Goal: Contribute content: Contribute content

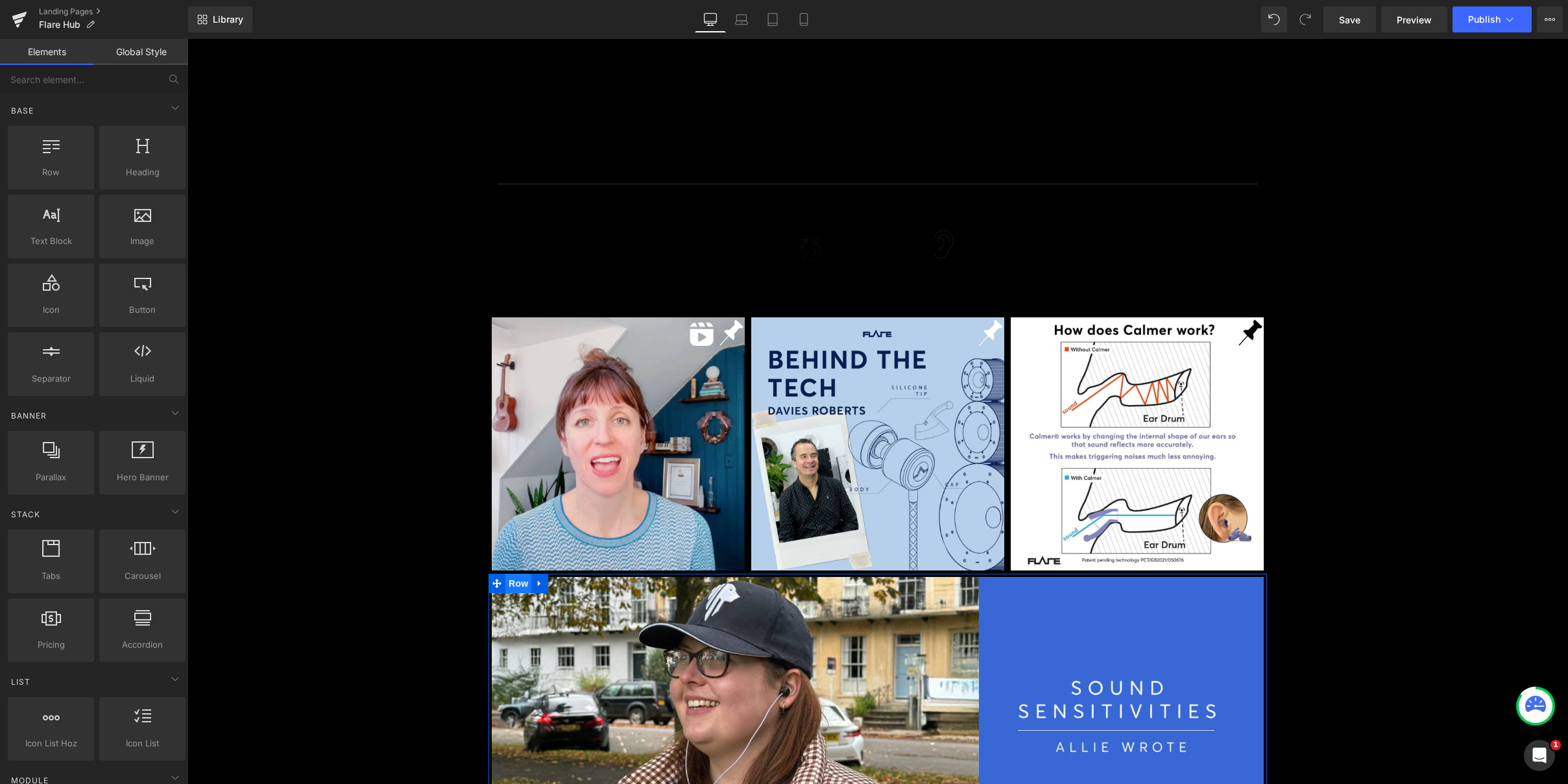
click at [523, 584] on span "Row" at bounding box center [517, 583] width 26 height 19
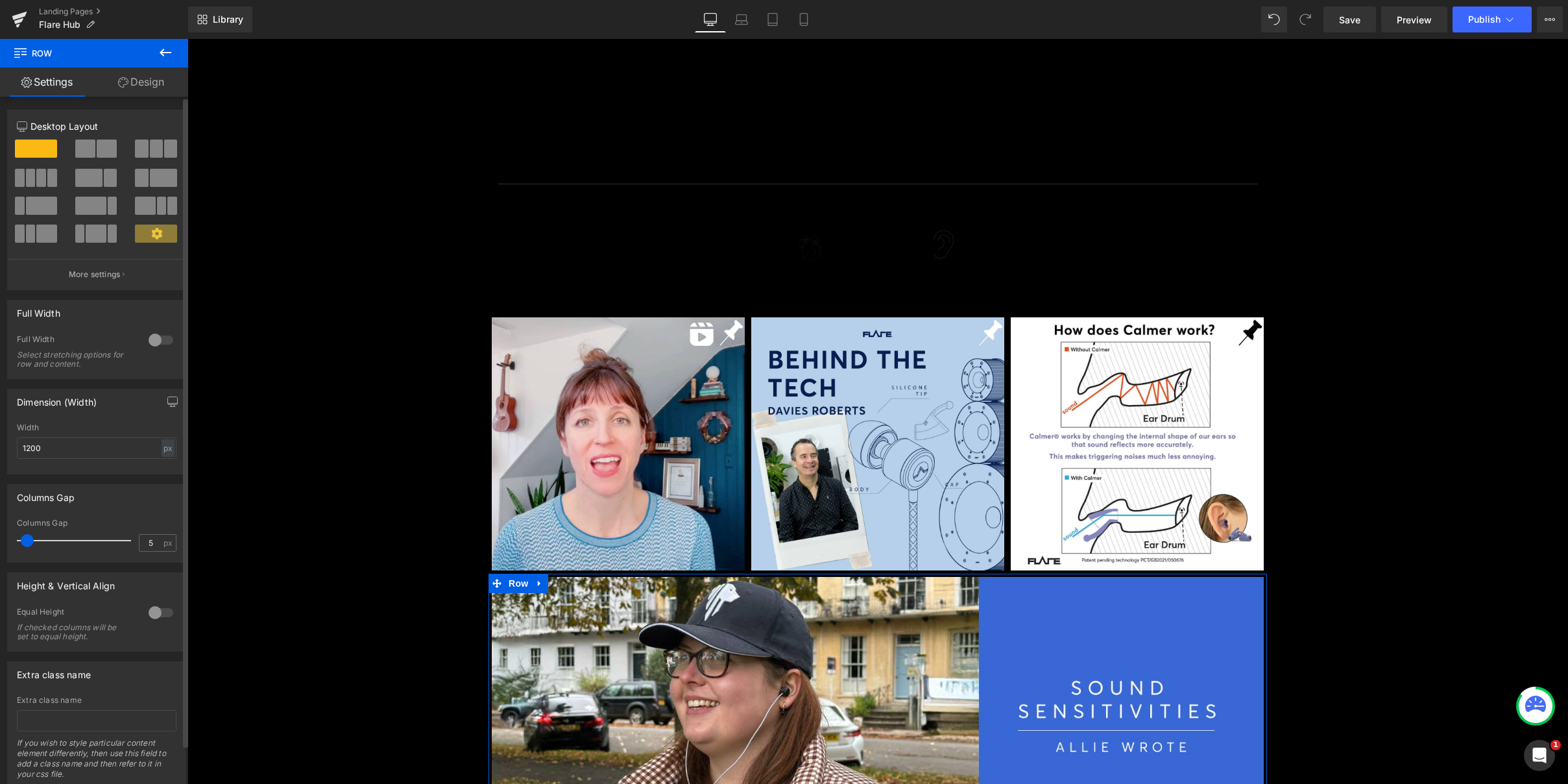
click at [98, 183] on span at bounding box center [89, 177] width 27 height 18
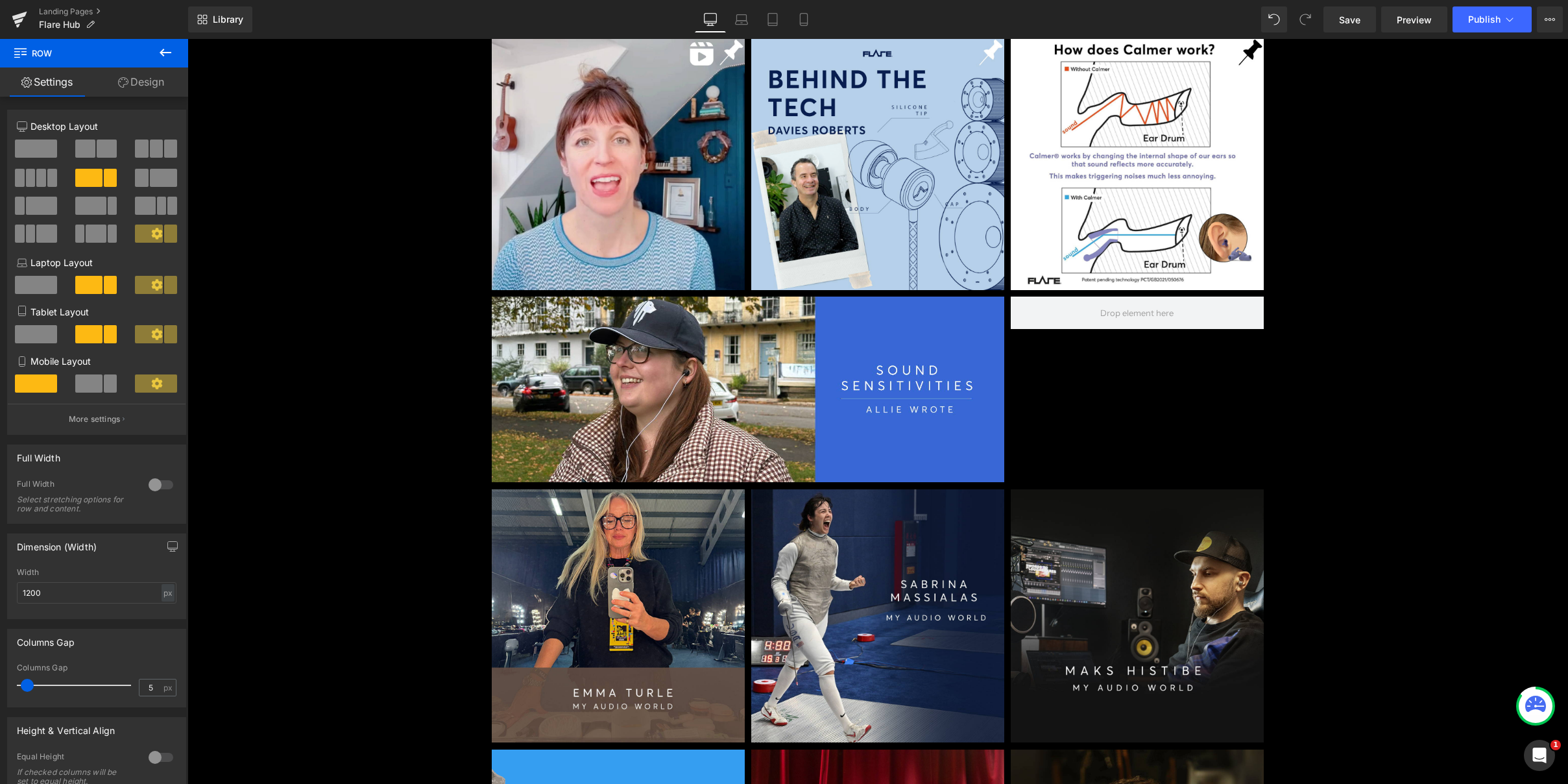
scroll to position [249, 0]
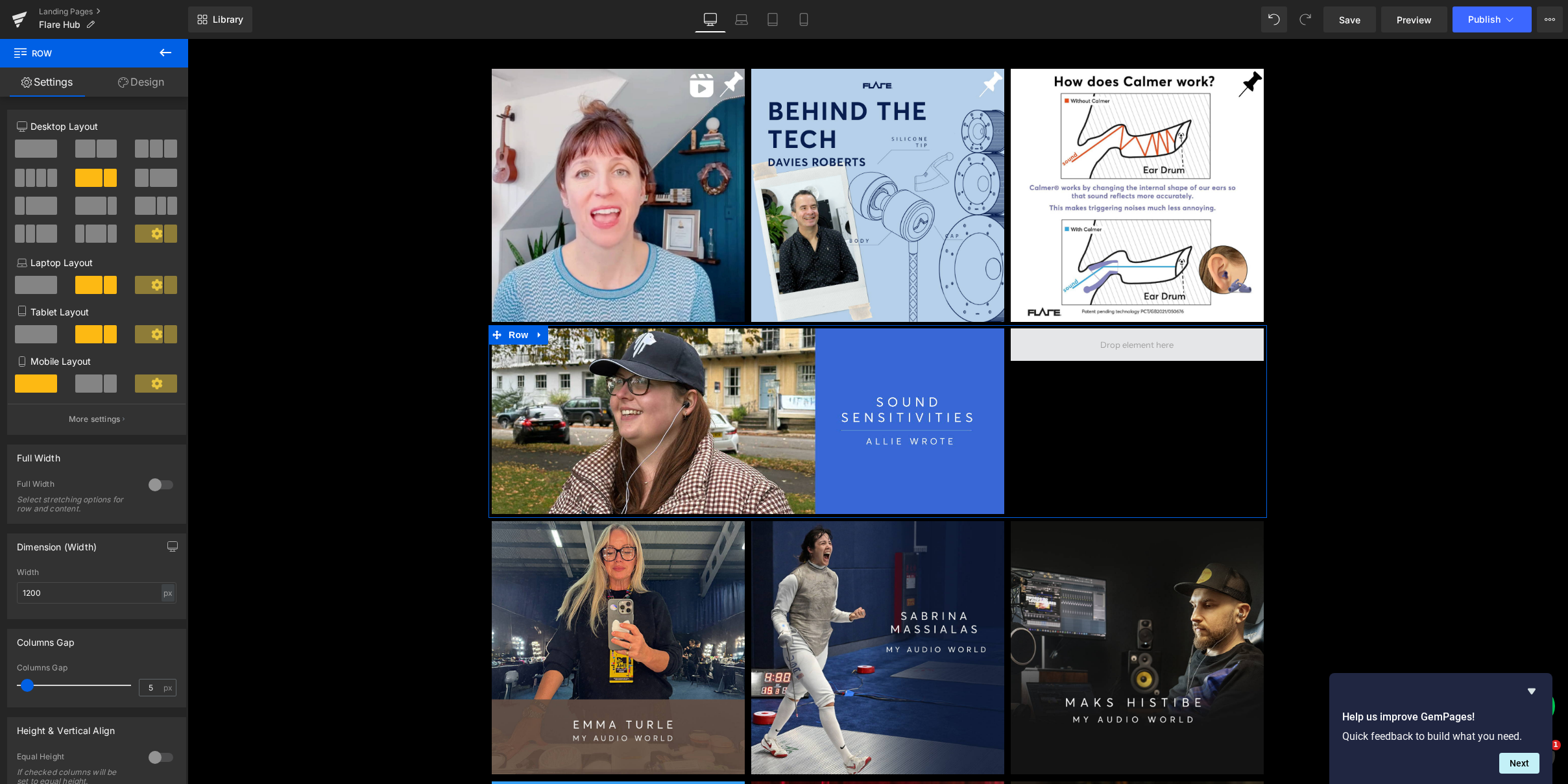
click at [1128, 348] on span at bounding box center [1137, 344] width 82 height 19
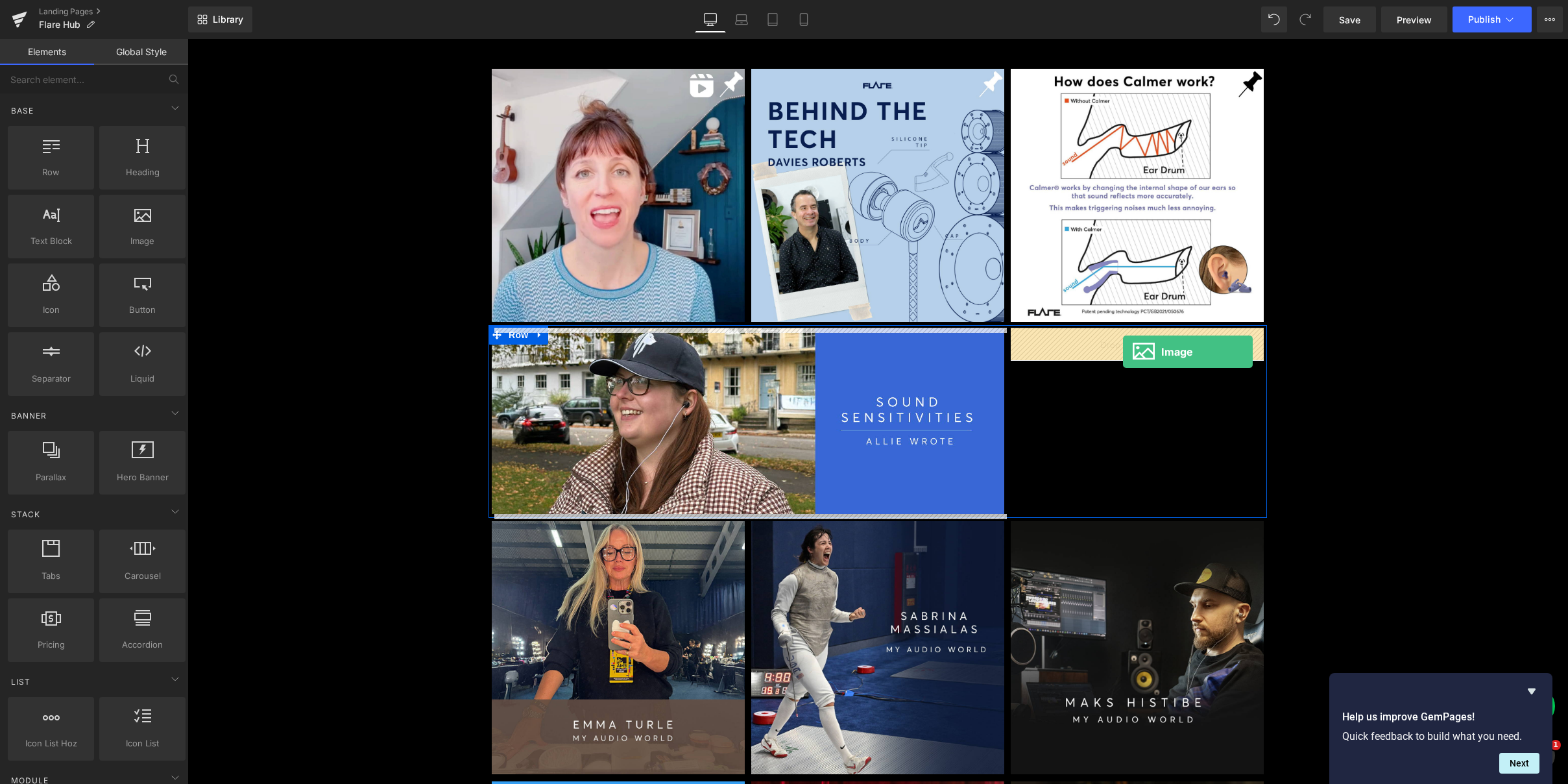
drag, startPoint x: 416, startPoint y: 253, endPoint x: 1123, endPoint y: 352, distance: 713.9
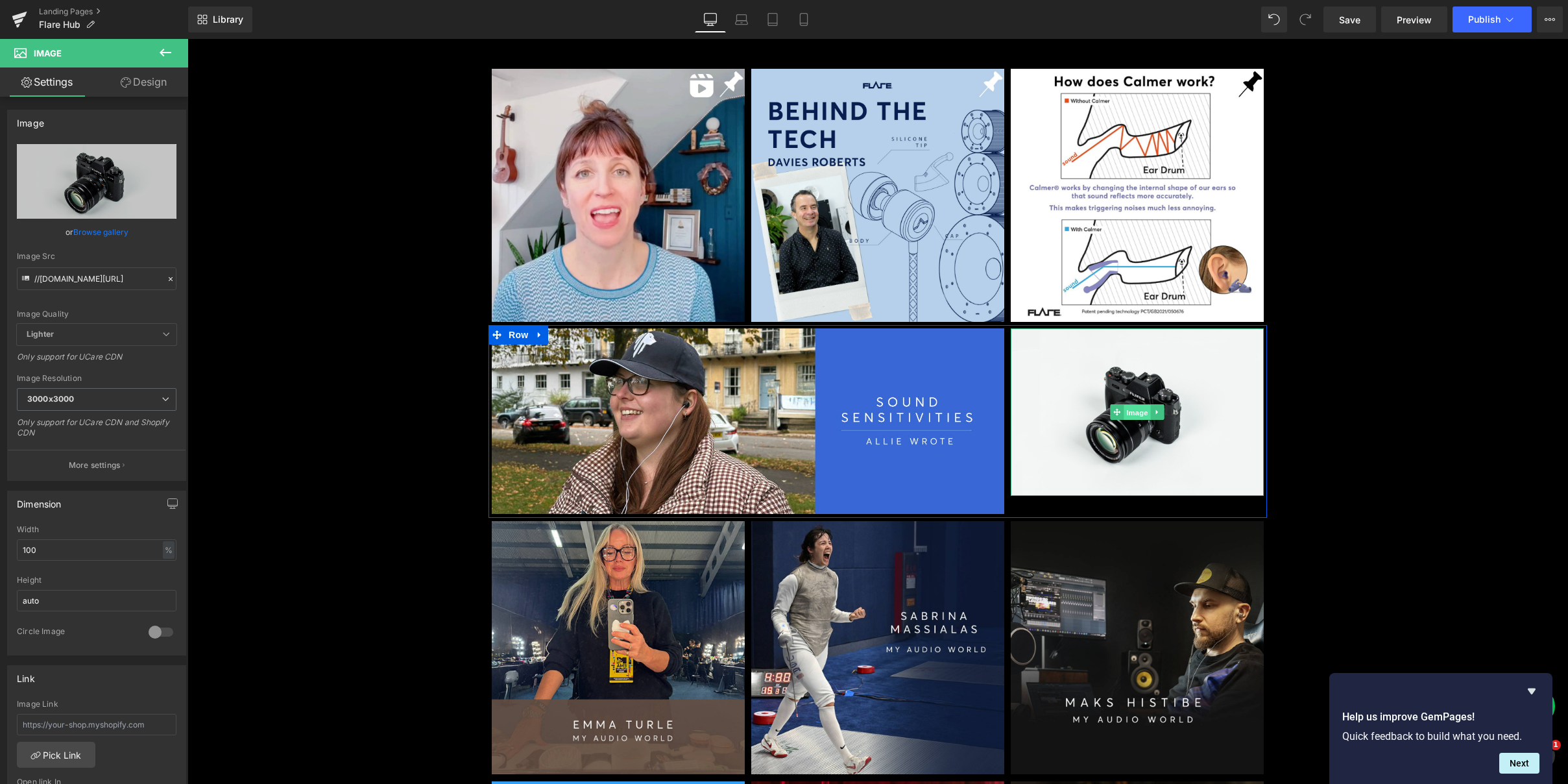
click at [1132, 414] on span "Image" at bounding box center [1137, 413] width 27 height 16
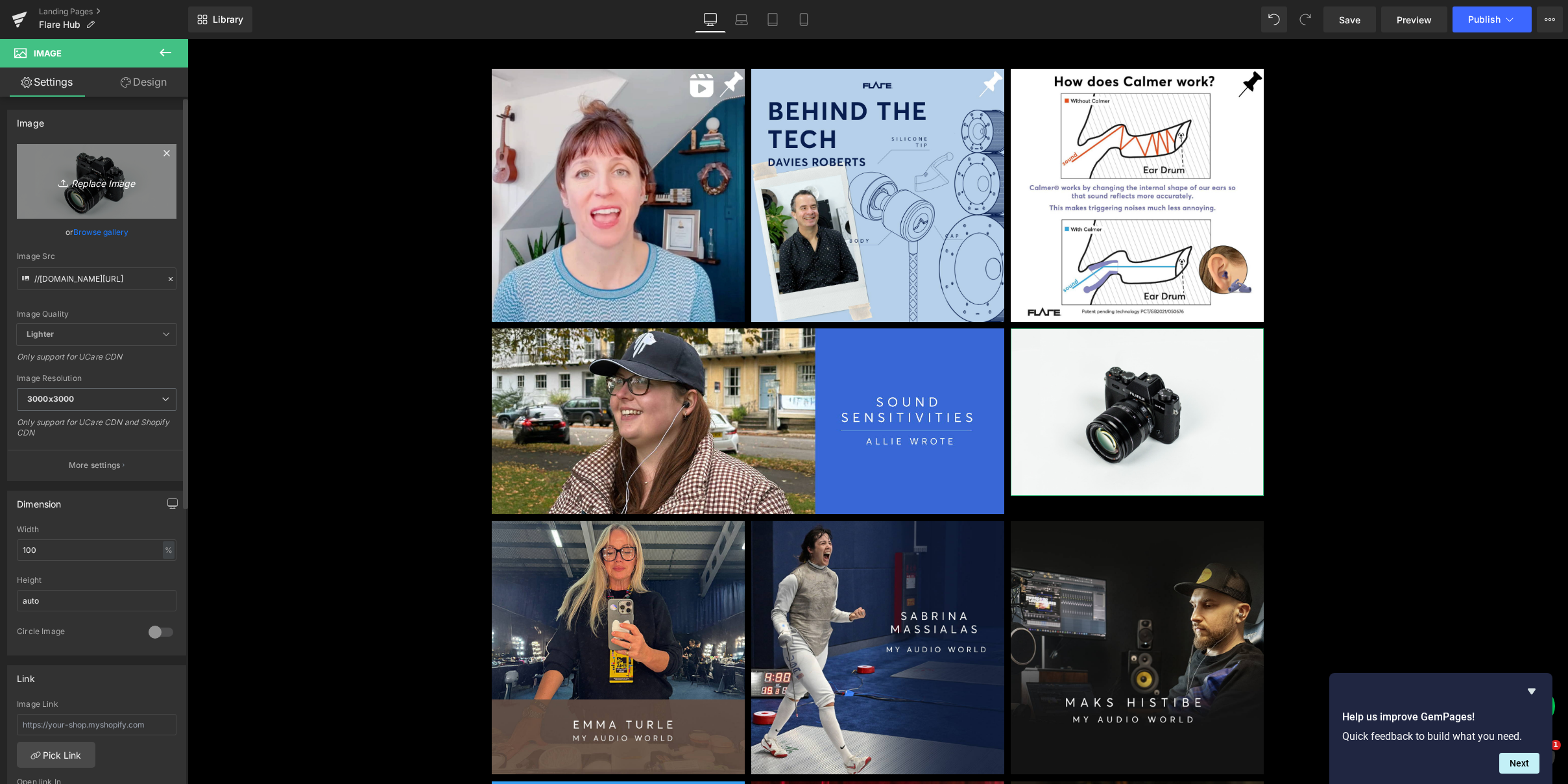
click at [89, 185] on icon "Replace Image" at bounding box center [97, 181] width 104 height 16
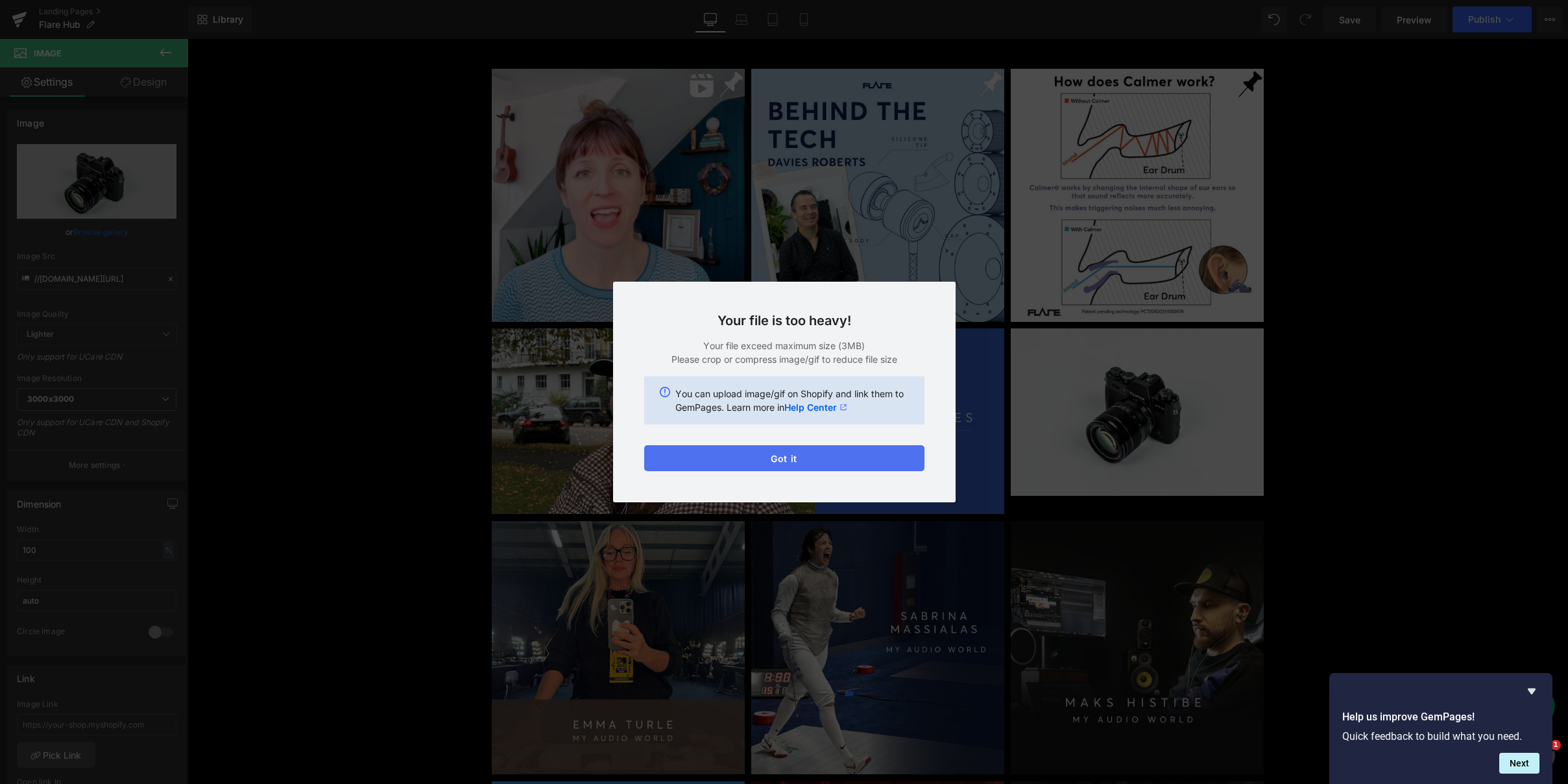
click at [880, 457] on button "Got it" at bounding box center [784, 458] width 280 height 26
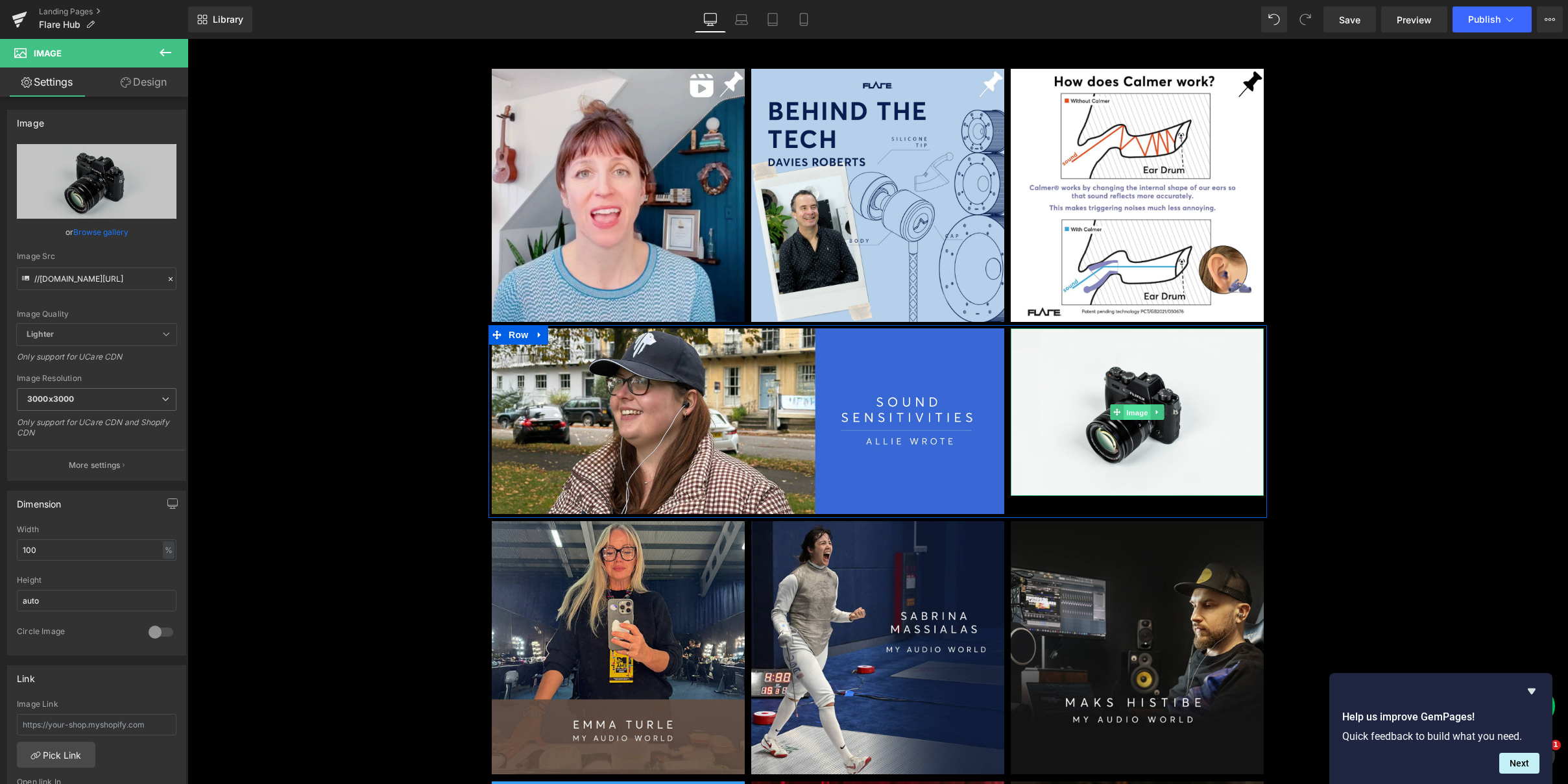
click at [1130, 412] on span "Image" at bounding box center [1137, 413] width 27 height 16
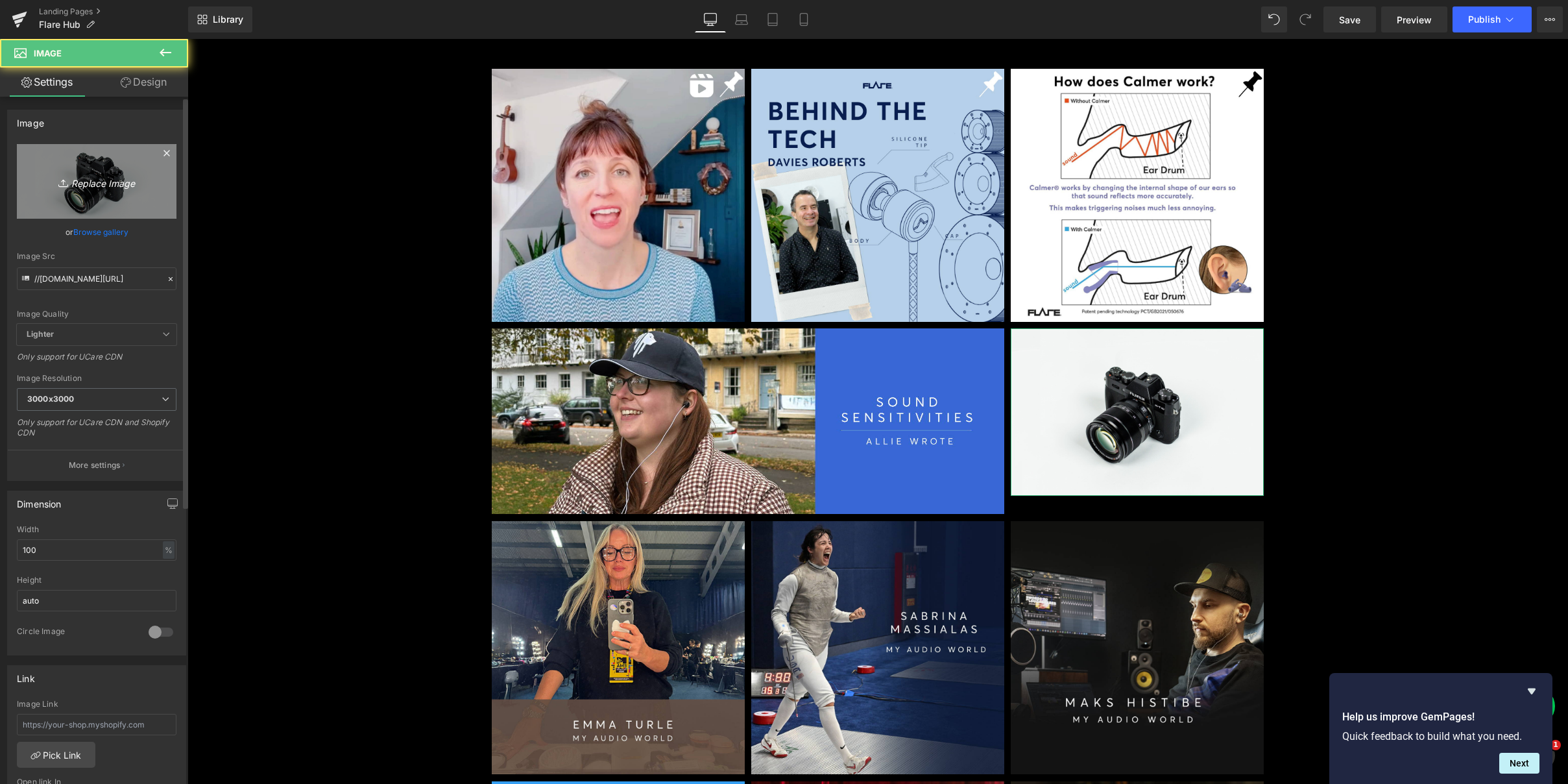
click at [103, 179] on icon "Replace Image" at bounding box center [97, 181] width 104 height 16
click at [97, 182] on icon "Replace Image" at bounding box center [97, 181] width 104 height 16
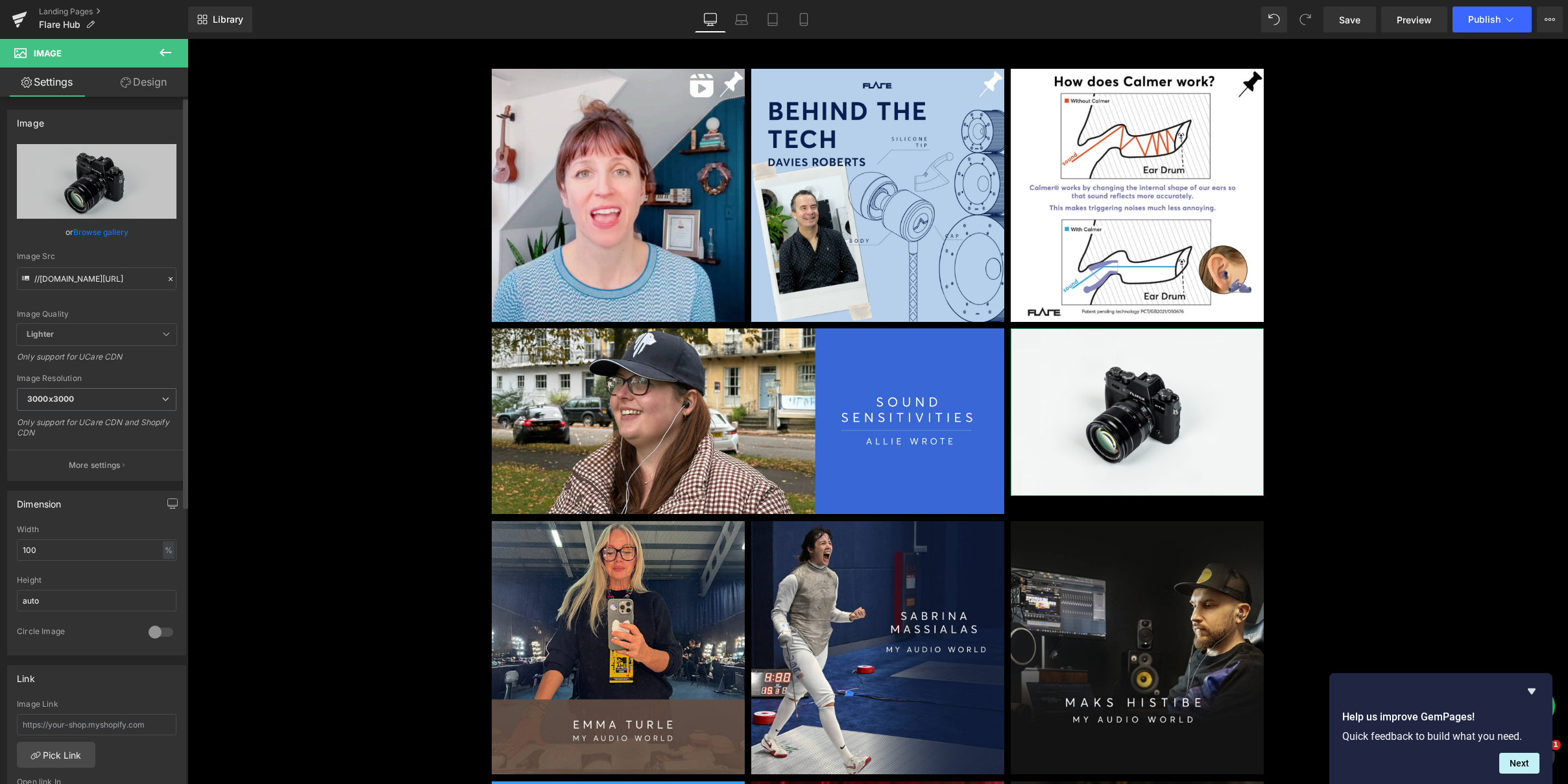
click at [93, 229] on link "Browse gallery" at bounding box center [100, 232] width 55 height 23
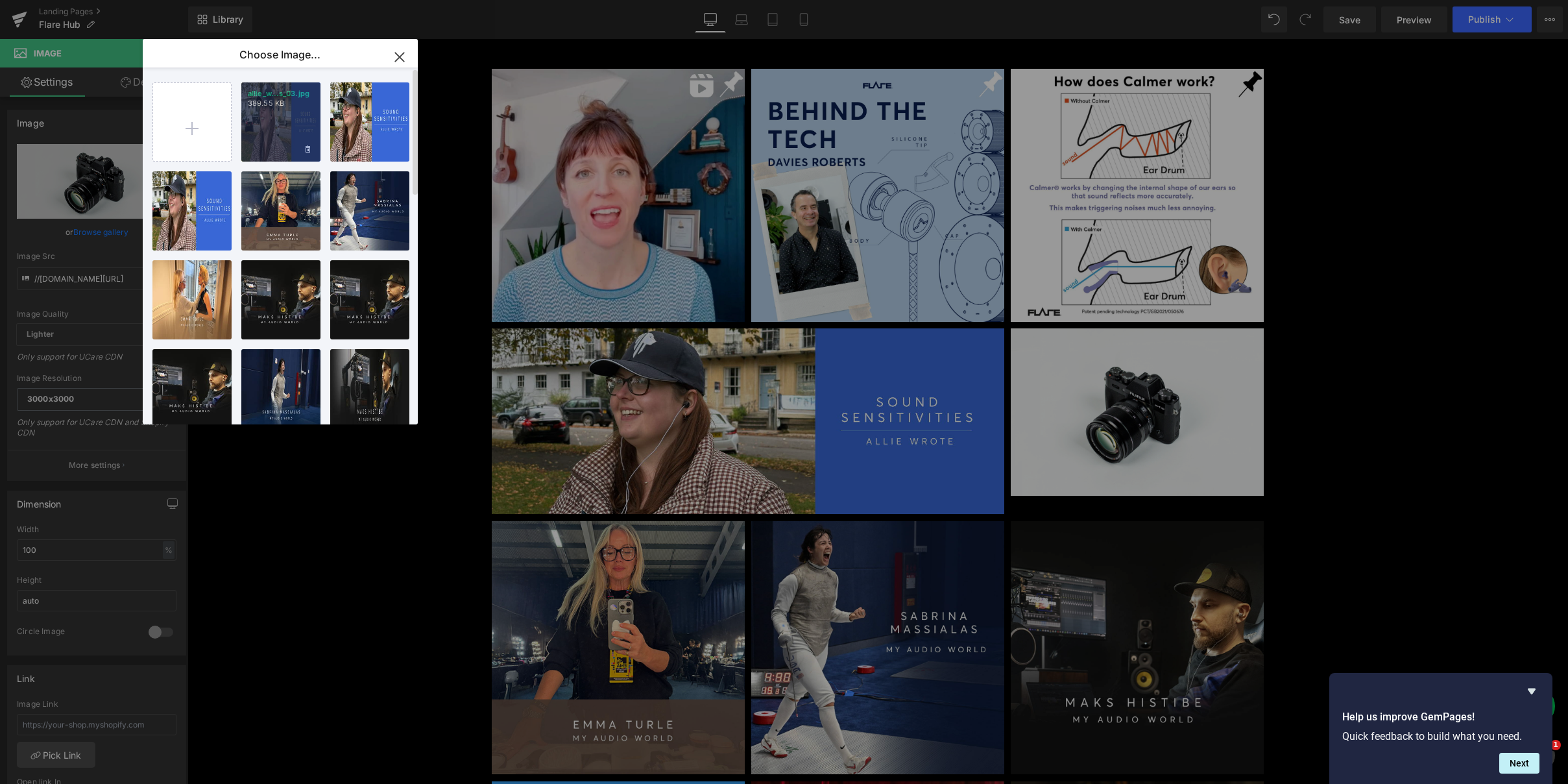
click at [277, 126] on div "allie_w...s_03.jpg 389.55 KB" at bounding box center [281, 122] width 79 height 79
type input "[URL][DOMAIN_NAME]"
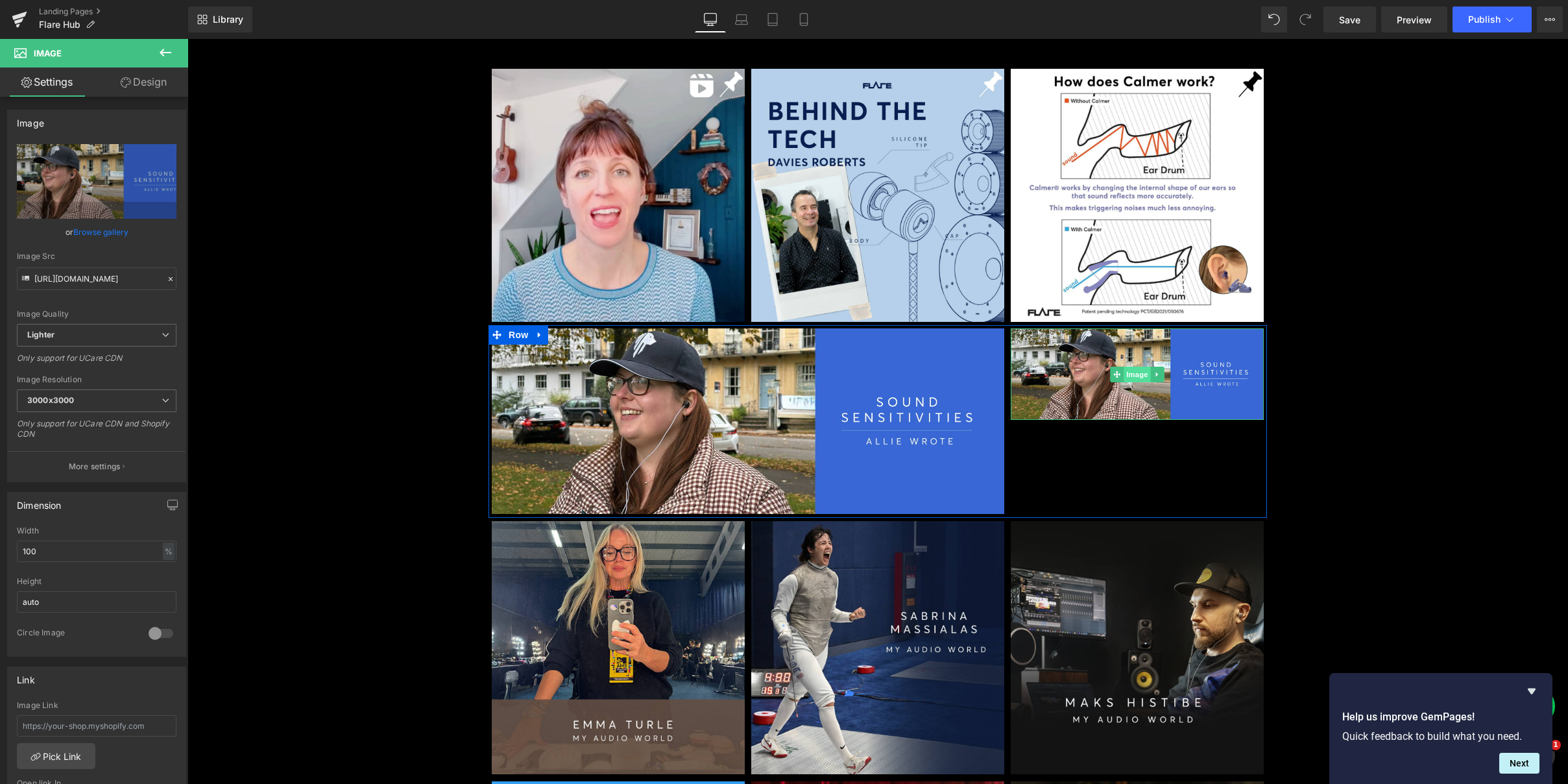
click at [1136, 373] on span "Image" at bounding box center [1137, 375] width 27 height 16
click at [104, 233] on link "Browse gallery" at bounding box center [100, 232] width 55 height 23
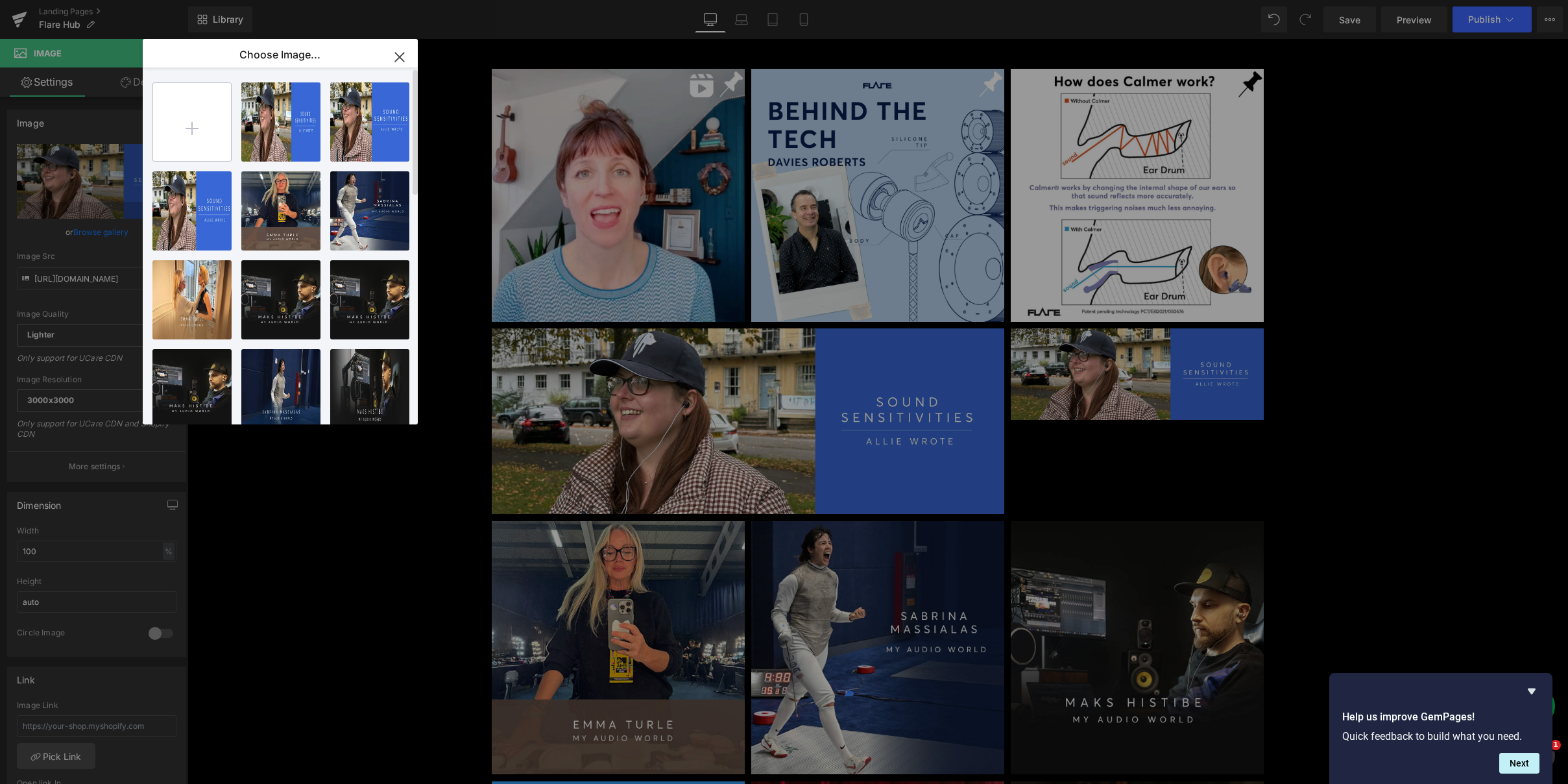
click at [198, 137] on input "file" at bounding box center [192, 122] width 78 height 78
type input "C:\fakepath\allie_writes_1-.jpg"
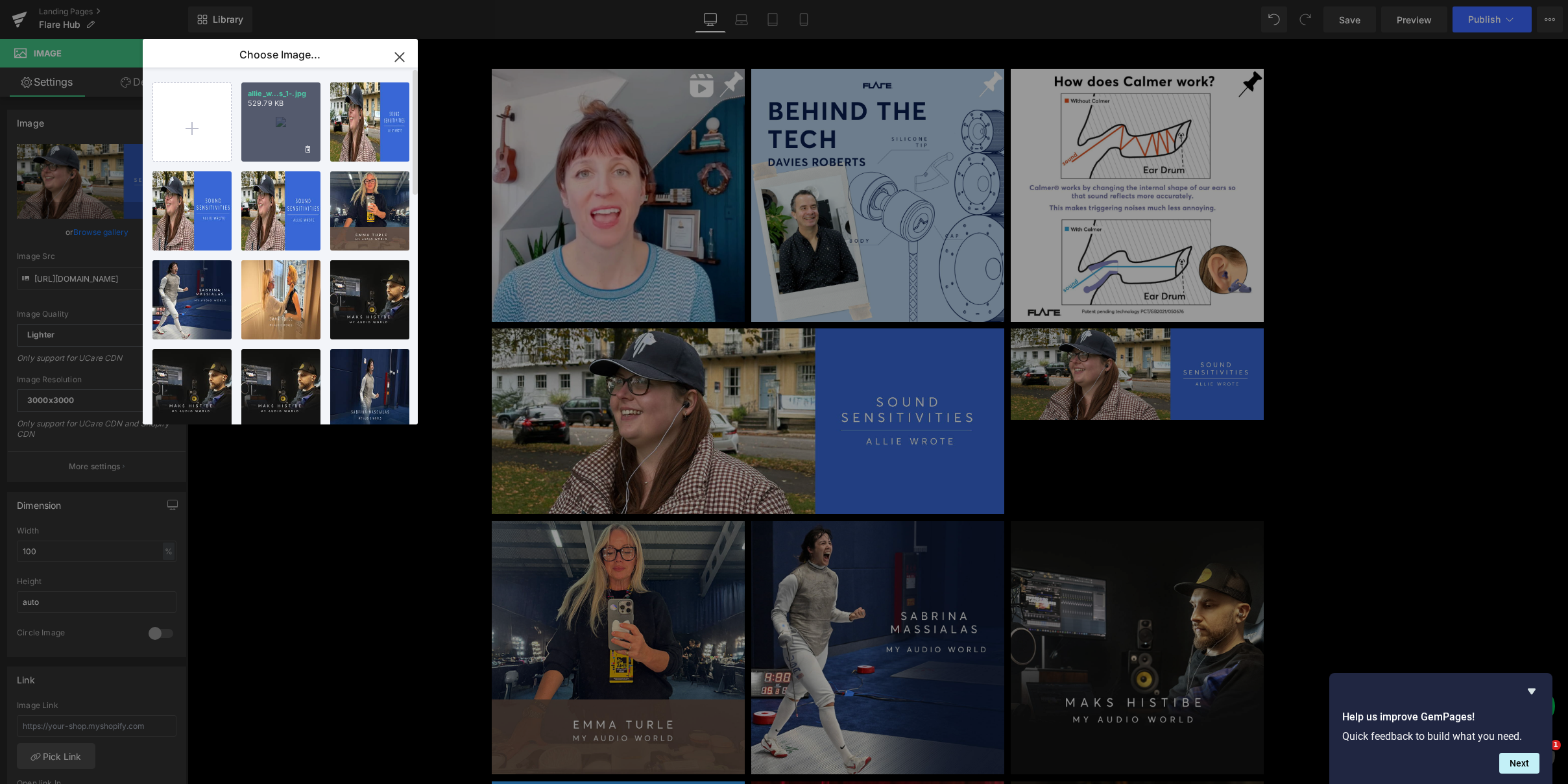
click at [255, 133] on div "allie_w...s_1-.jpg 529.79 KB" at bounding box center [281, 122] width 79 height 79
type input "[URL][DOMAIN_NAME]"
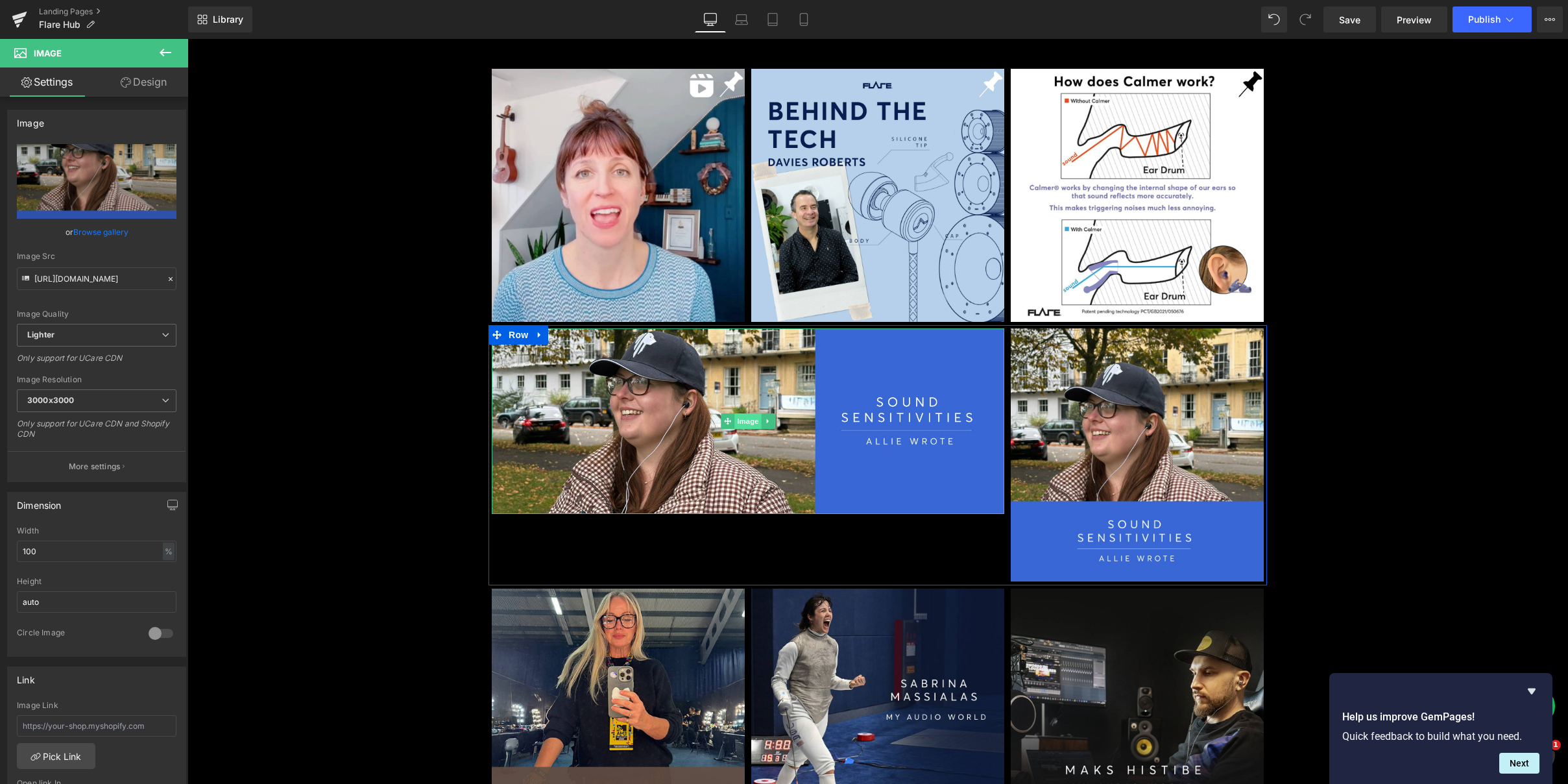
click at [745, 417] on span "Image" at bounding box center [747, 421] width 27 height 16
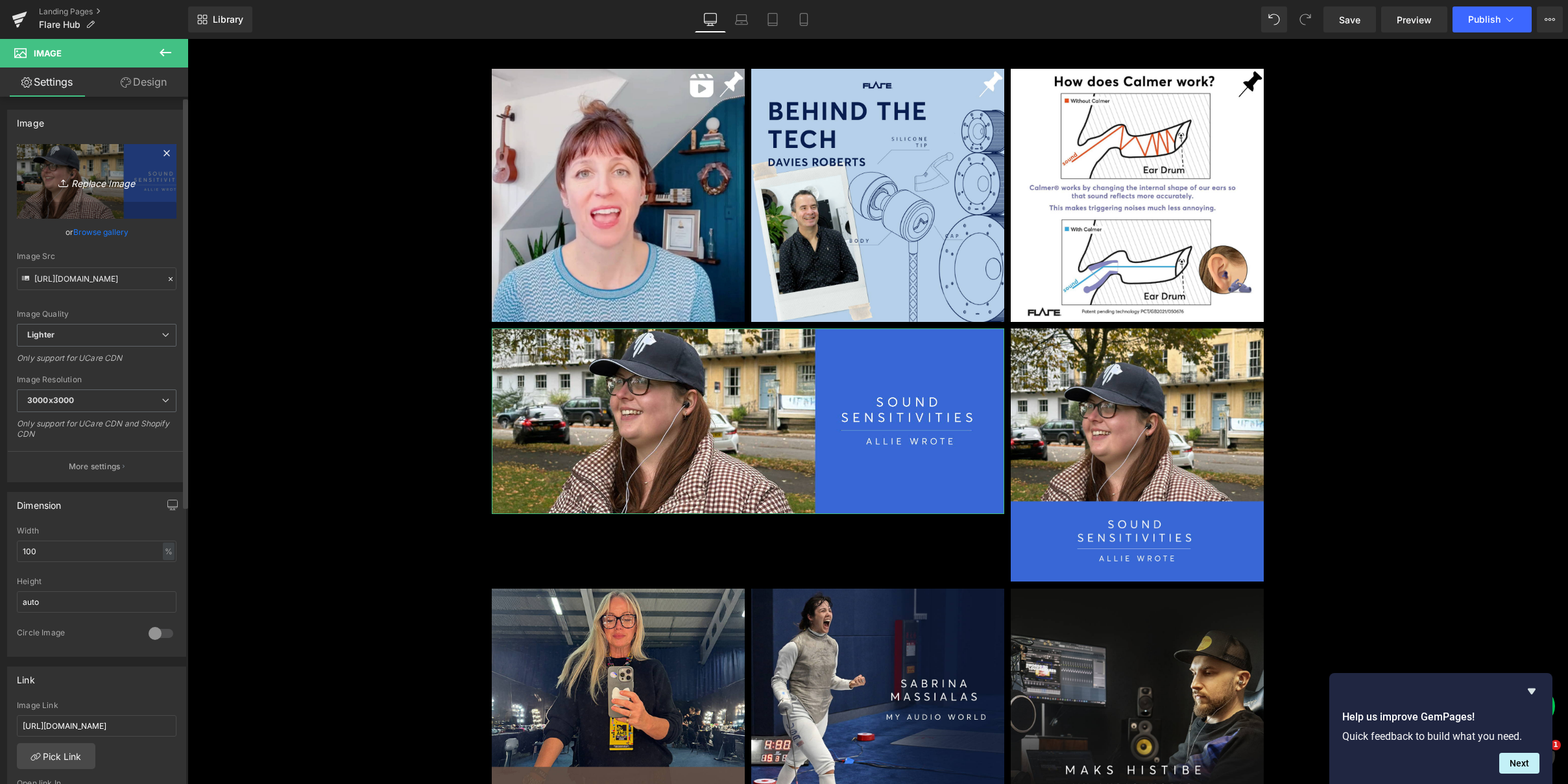
click at [96, 185] on icon "Replace Image" at bounding box center [97, 181] width 104 height 16
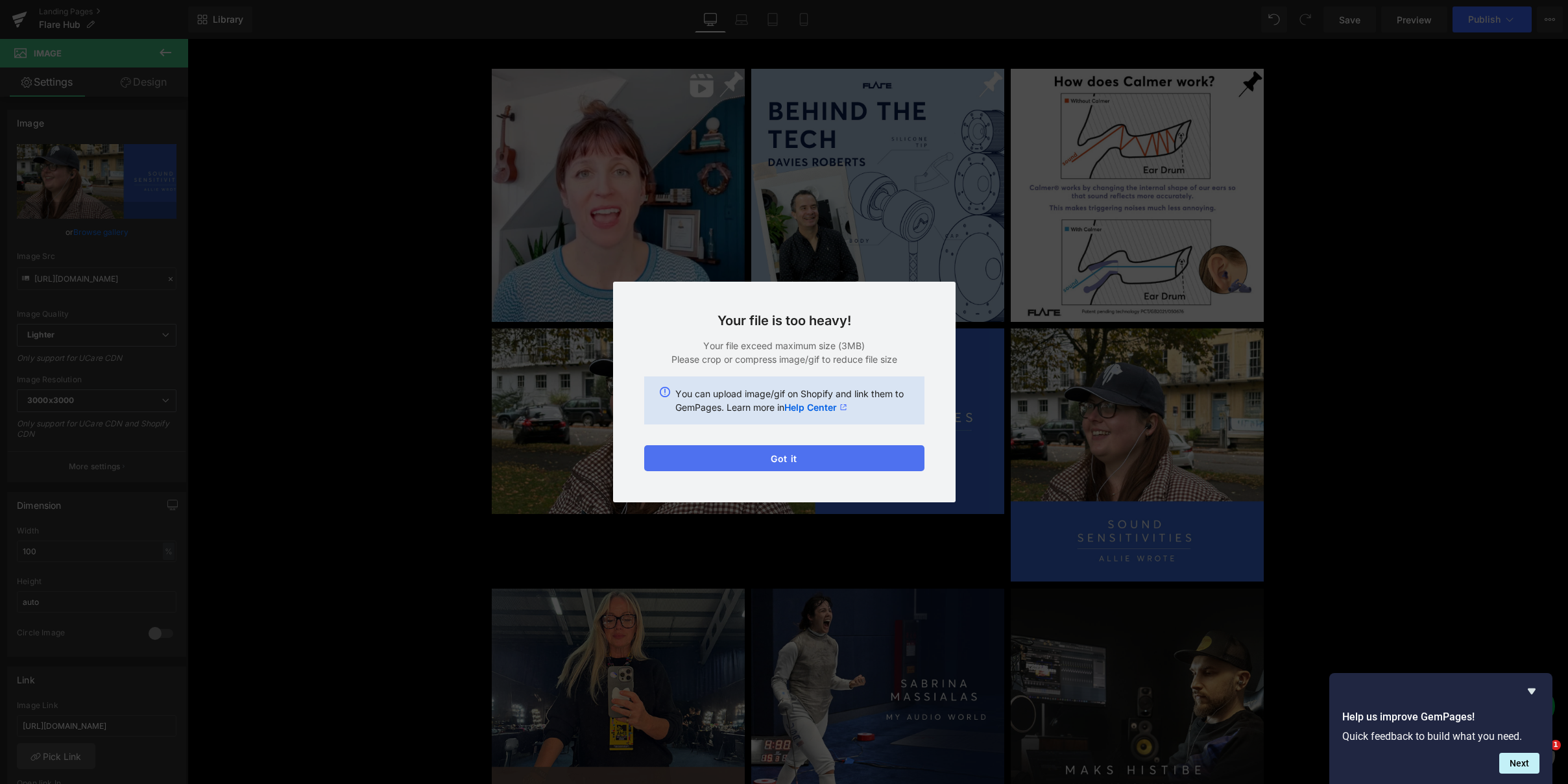
click at [715, 452] on button "Got it" at bounding box center [784, 458] width 280 height 26
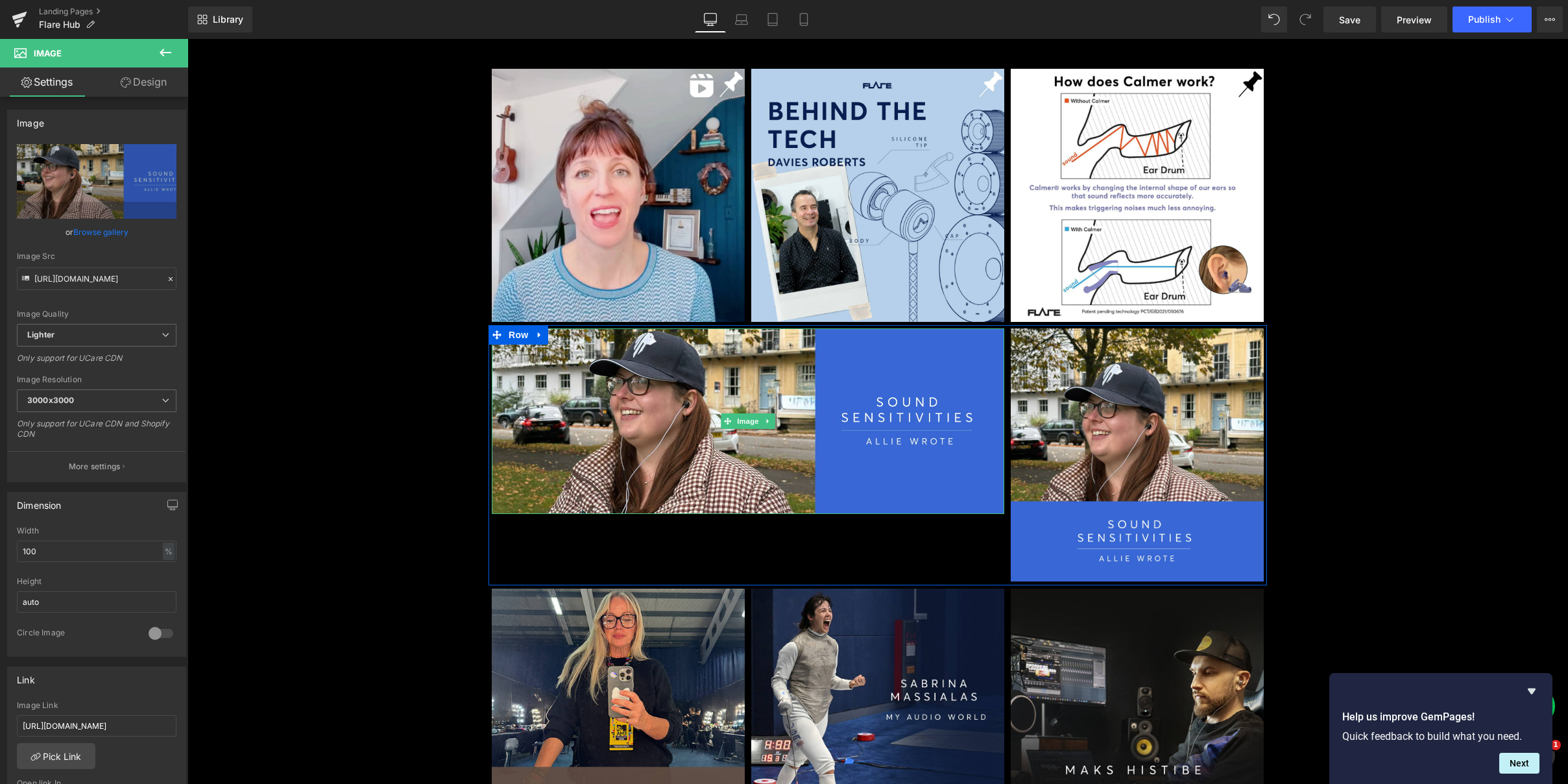
drag, startPoint x: 745, startPoint y: 427, endPoint x: 443, endPoint y: 297, distance: 328.8
click at [740, 425] on span "Image" at bounding box center [747, 421] width 27 height 16
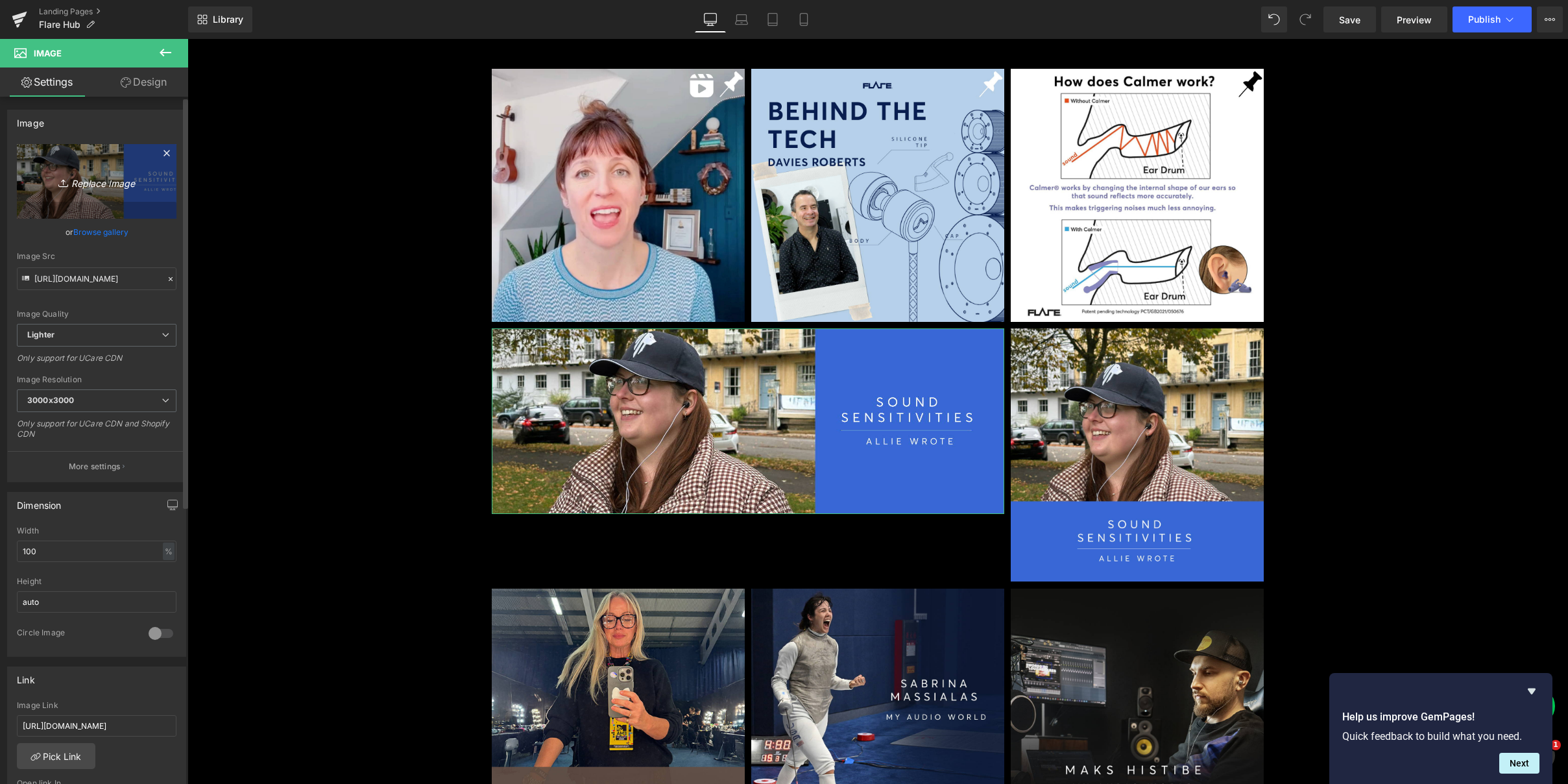
click at [96, 179] on icon "Replace Image" at bounding box center [97, 181] width 104 height 16
type input "C:\fakepath\2-1-Flare-sweet-unrest.jpg"
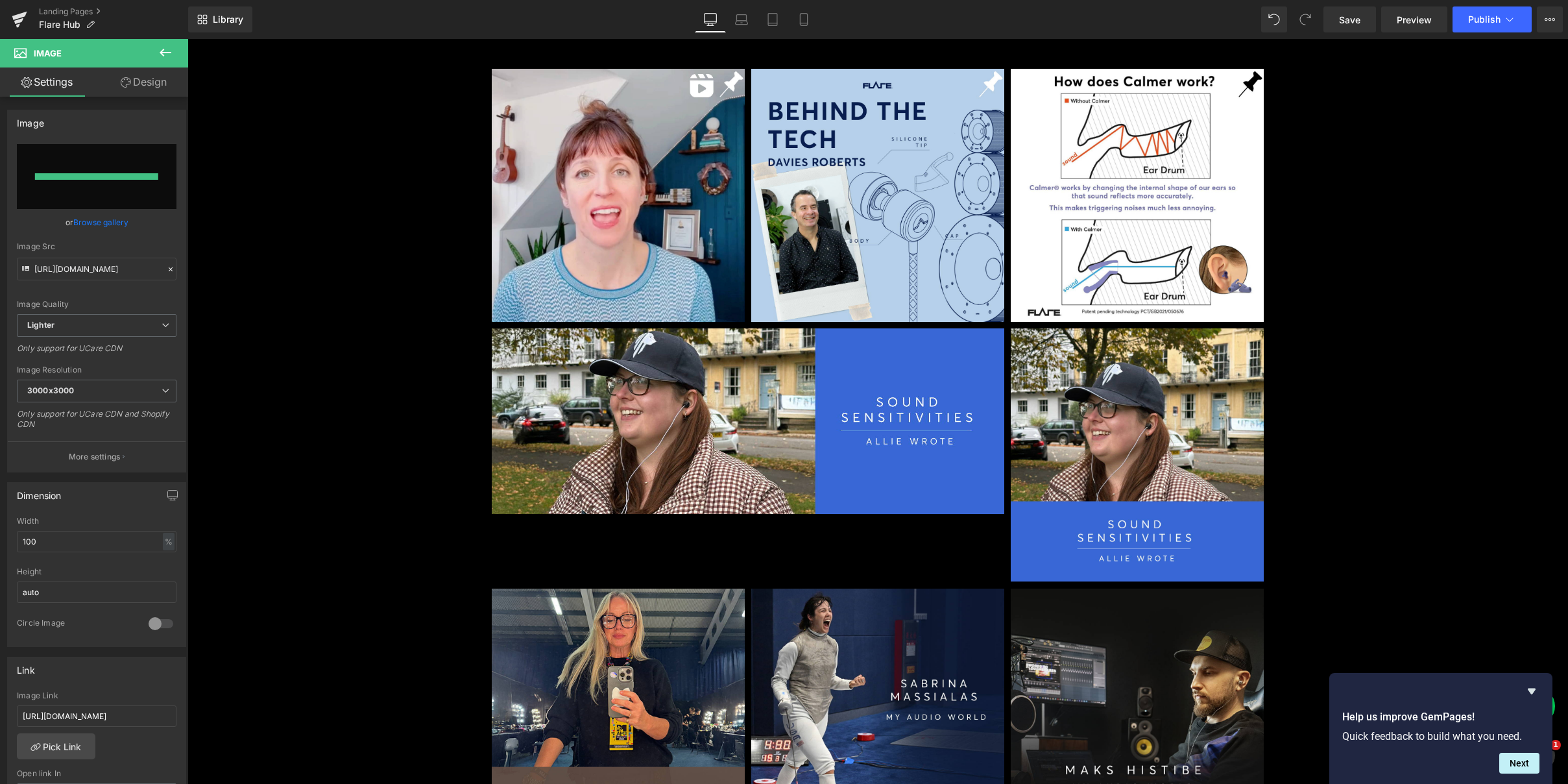
type input "[URL][DOMAIN_NAME]"
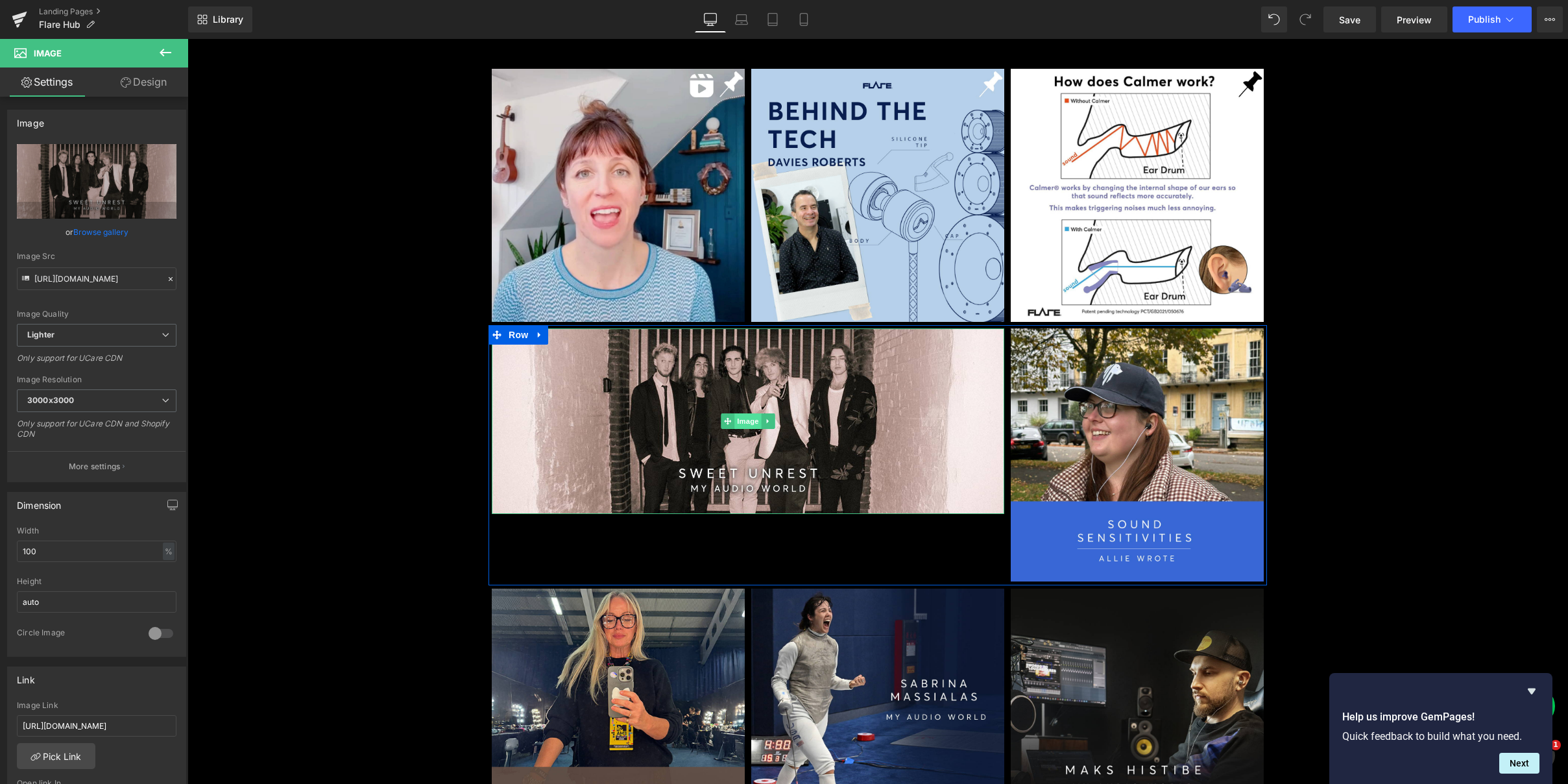
click at [750, 417] on span "Image" at bounding box center [747, 421] width 27 height 16
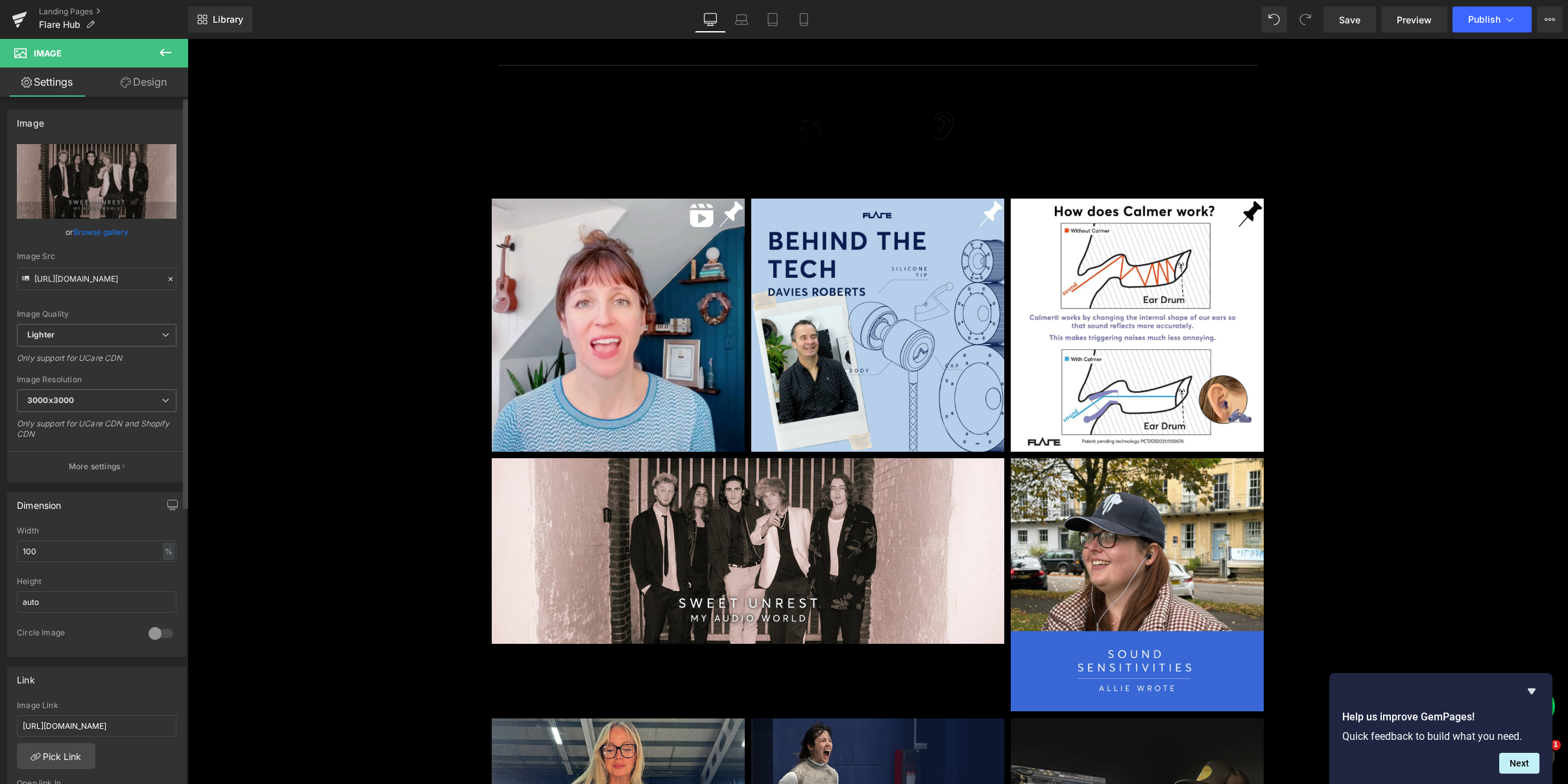
scroll to position [115, 0]
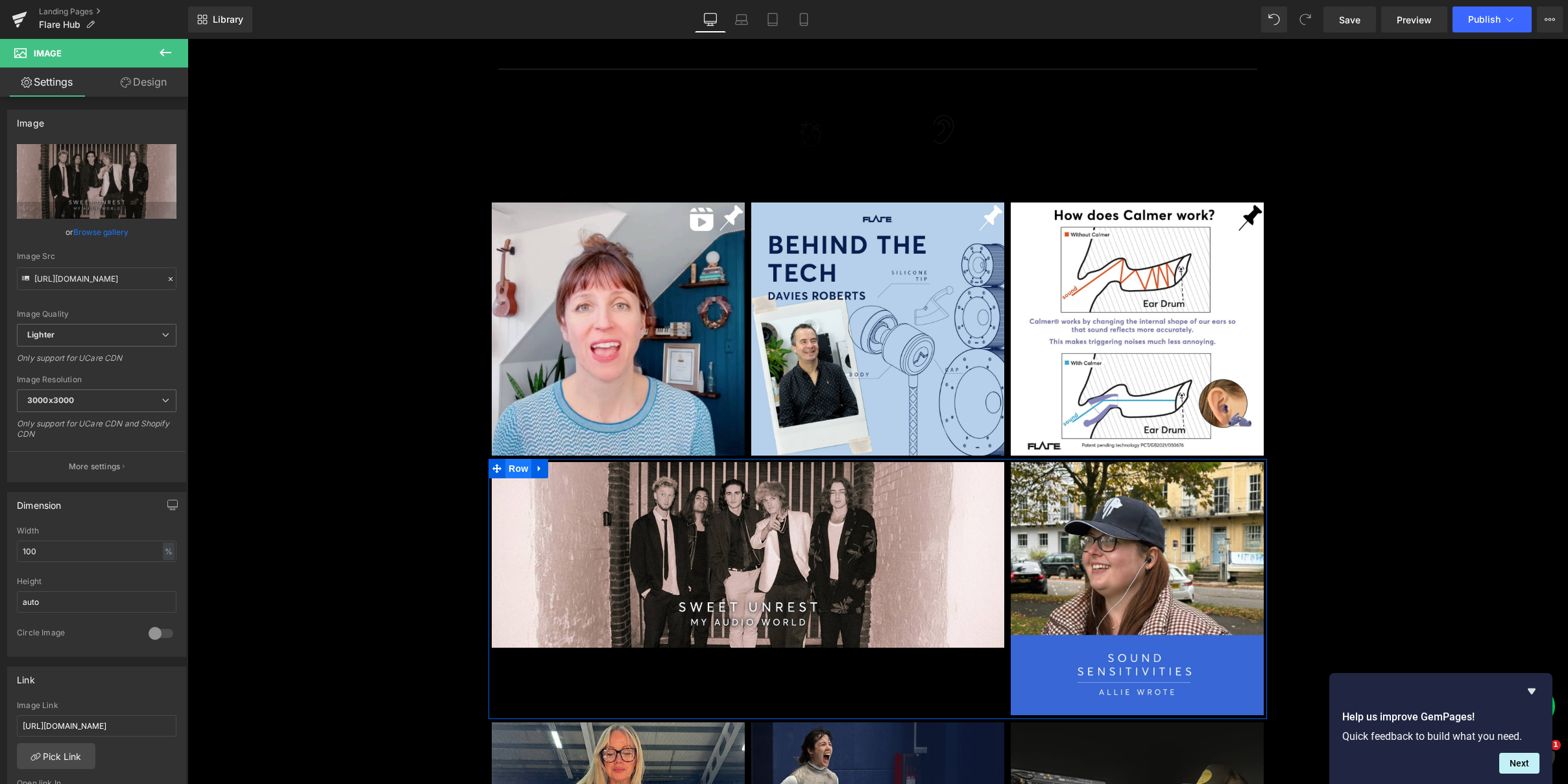
click at [515, 468] on span "Row" at bounding box center [517, 468] width 26 height 19
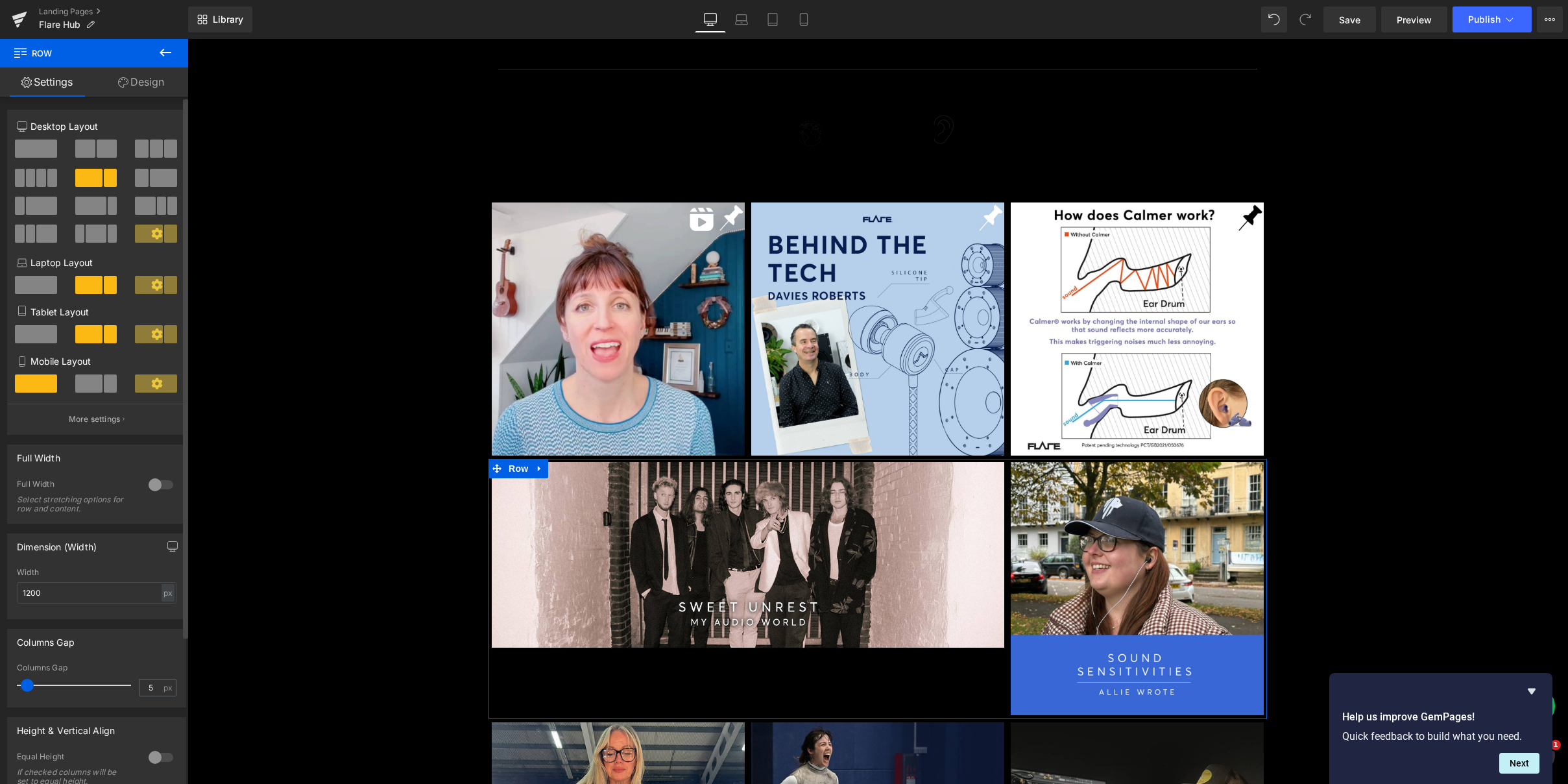
click at [83, 387] on span at bounding box center [89, 383] width 27 height 18
type input "100"
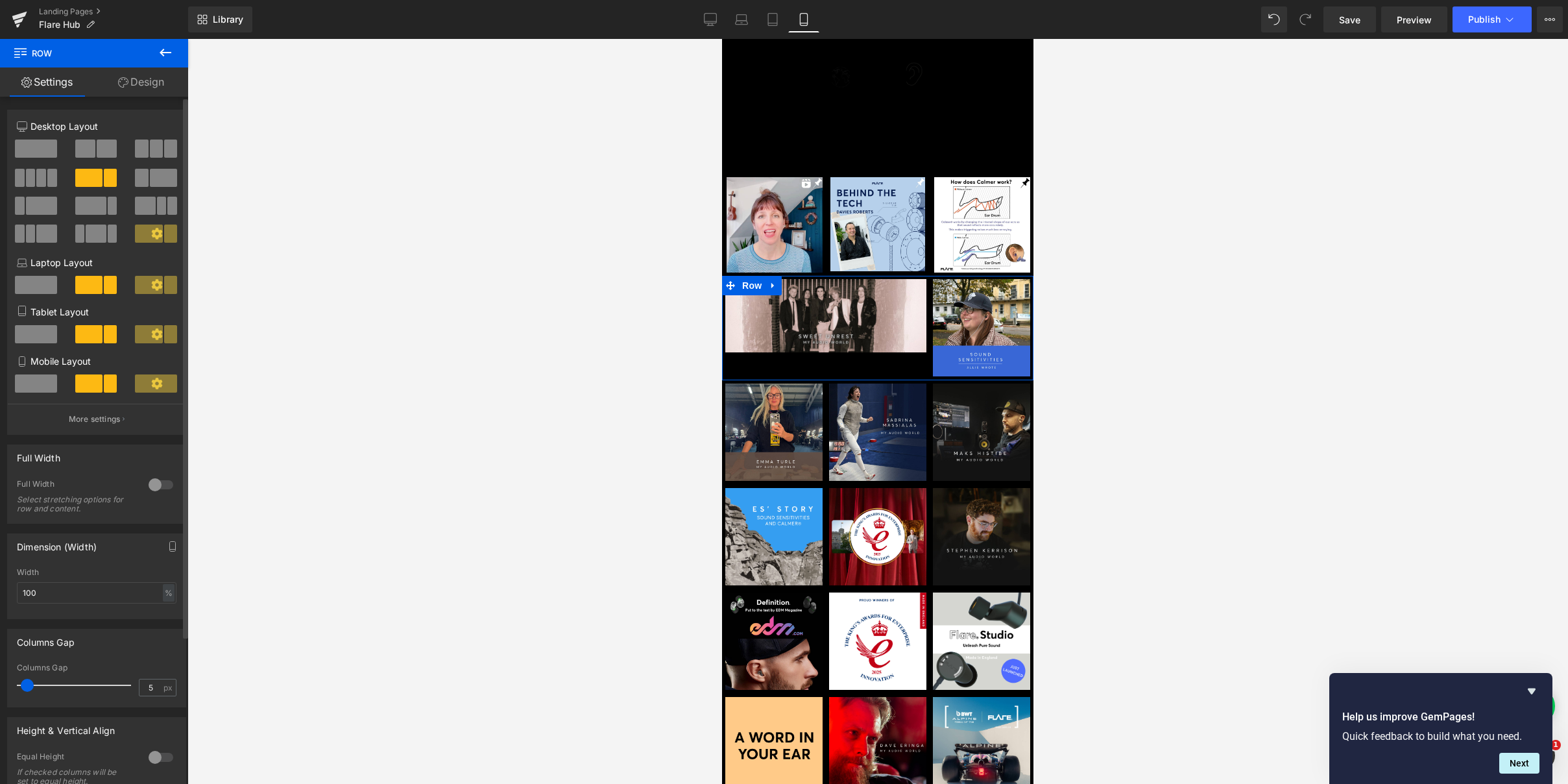
scroll to position [128, 0]
click at [745, 19] on icon at bounding box center [741, 19] width 13 height 13
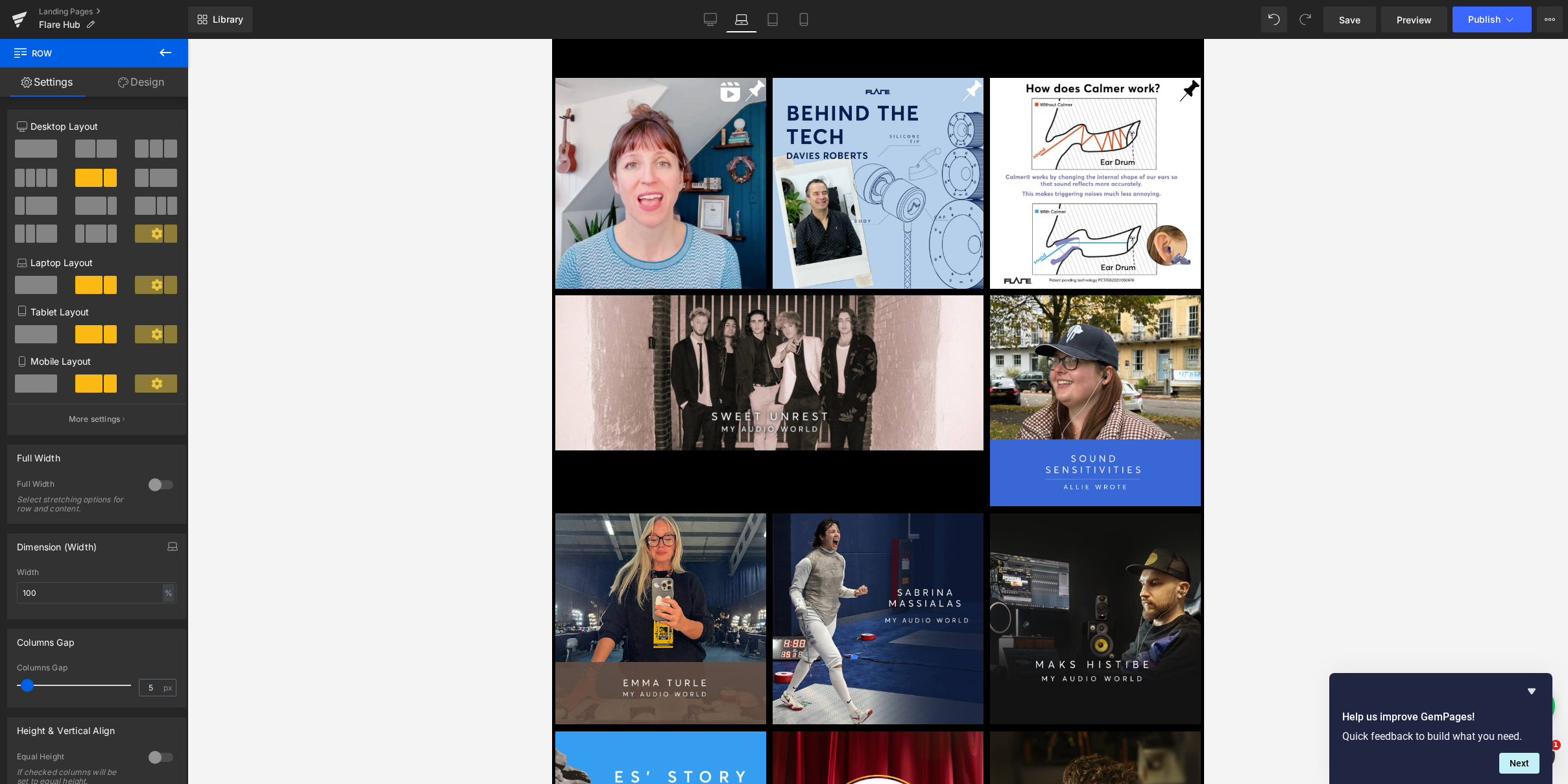
scroll to position [230, 0]
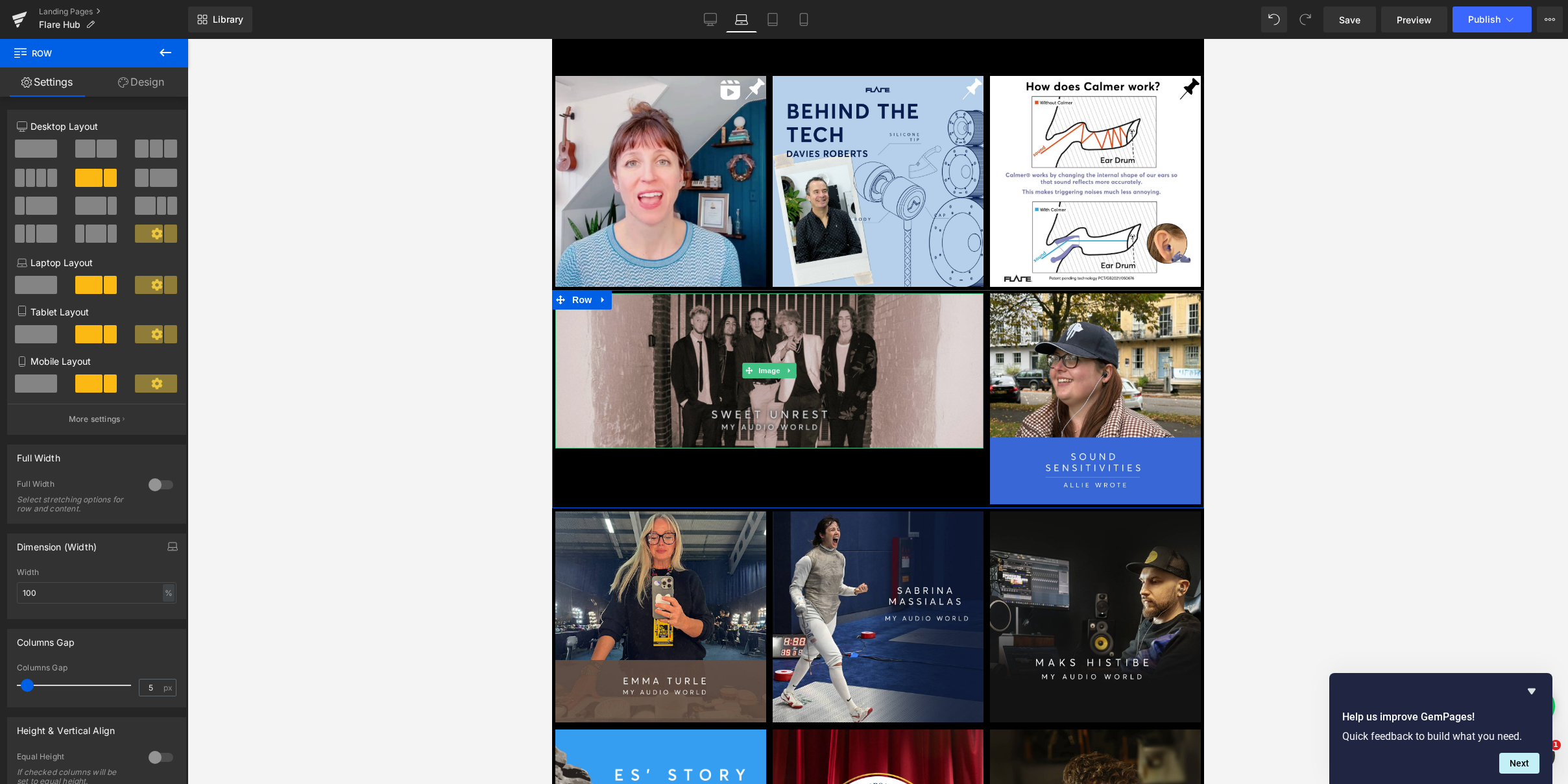
click at [636, 408] on img at bounding box center [768, 371] width 428 height 155
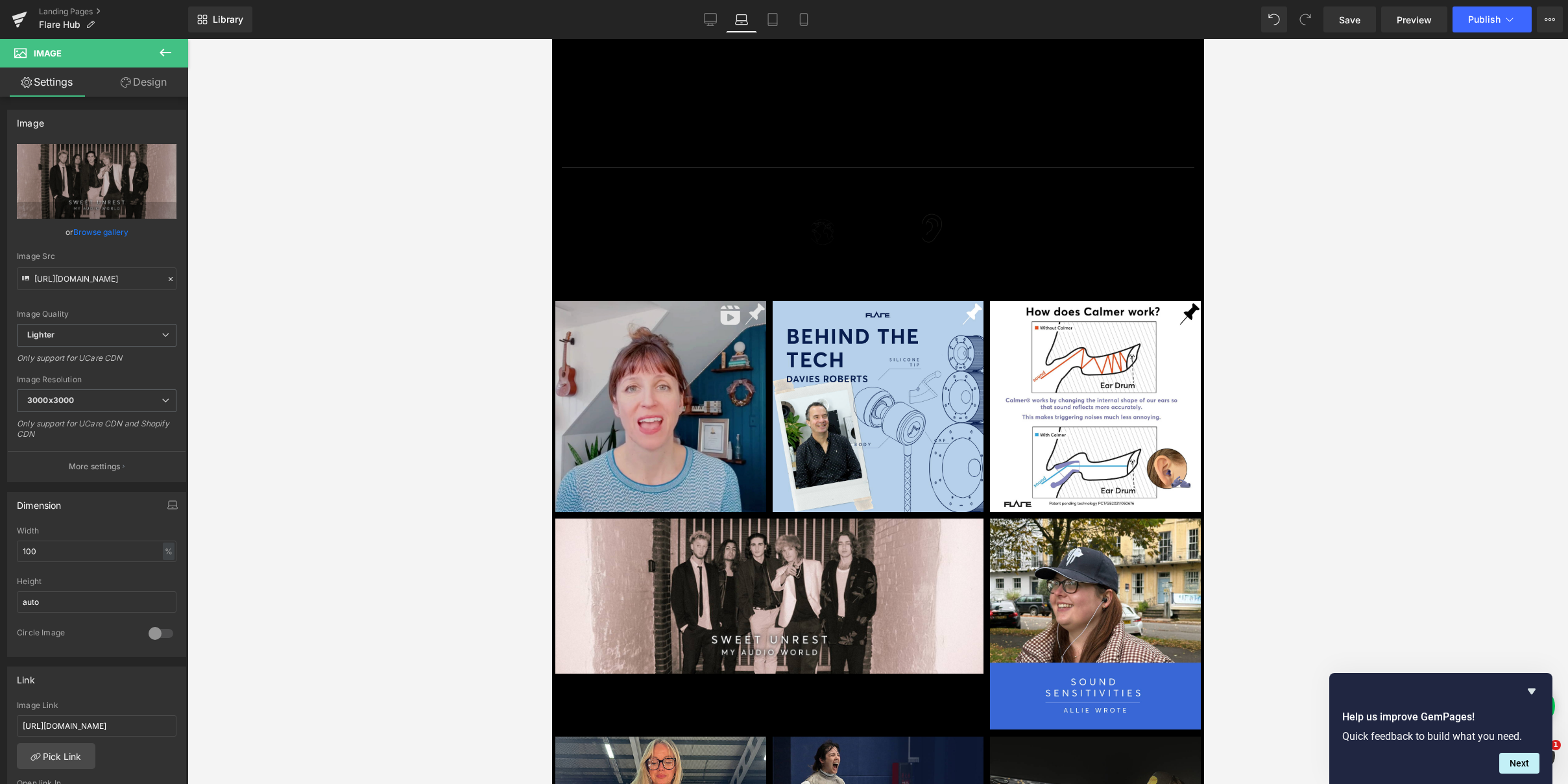
scroll to position [5, 0]
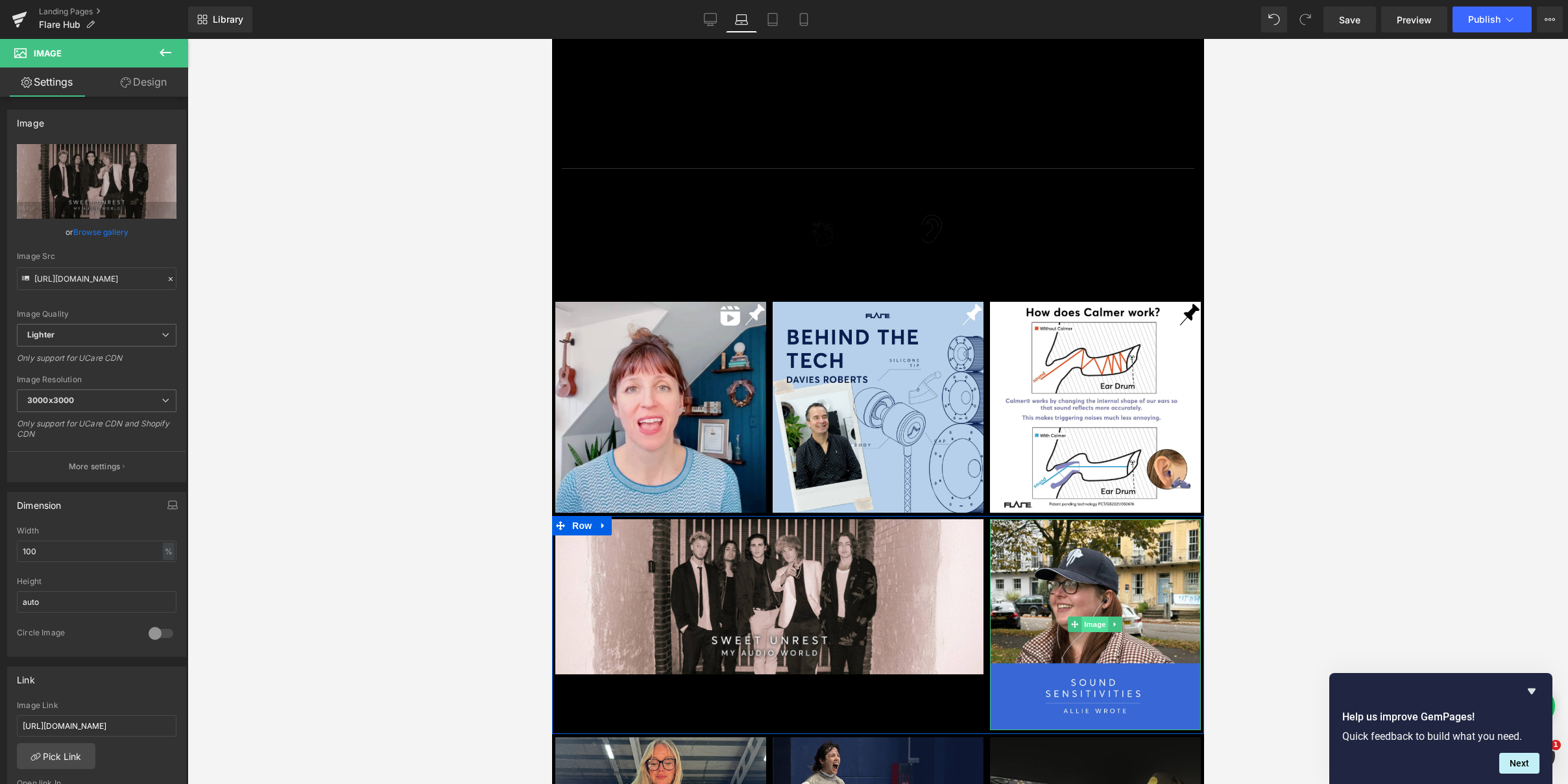
click at [1092, 620] on span "Image" at bounding box center [1095, 624] width 27 height 16
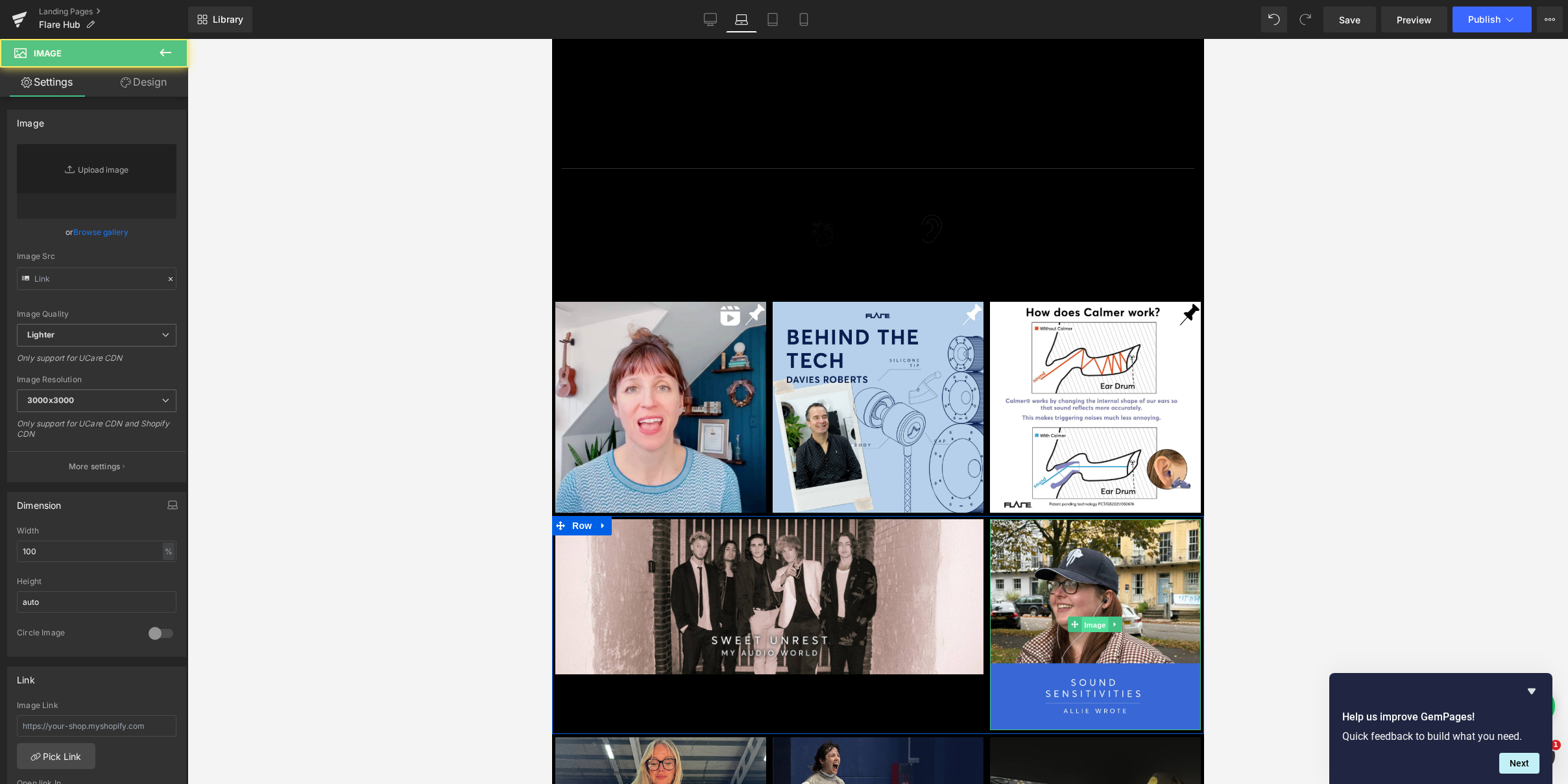
type input "[URL][DOMAIN_NAME]"
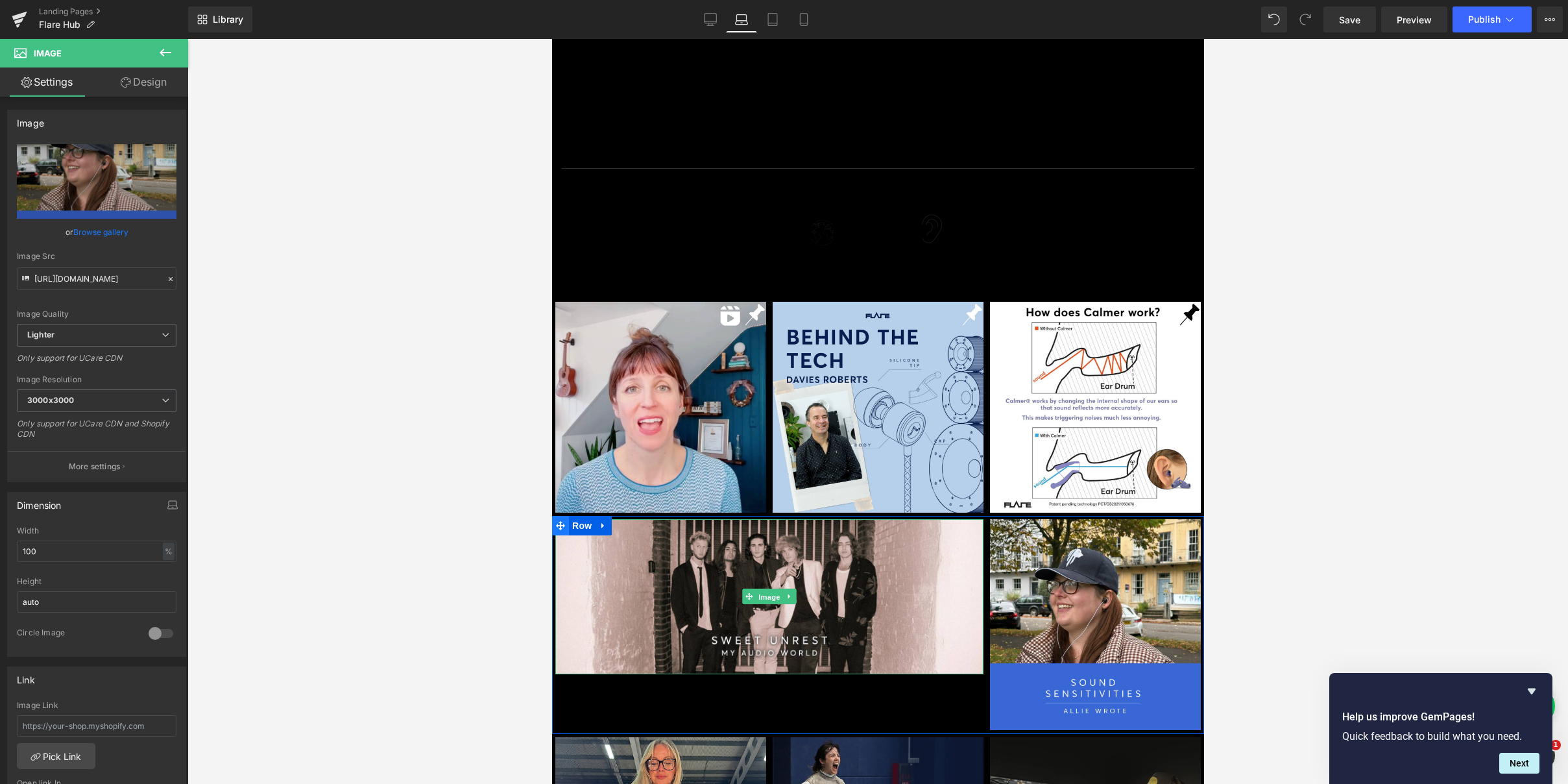
drag, startPoint x: 758, startPoint y: 596, endPoint x: 554, endPoint y: 518, distance: 218.4
click at [758, 596] on span "Image" at bounding box center [768, 597] width 27 height 16
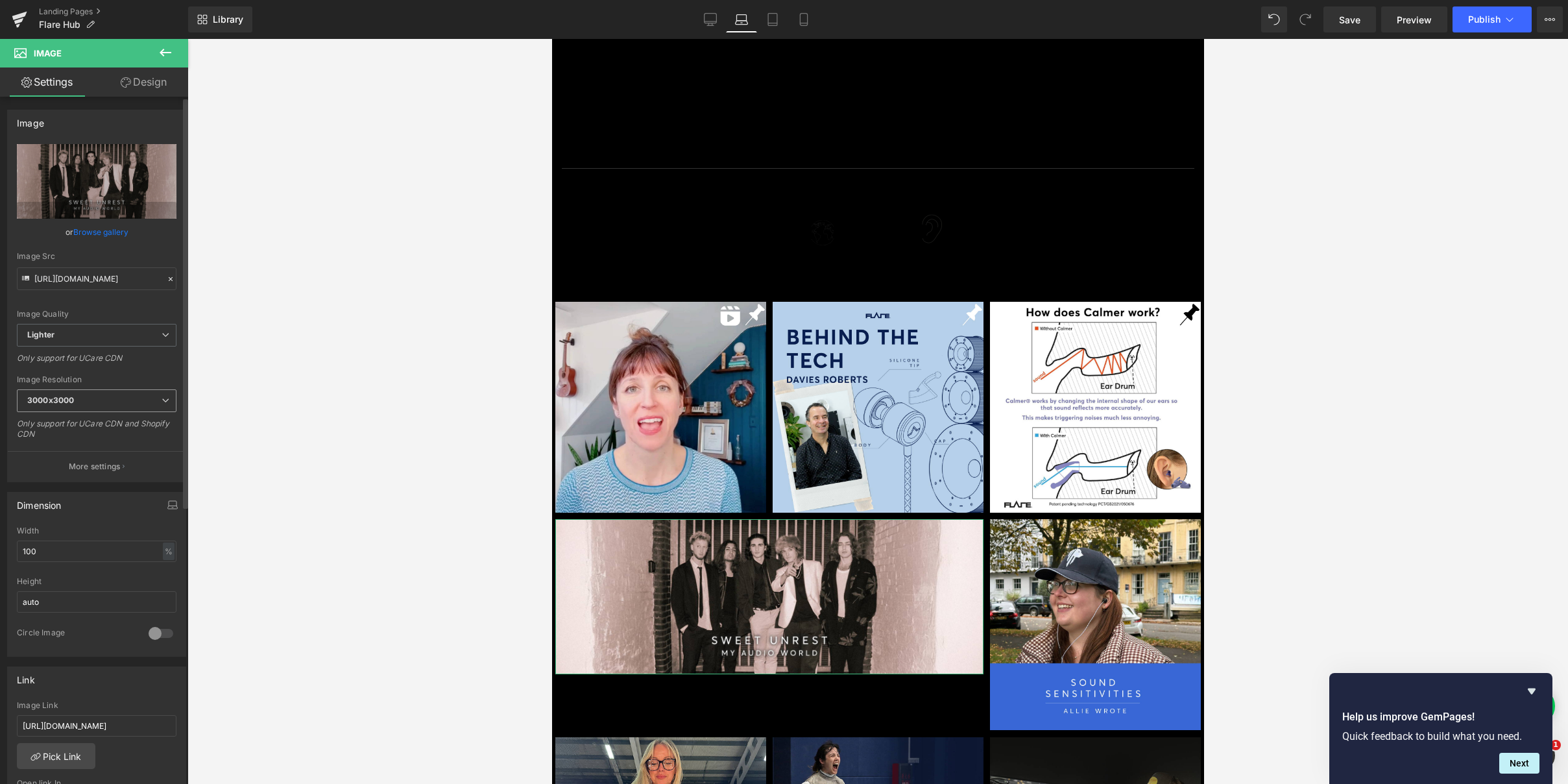
click at [71, 408] on span "3000x3000" at bounding box center [96, 400] width 159 height 23
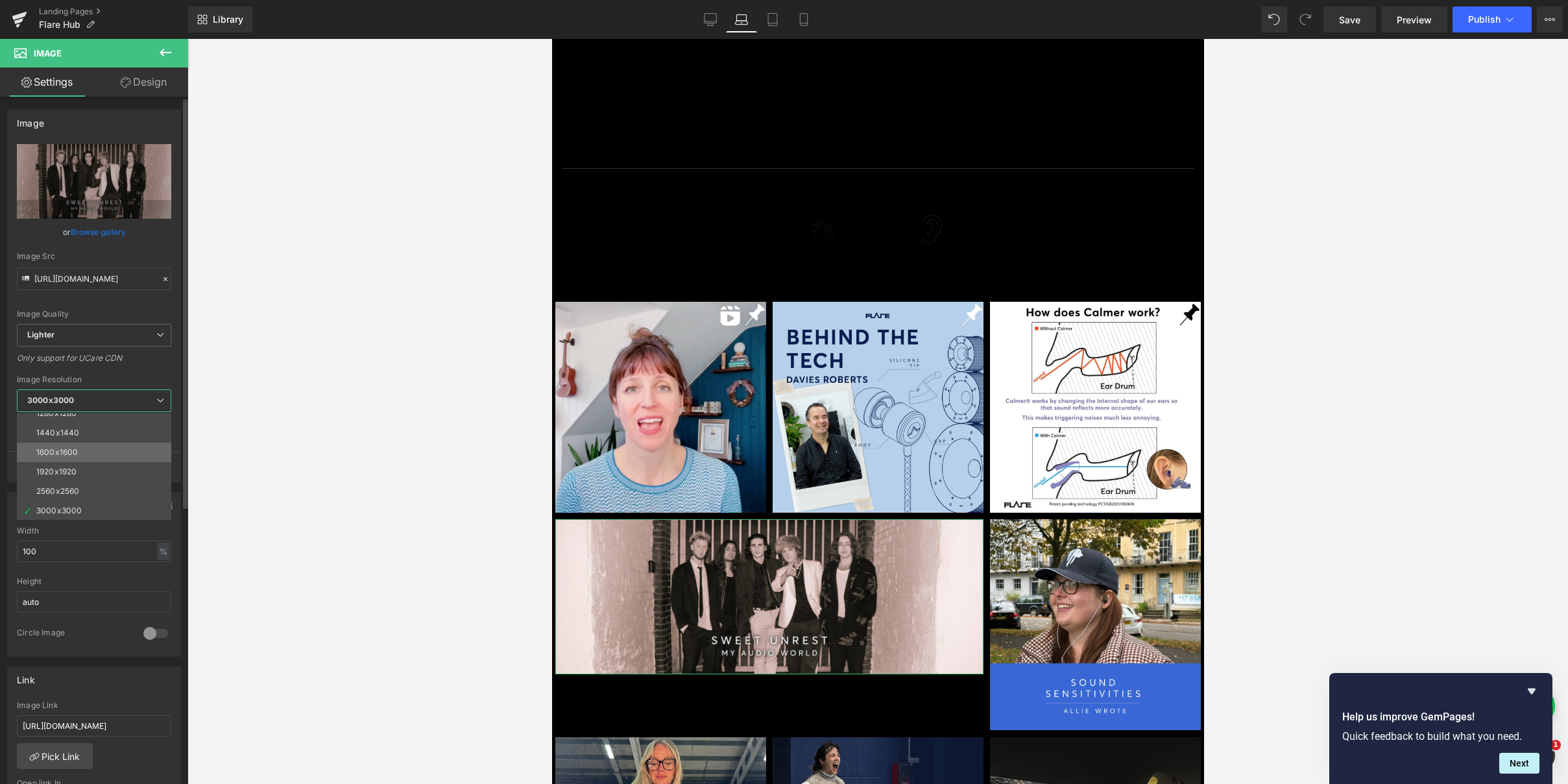
scroll to position [186, 0]
click at [53, 486] on div "2560x2560" at bounding box center [57, 490] width 43 height 9
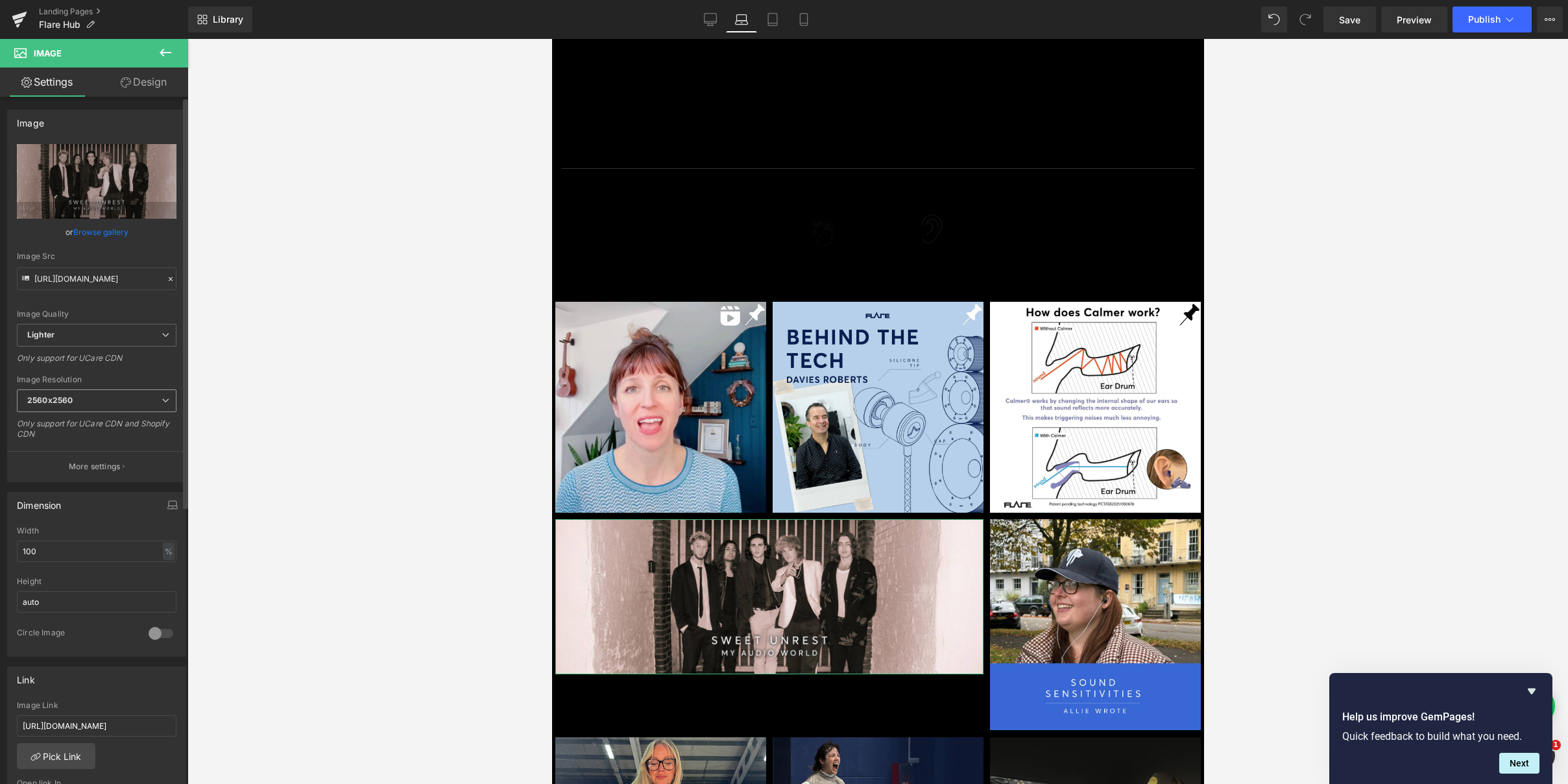
click at [77, 398] on span "2560x2560" at bounding box center [96, 400] width 159 height 23
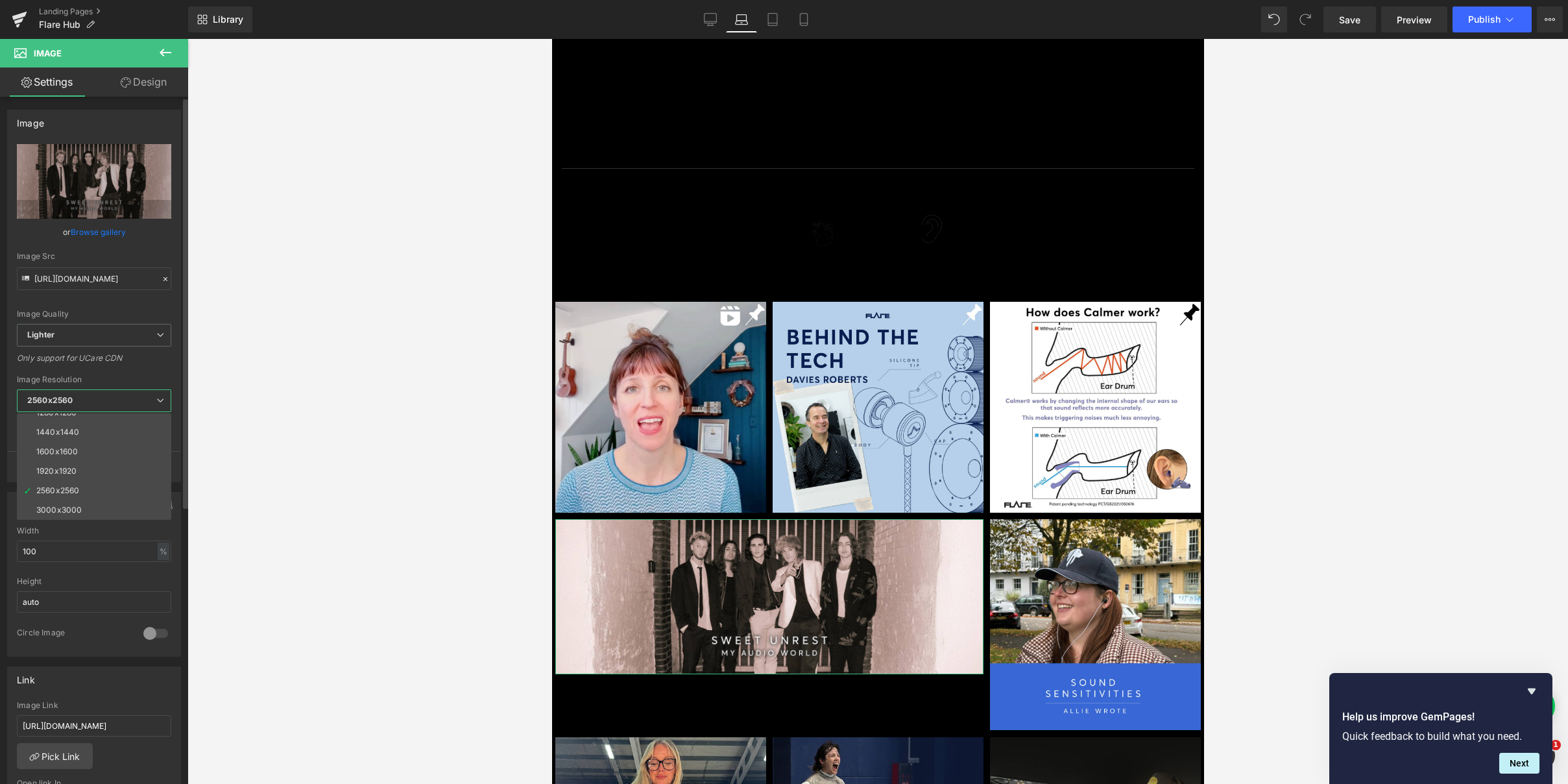
click at [61, 512] on div "3000x3000" at bounding box center [59, 510] width 45 height 9
type input "[URL][DOMAIN_NAME]"
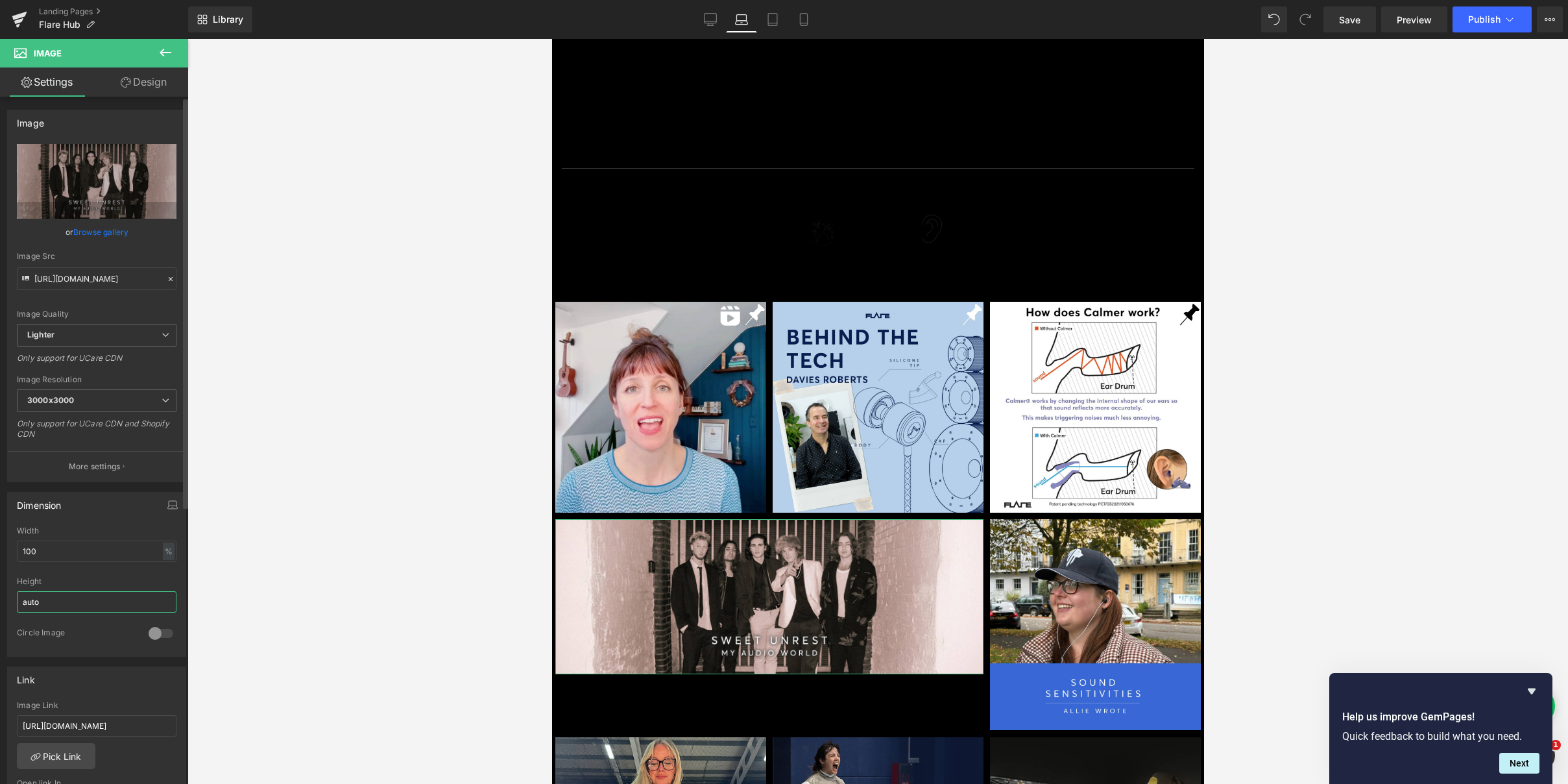
click at [86, 601] on input "auto" at bounding box center [96, 602] width 159 height 22
click at [92, 639] on div "Circle Image" at bounding box center [96, 641] width 159 height 29
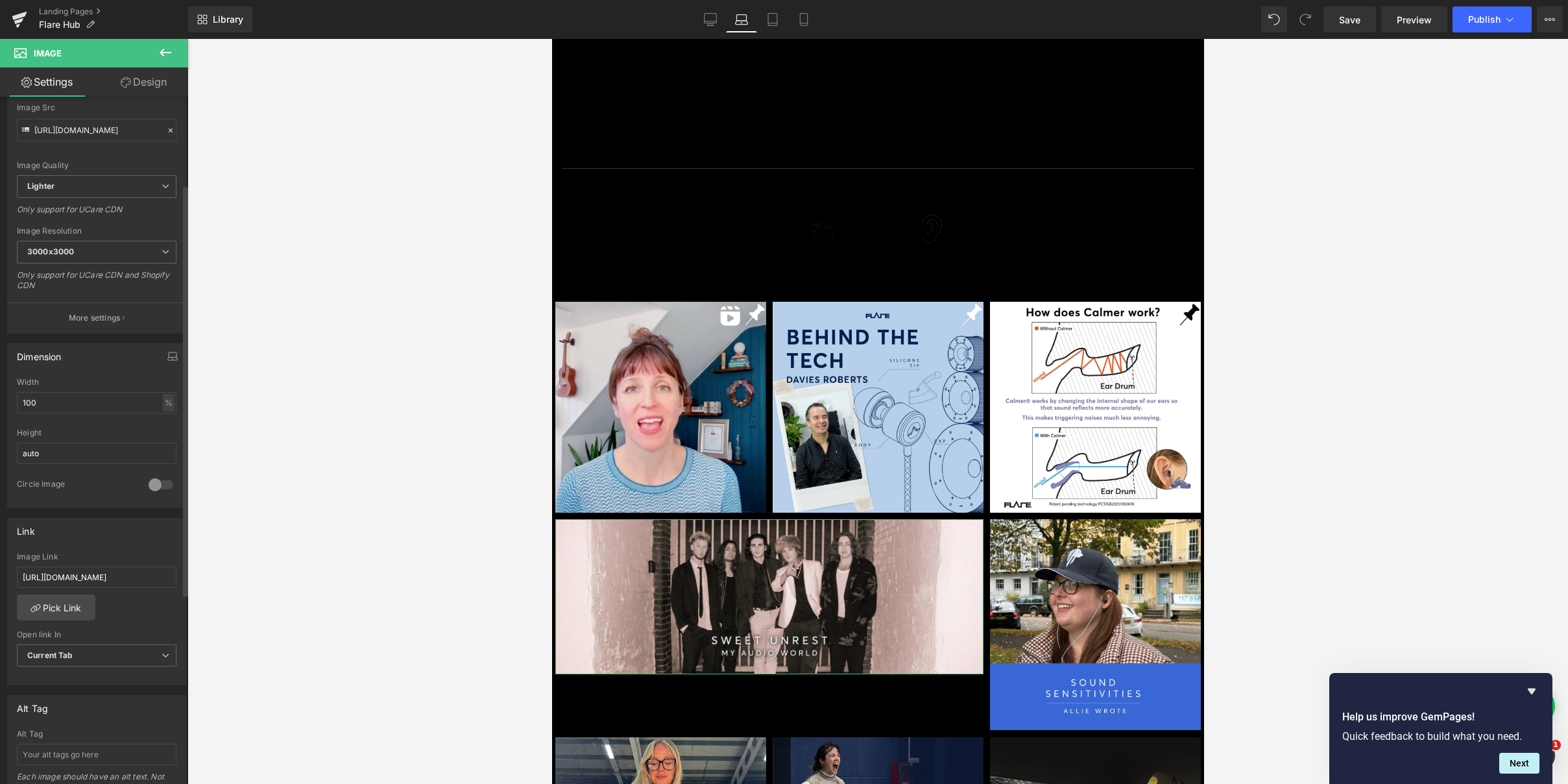
scroll to position [152, 0]
click at [709, 22] on icon at bounding box center [710, 19] width 13 height 13
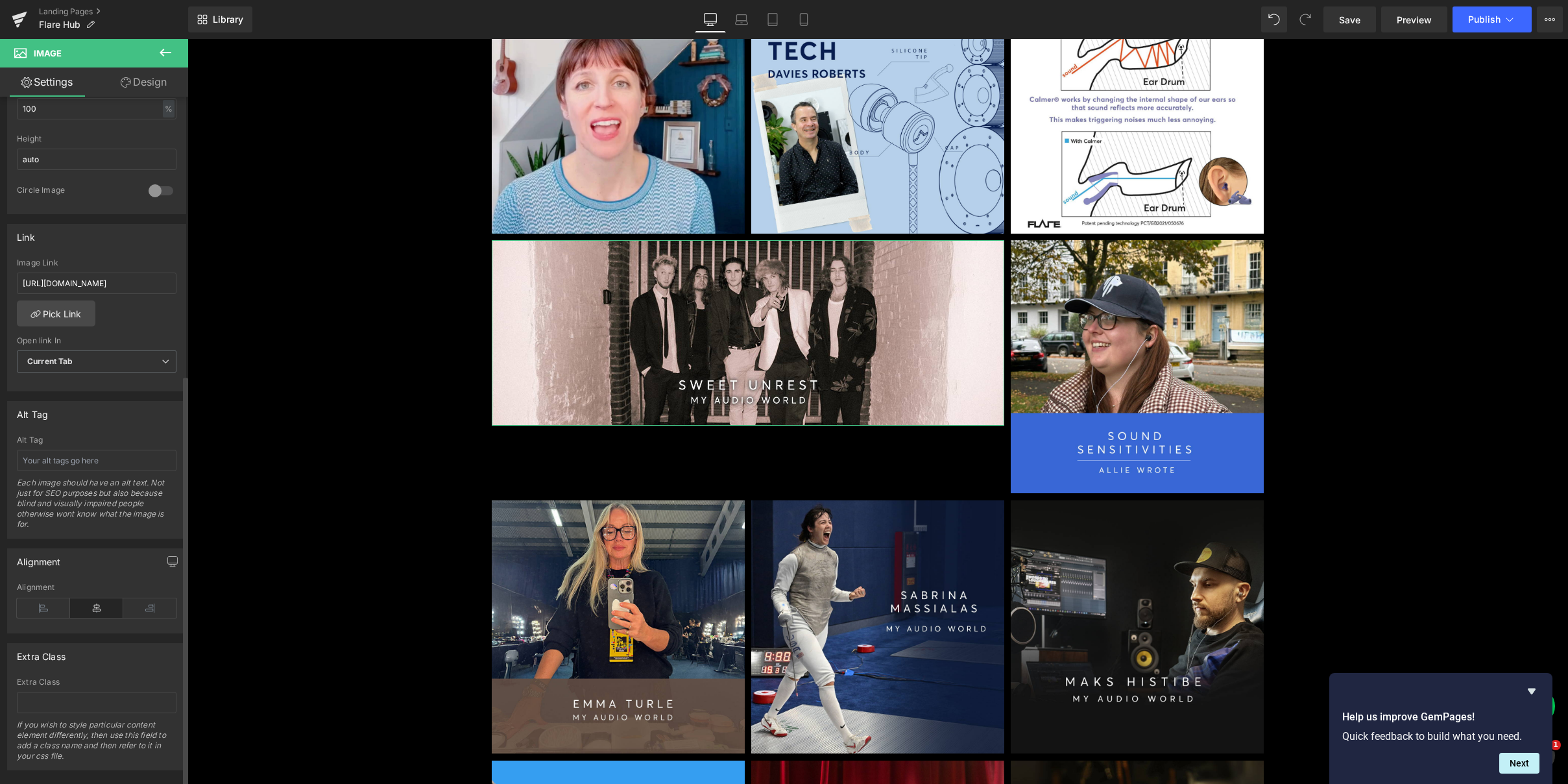
scroll to position [465, 0]
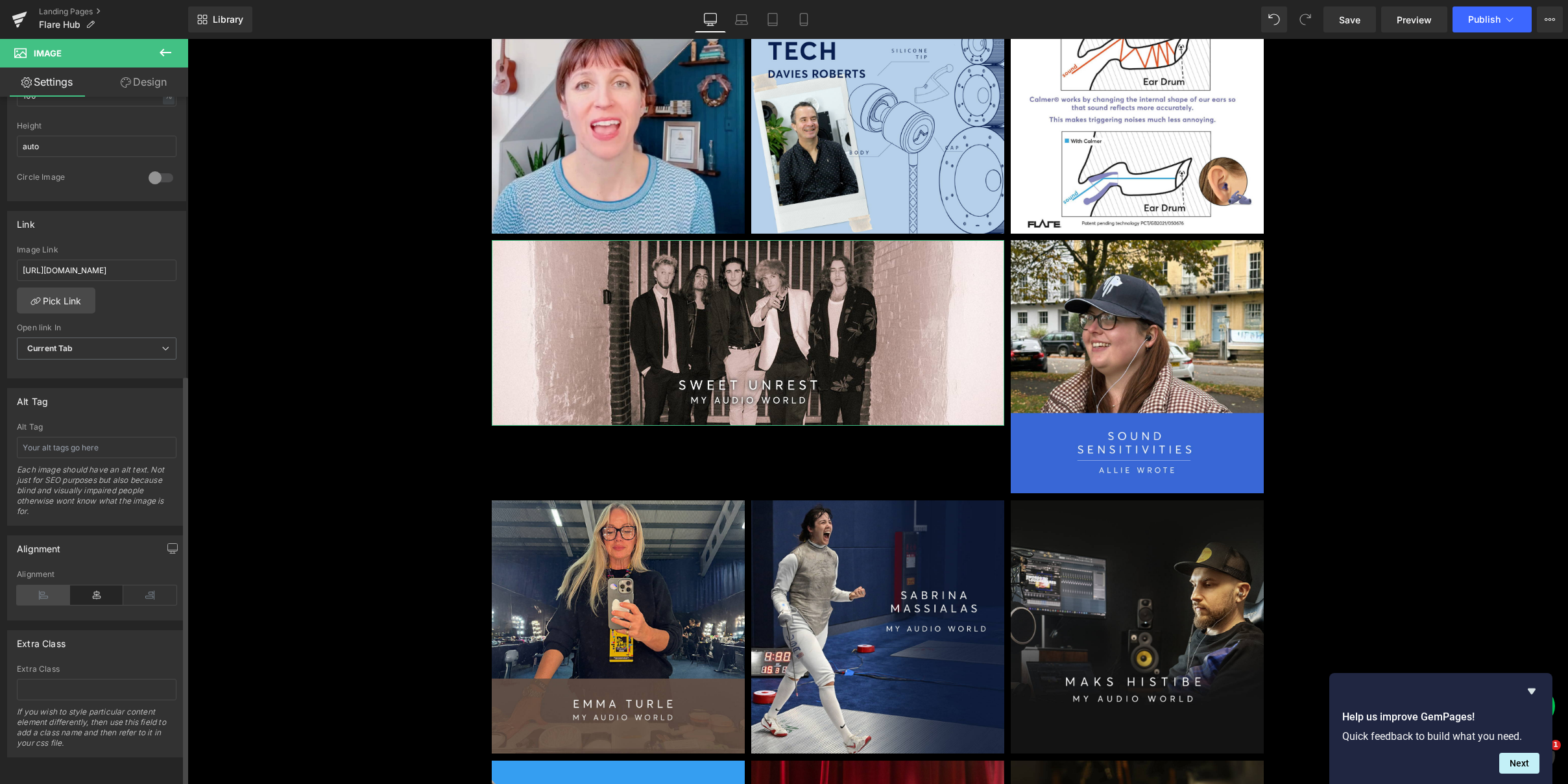
click at [51, 592] on icon at bounding box center [44, 594] width 53 height 19
click at [78, 589] on icon at bounding box center [96, 594] width 53 height 19
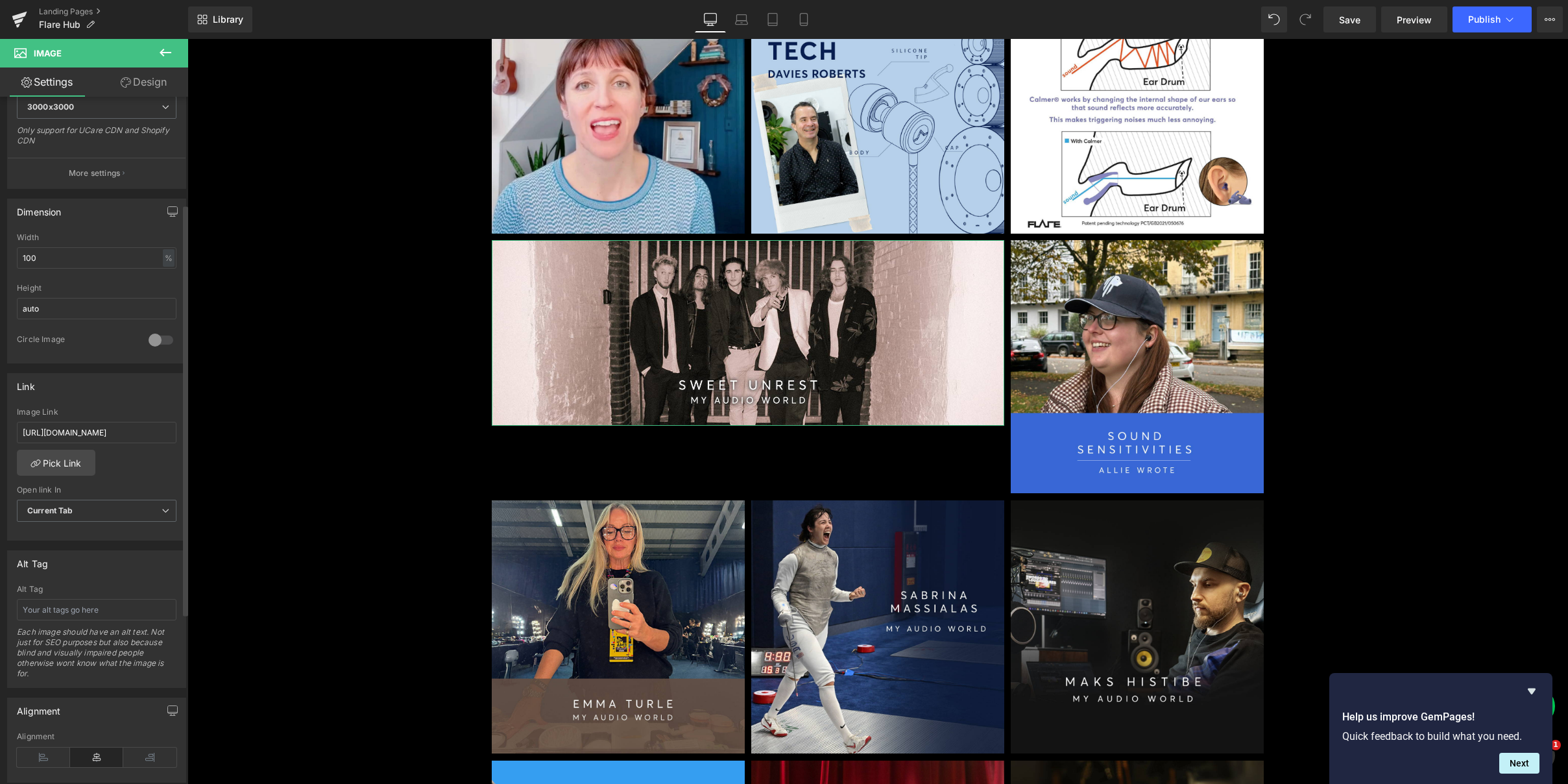
scroll to position [0, 0]
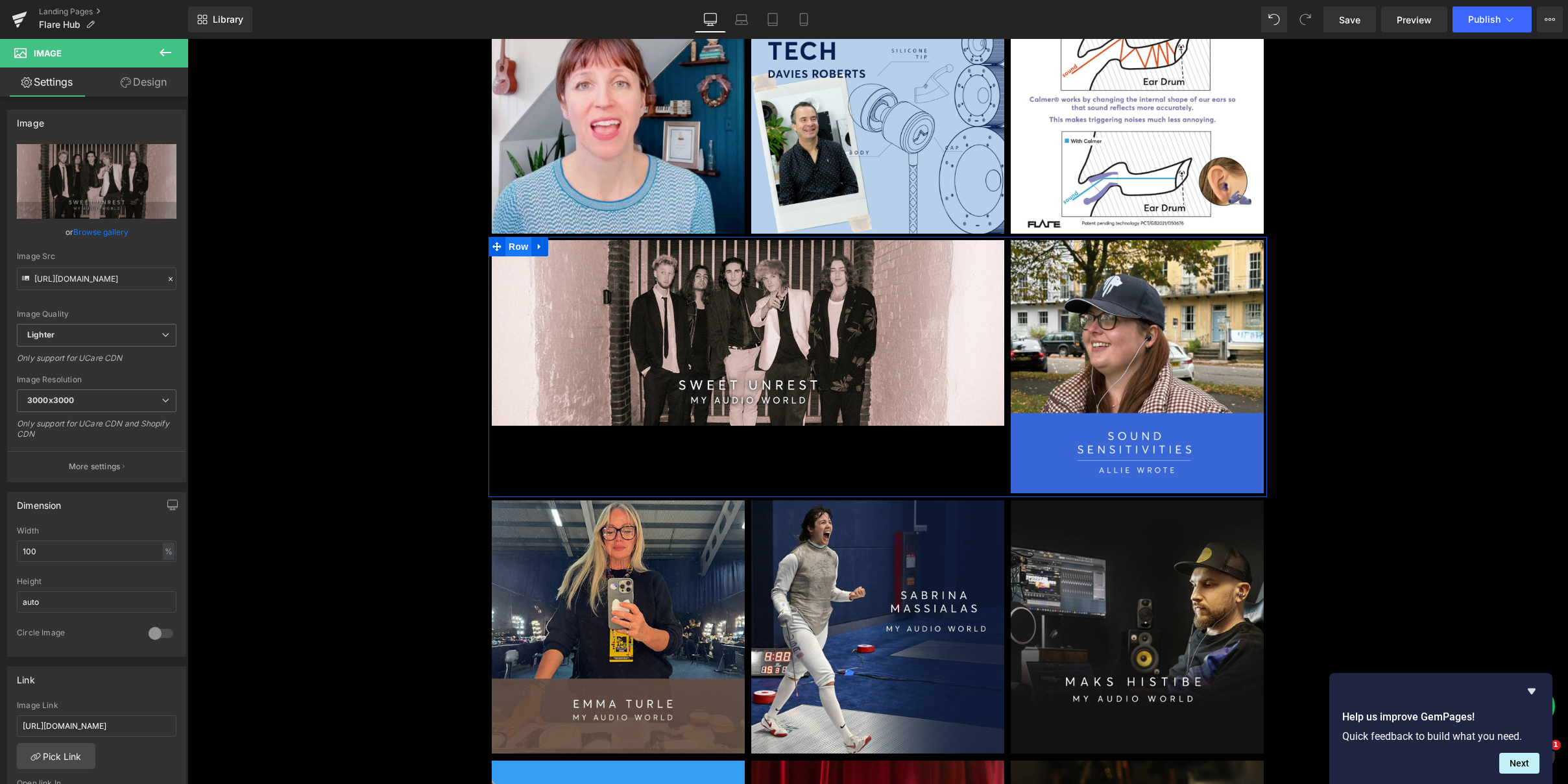
click at [517, 246] on span "Row" at bounding box center [517, 246] width 26 height 19
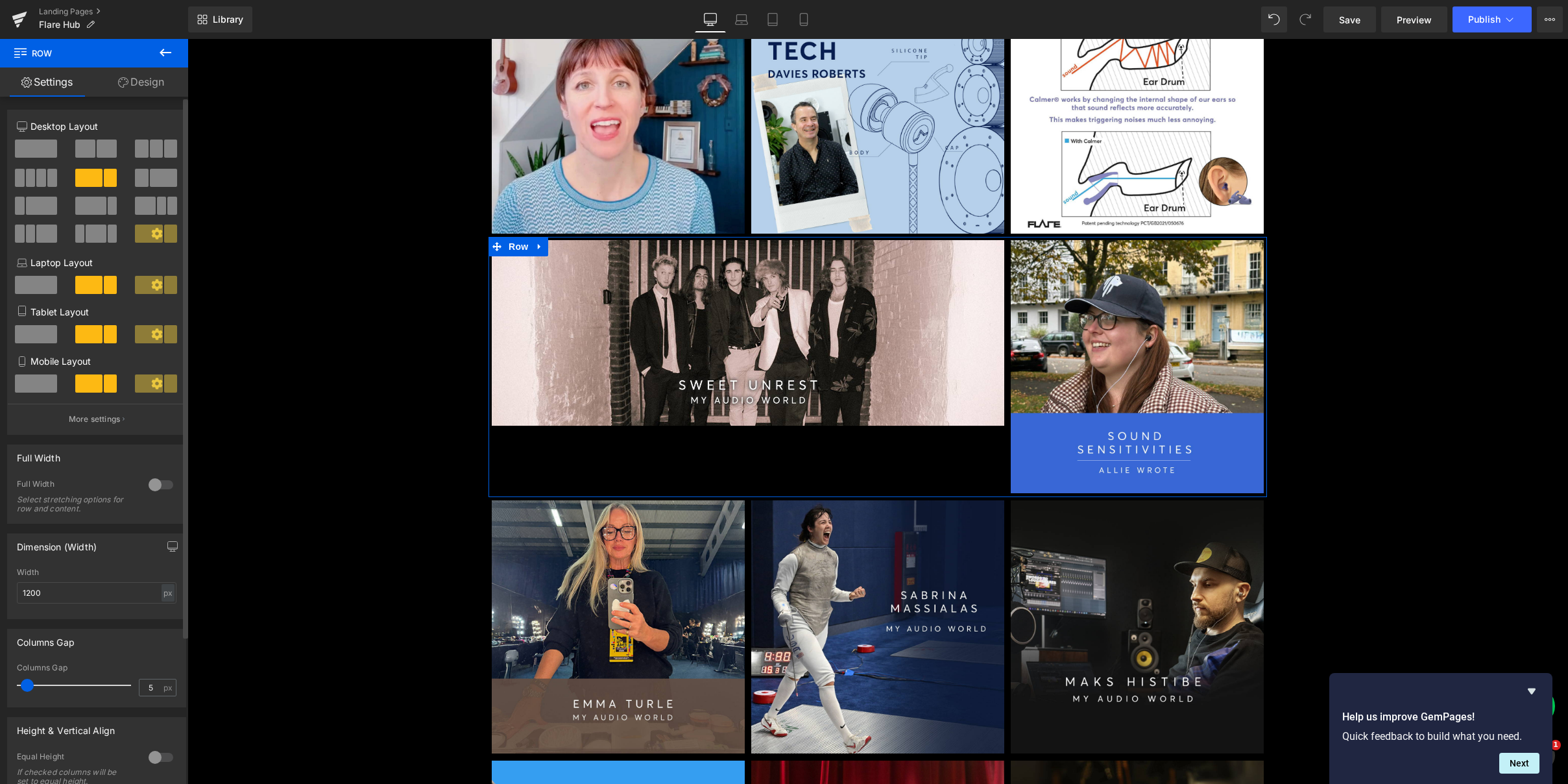
click at [150, 171] on span at bounding box center [163, 177] width 27 height 18
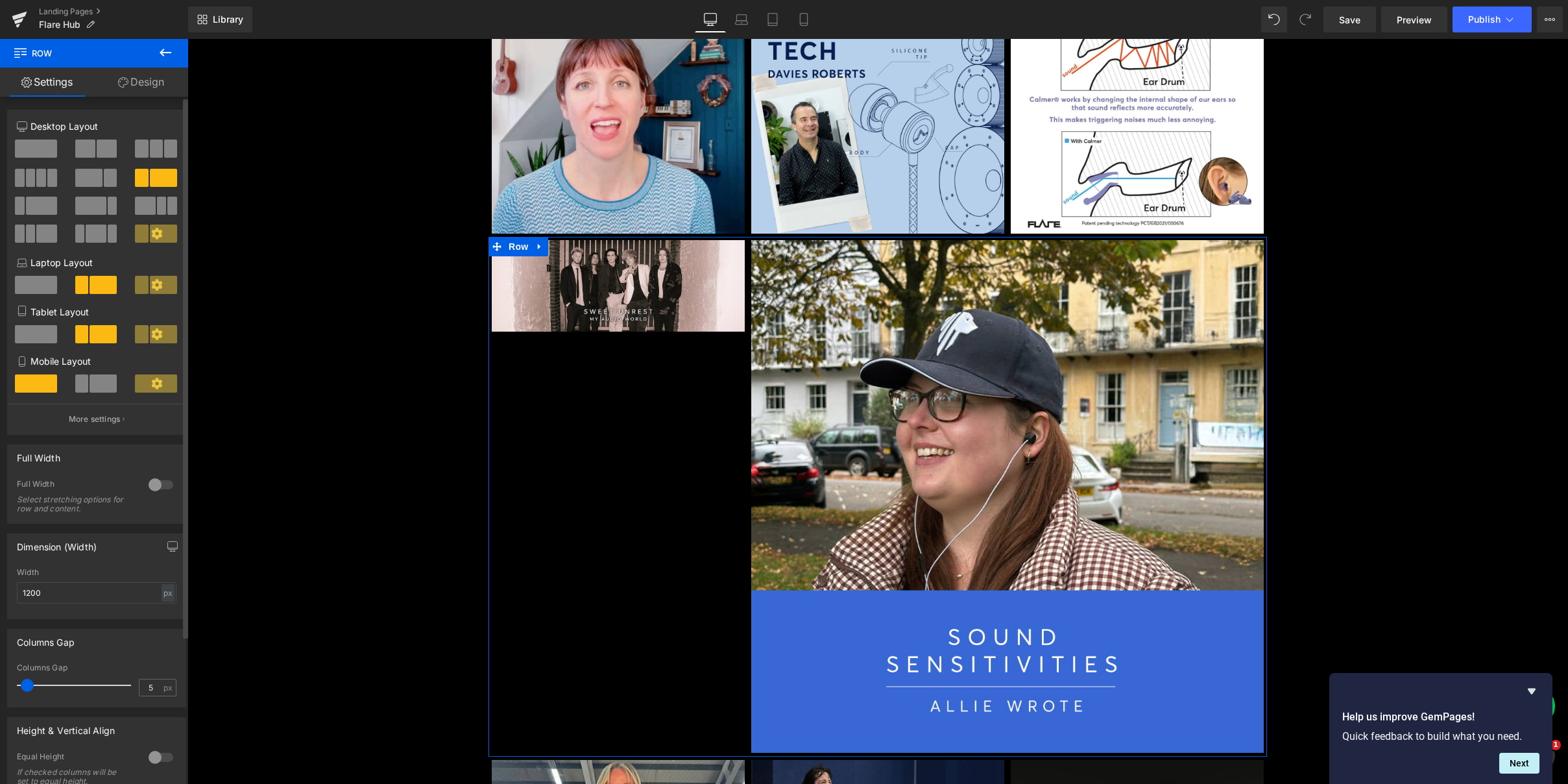
click at [84, 182] on span at bounding box center [89, 177] width 27 height 18
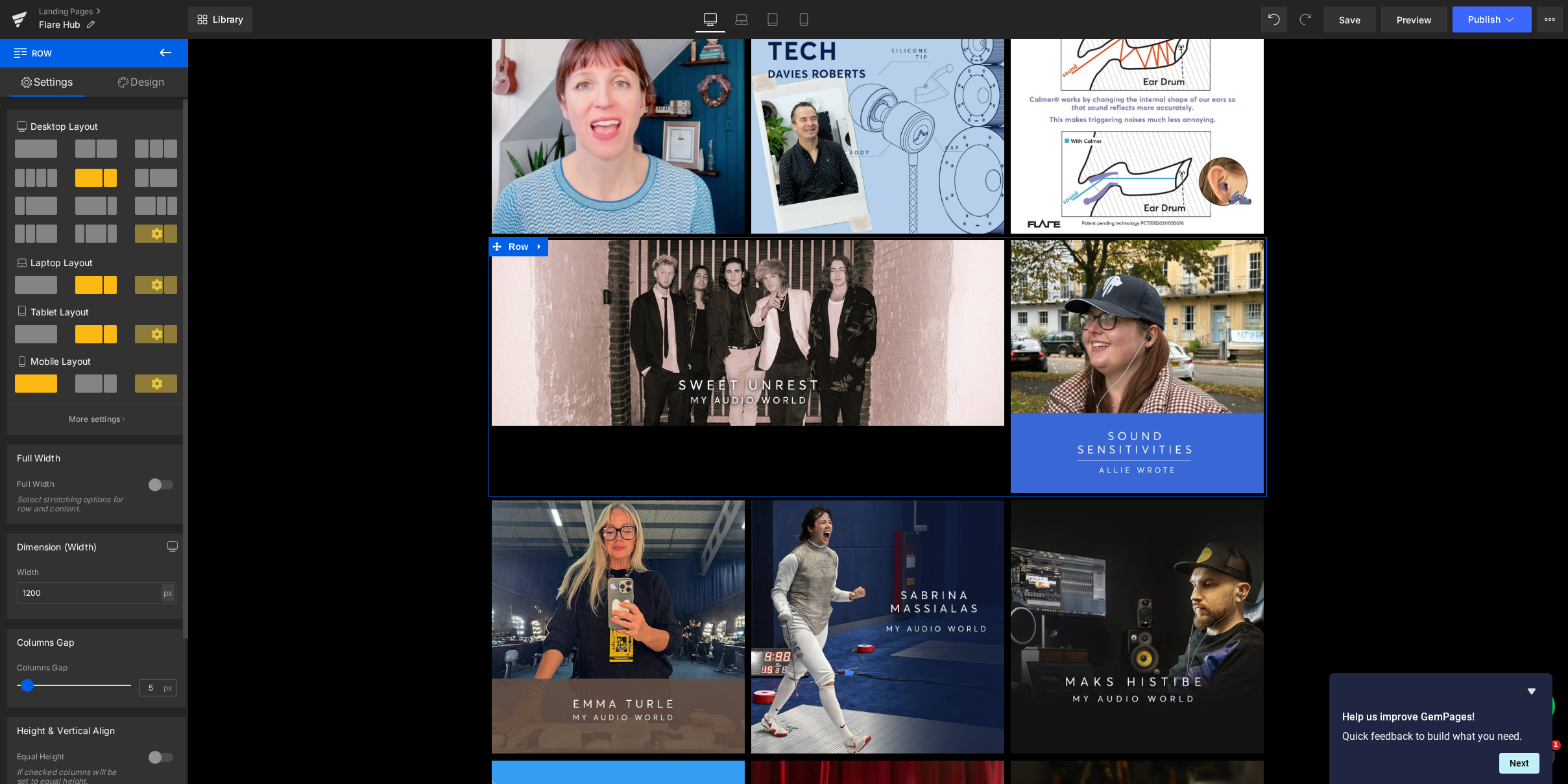
click at [84, 208] on span at bounding box center [91, 205] width 31 height 18
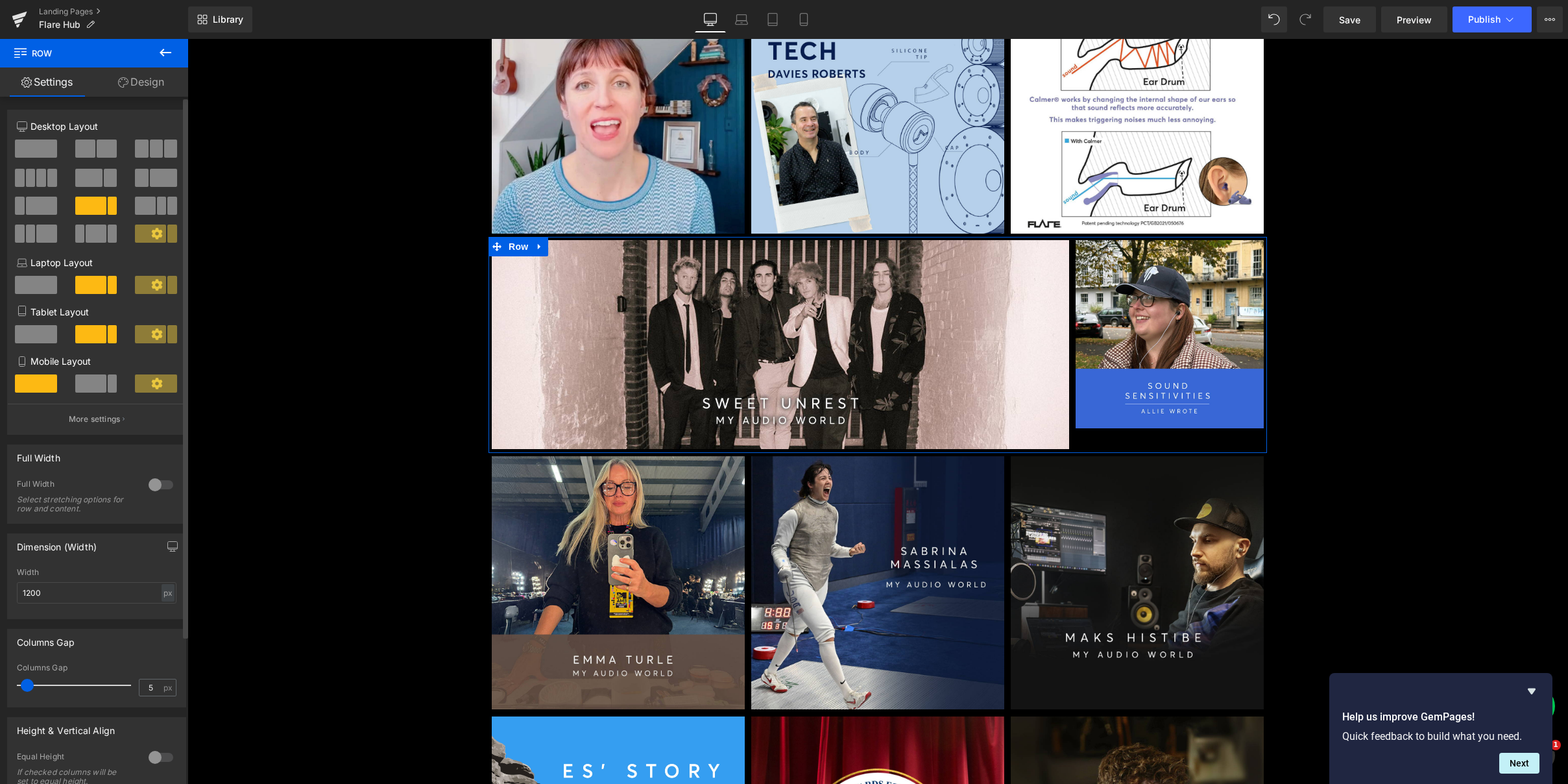
click at [84, 147] on span at bounding box center [85, 148] width 20 height 18
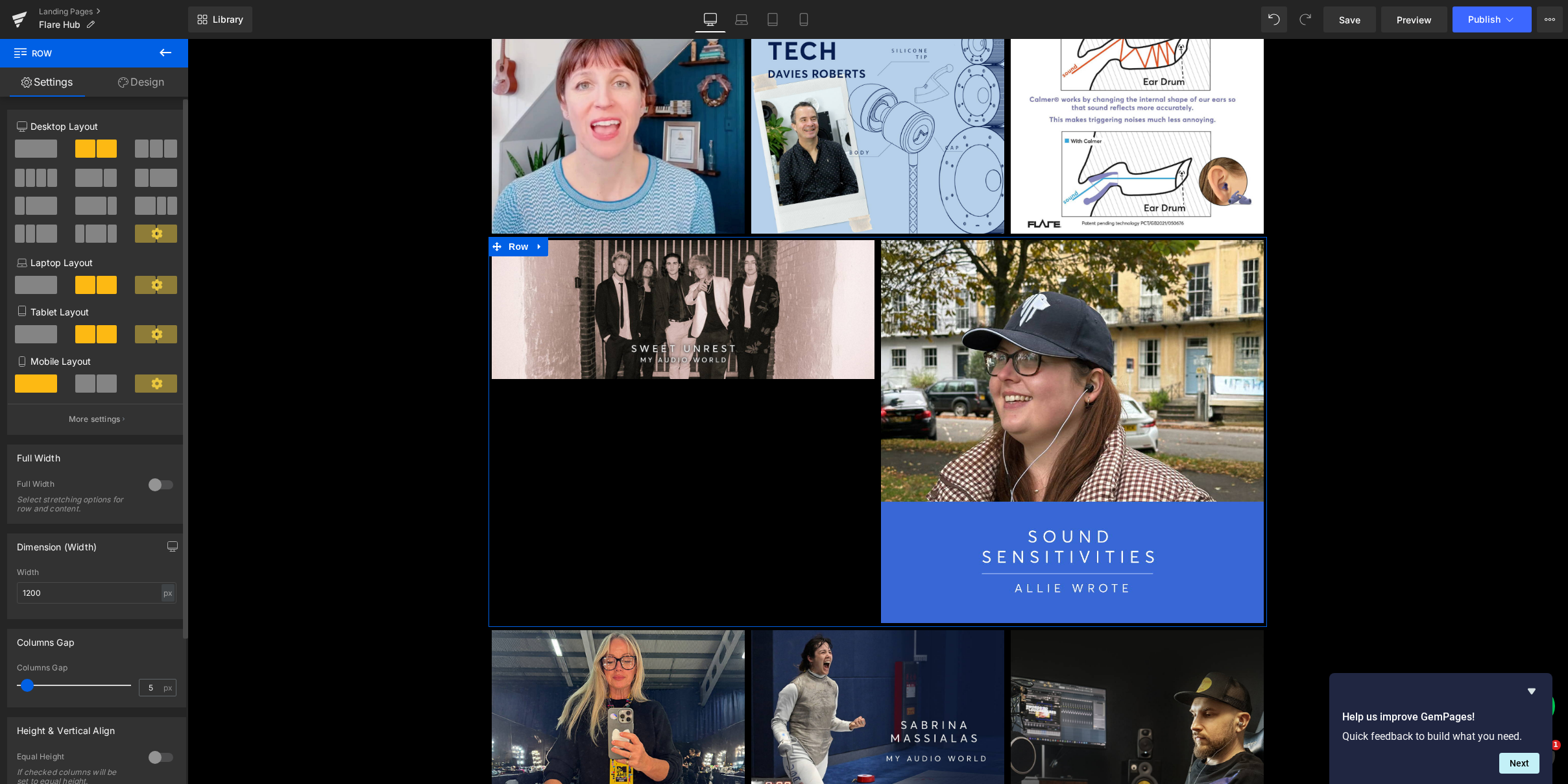
click at [106, 194] on div at bounding box center [97, 183] width 61 height 28
click at [102, 207] on span at bounding box center [91, 205] width 31 height 18
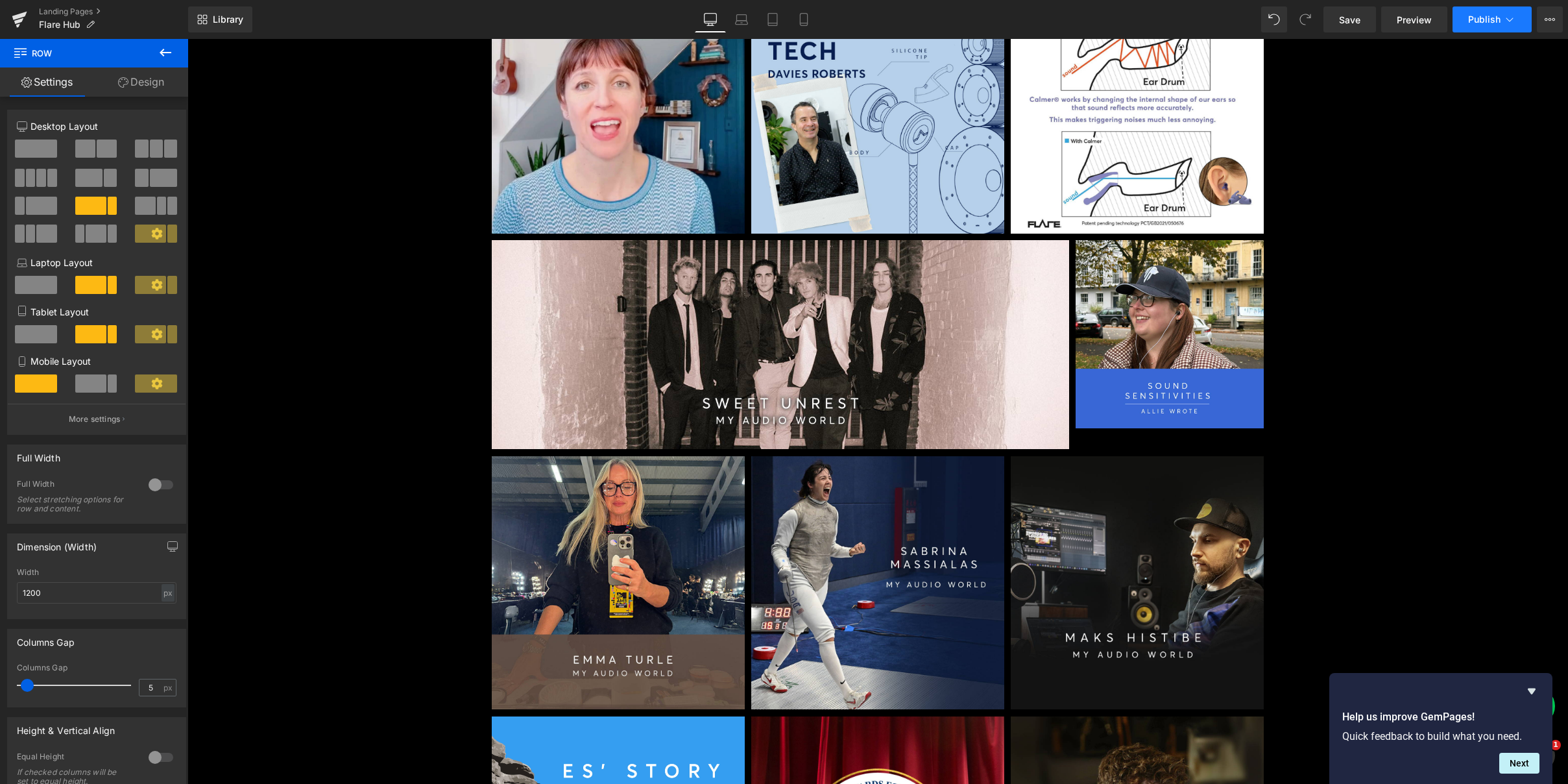
click at [1483, 21] on span "Publish" at bounding box center [1484, 19] width 33 height 10
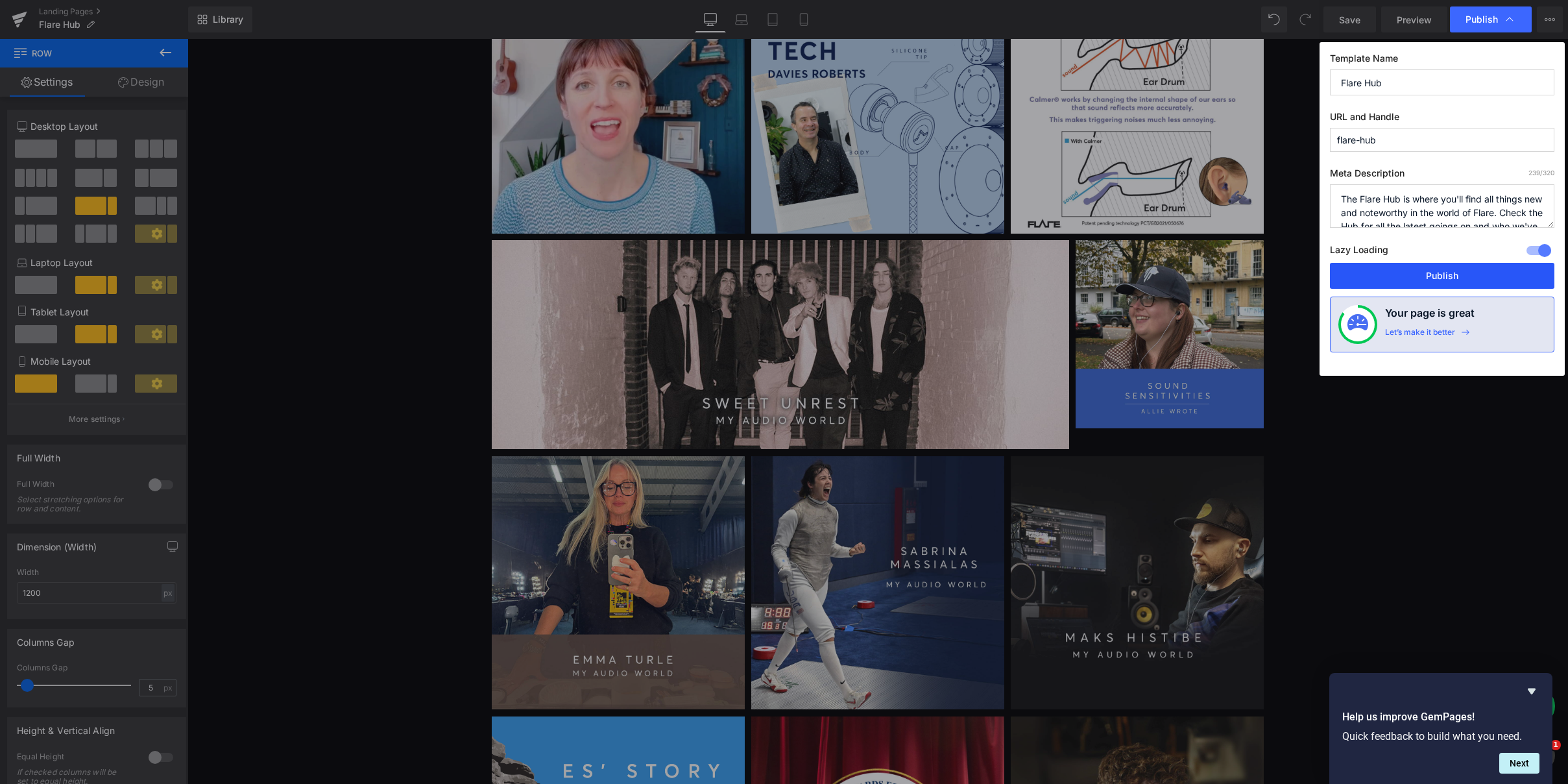
click at [1444, 277] on button "Publish" at bounding box center [1442, 275] width 225 height 26
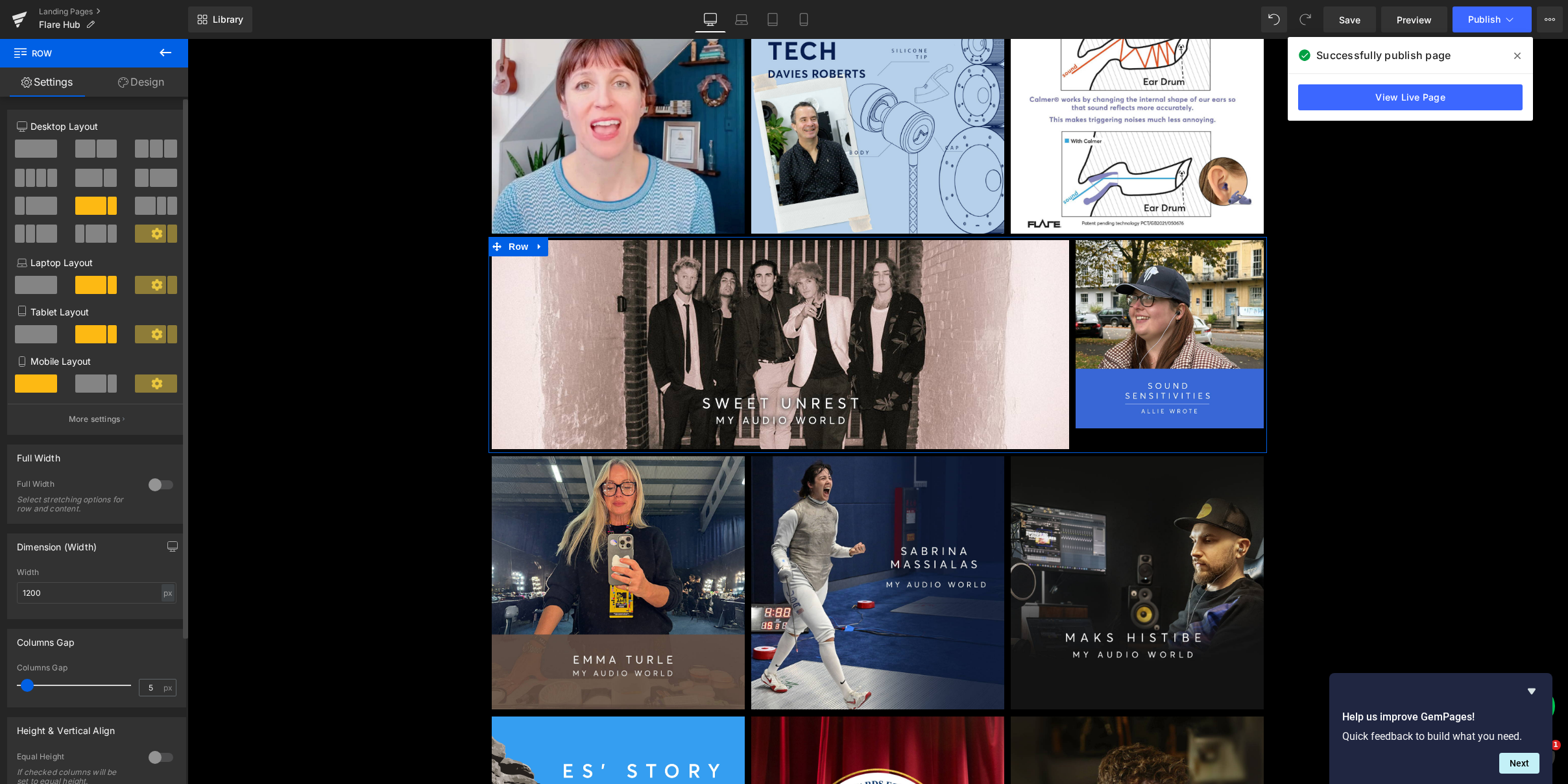
click at [82, 379] on span at bounding box center [91, 383] width 31 height 18
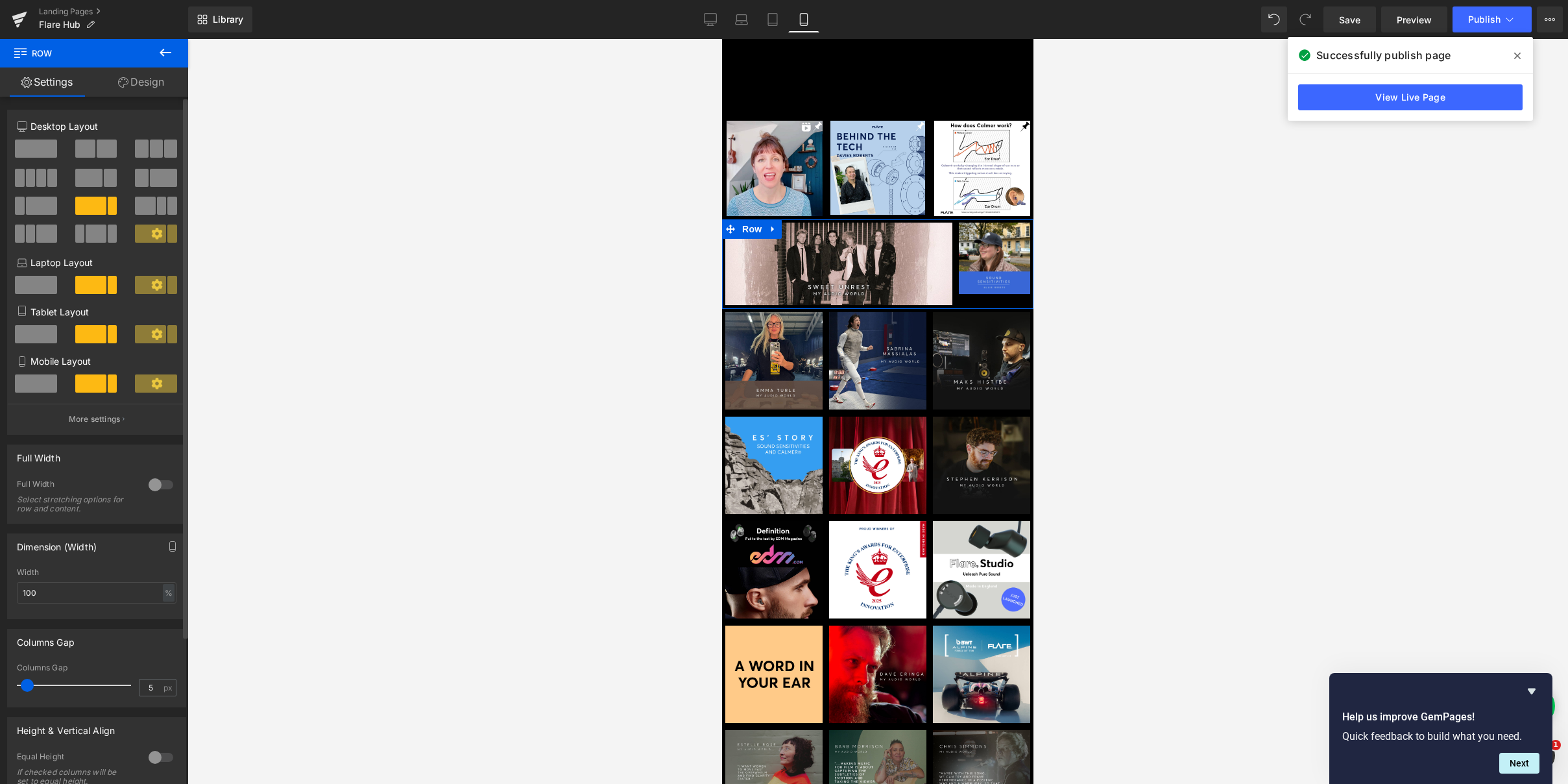
scroll to position [181, 0]
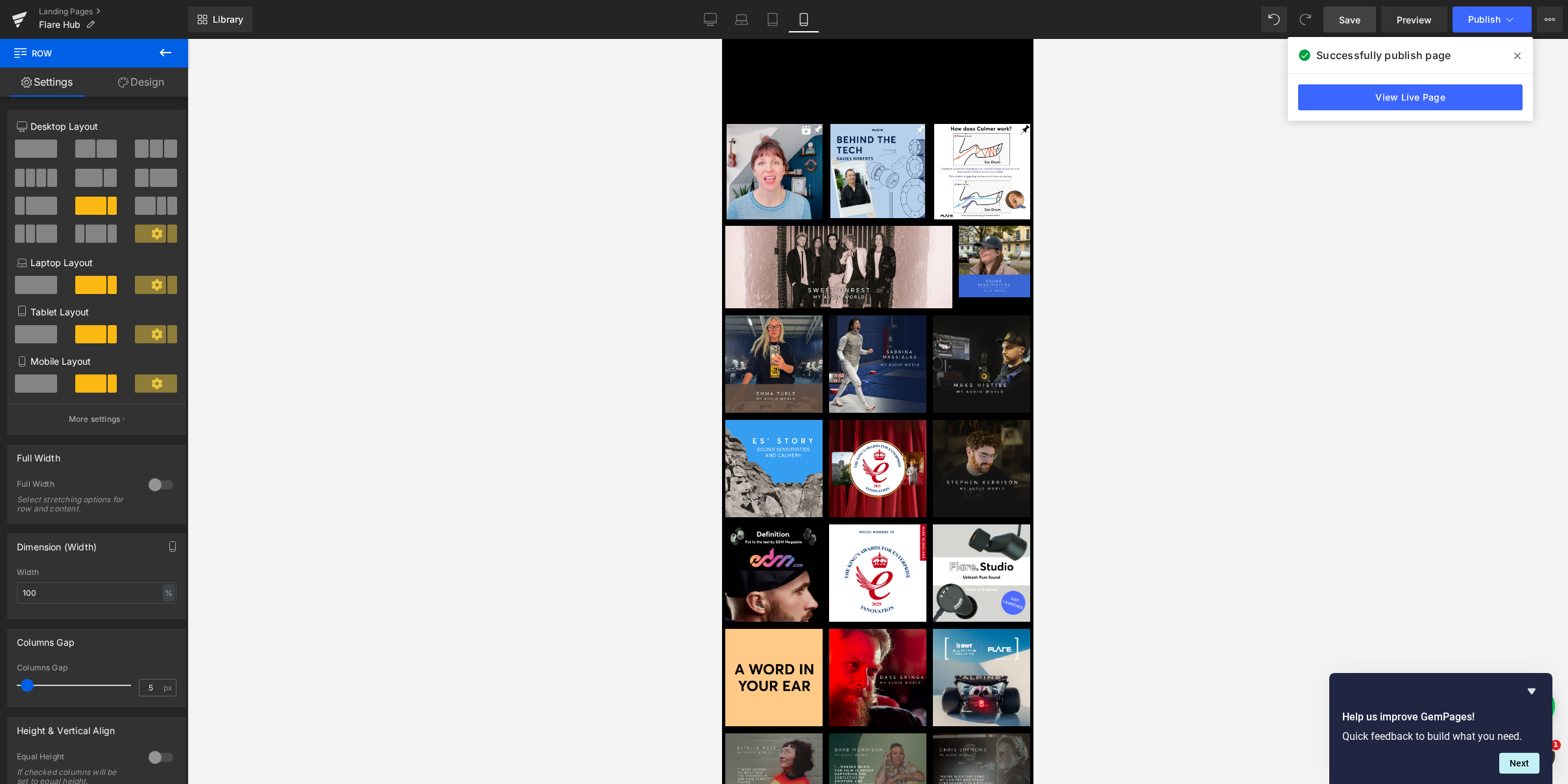
click at [1340, 29] on link "Save" at bounding box center [1350, 19] width 53 height 26
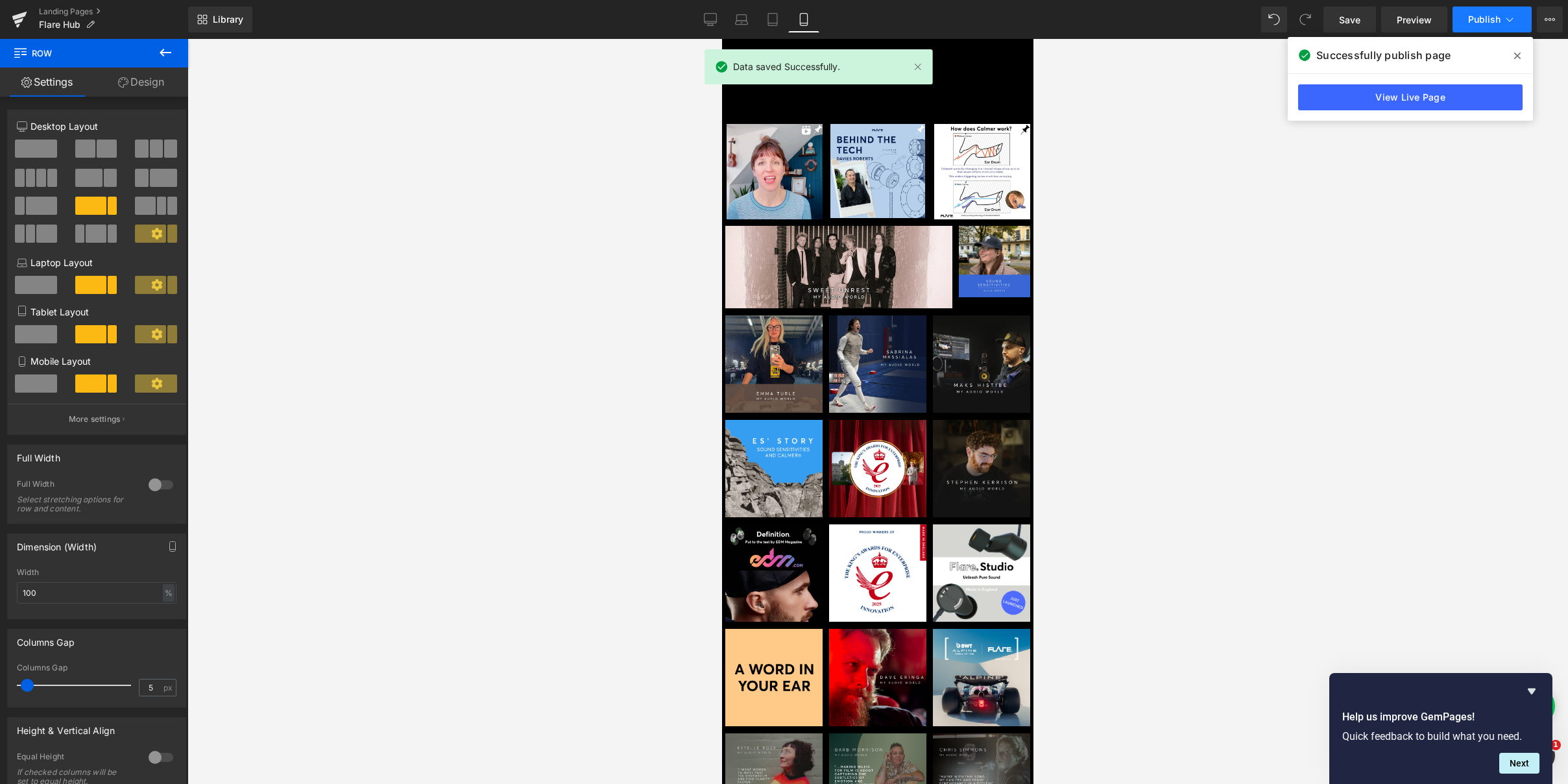
click at [1478, 21] on span "Publish" at bounding box center [1484, 19] width 33 height 10
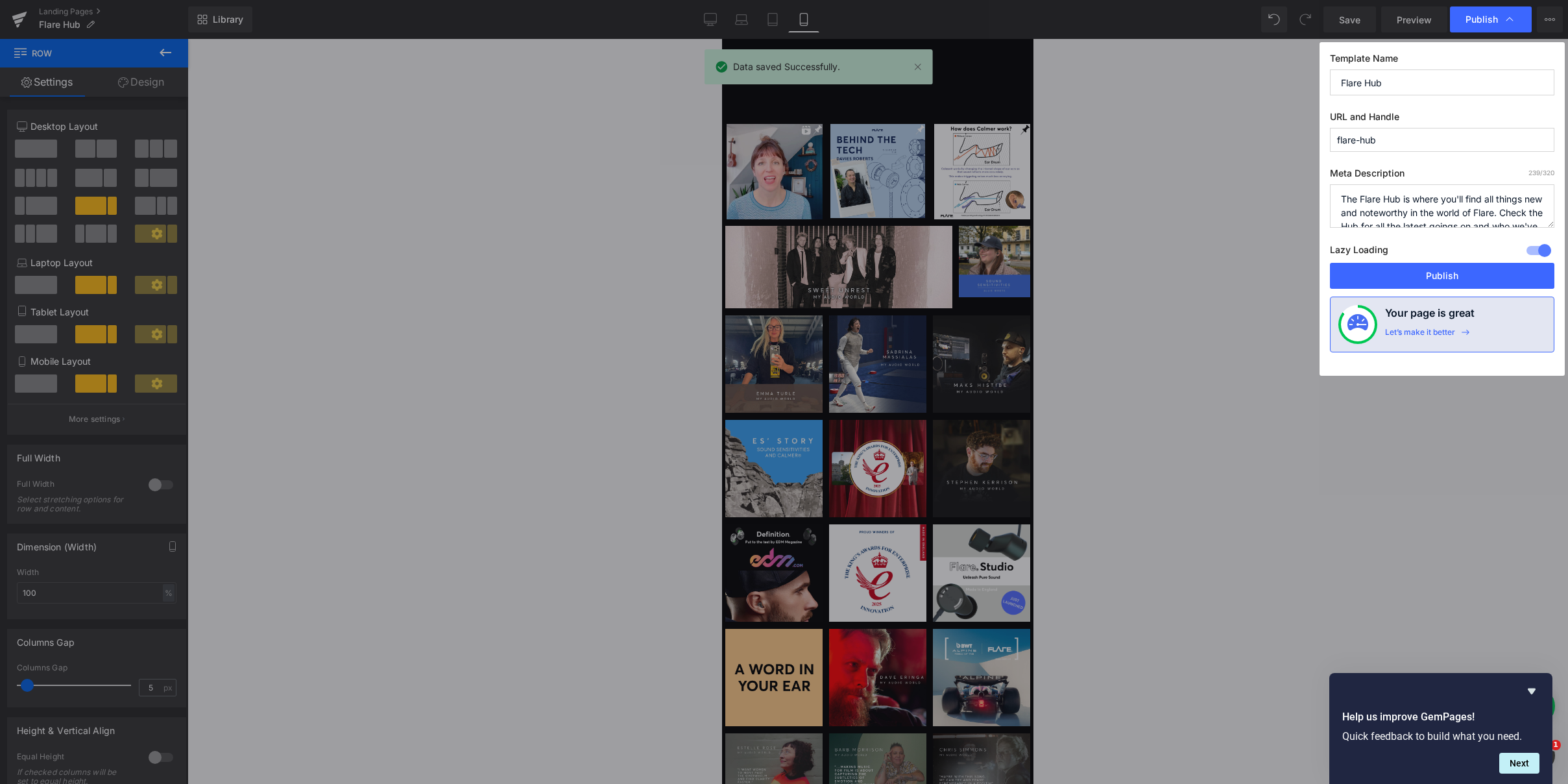
drag, startPoint x: 1400, startPoint y: 274, endPoint x: 1354, endPoint y: 305, distance: 55.5
click at [1400, 274] on button "Publish" at bounding box center [1442, 275] width 225 height 26
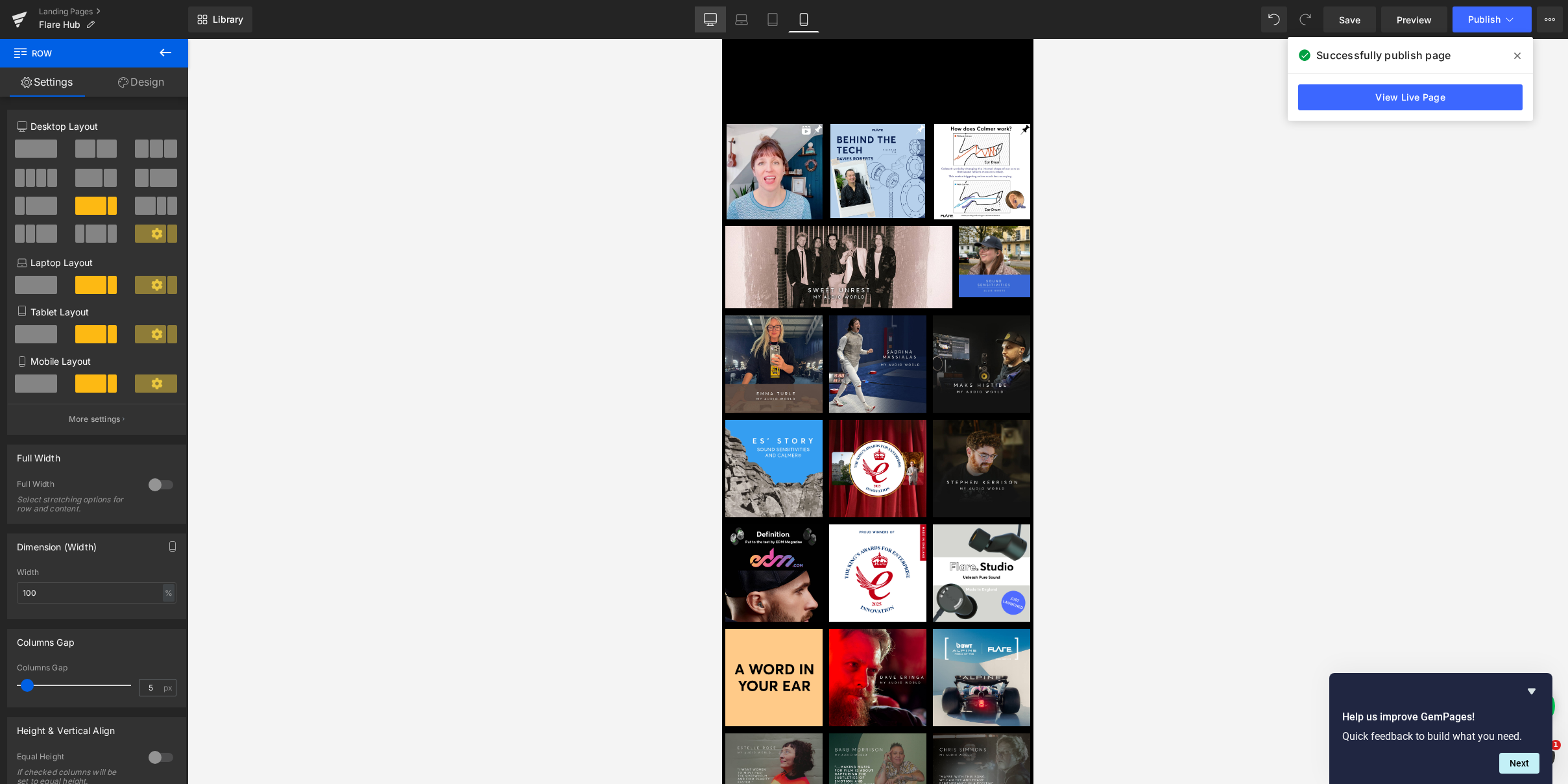
click at [708, 19] on icon at bounding box center [710, 19] width 13 height 13
type input "1200"
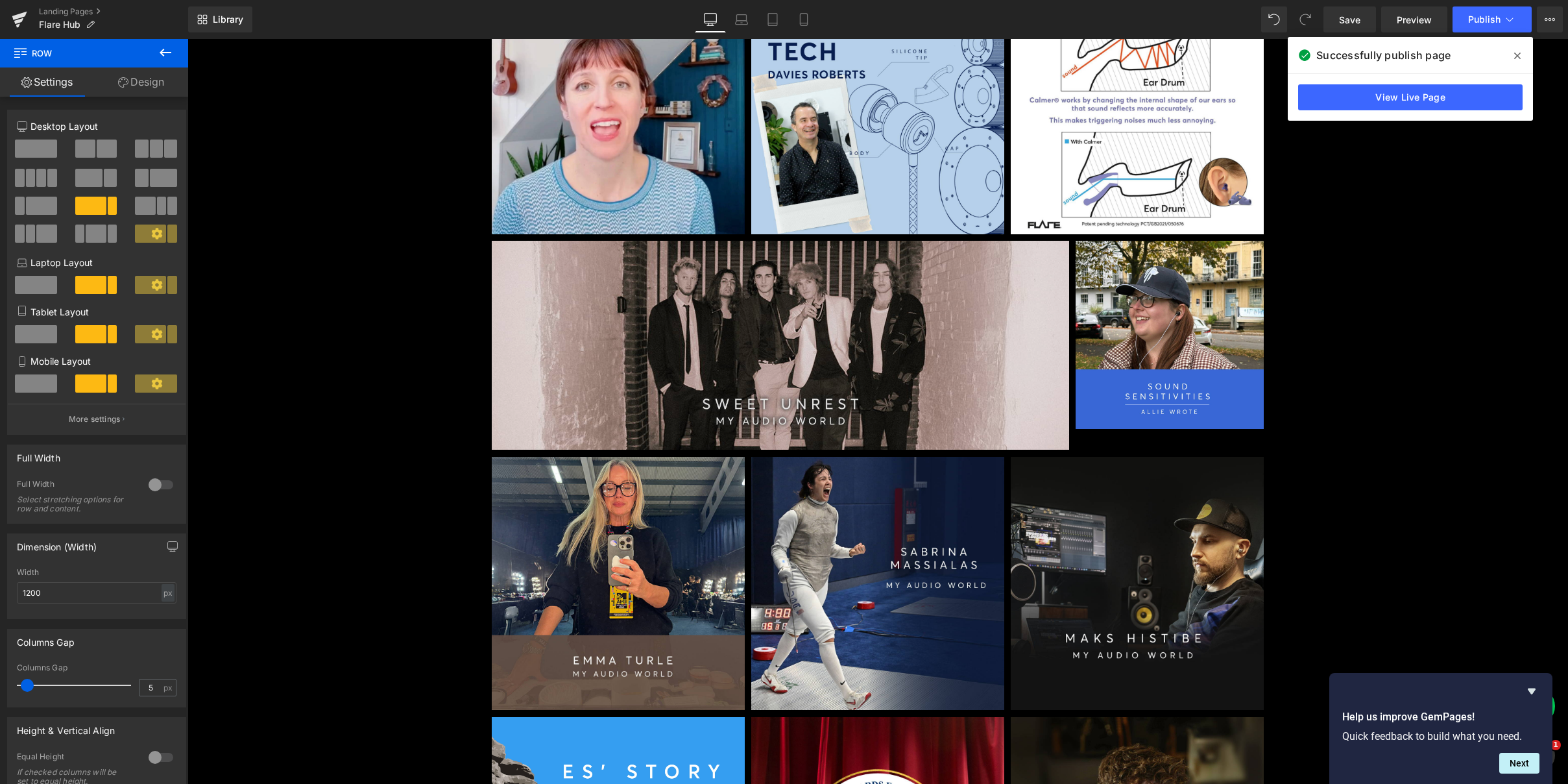
scroll to position [336, 0]
click at [775, 346] on div "Image" at bounding box center [780, 344] width 577 height 209
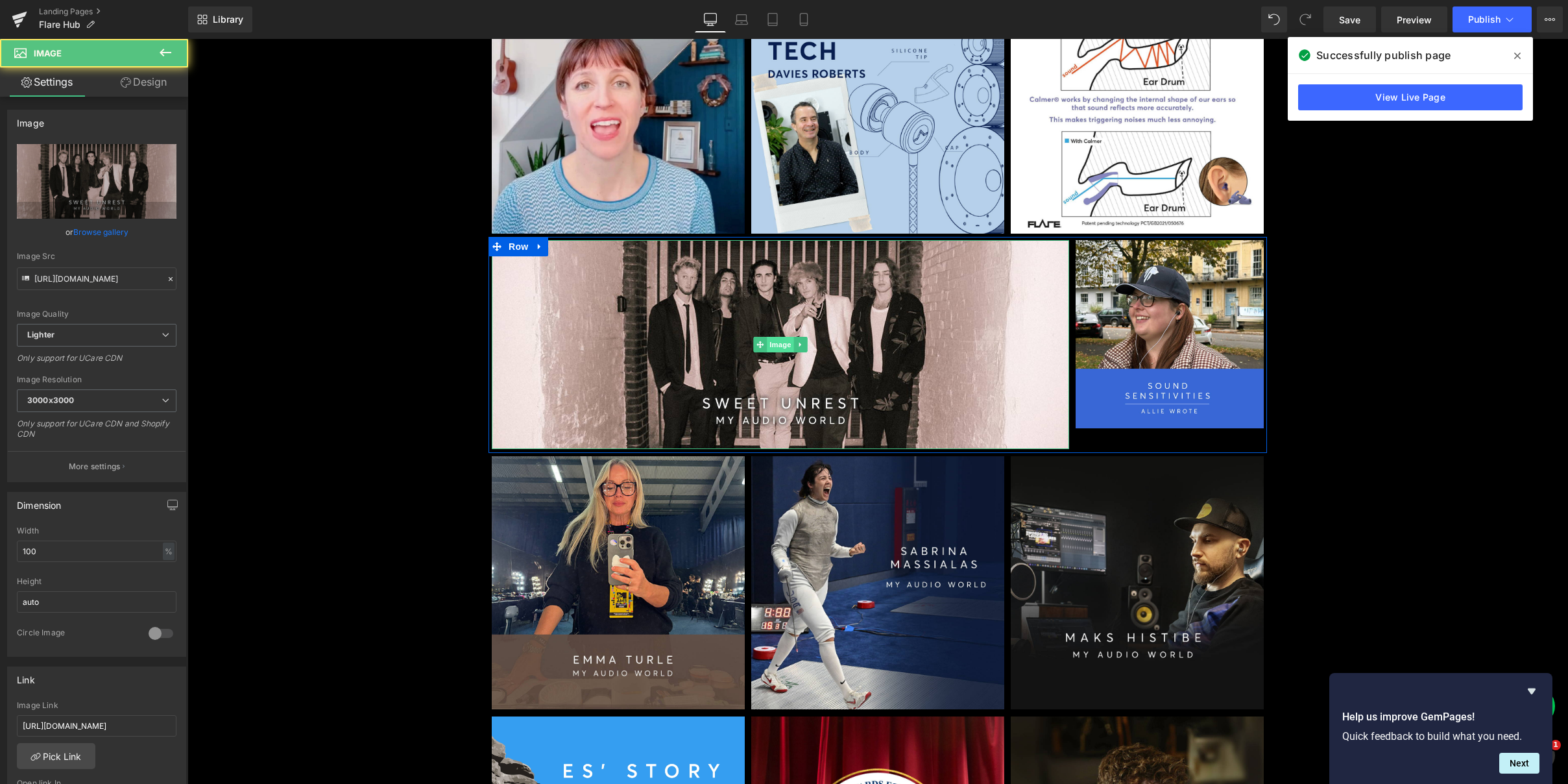
click at [775, 344] on span "Image" at bounding box center [780, 344] width 27 height 16
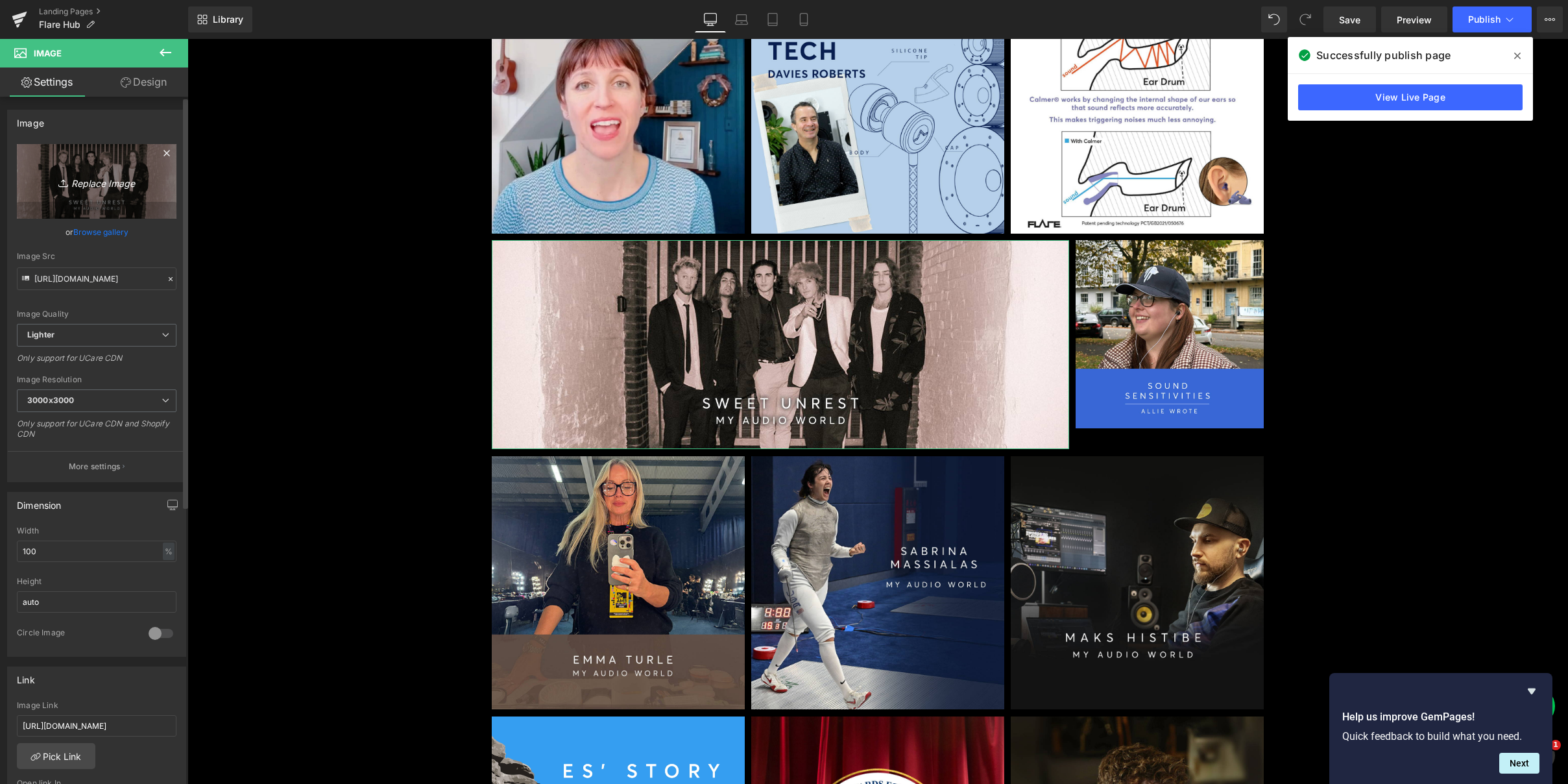
click at [92, 179] on icon "Replace Image" at bounding box center [97, 181] width 104 height 16
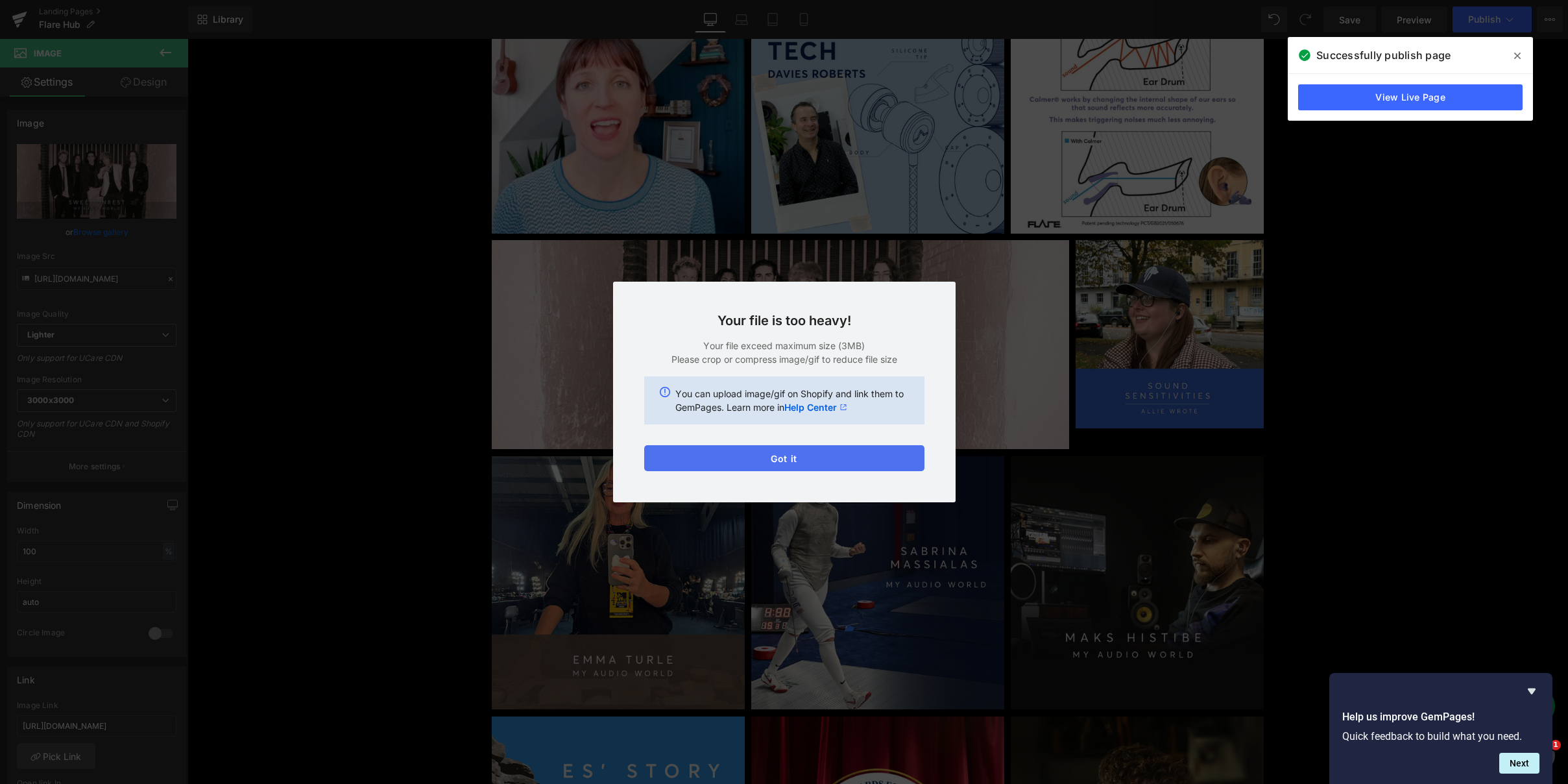
click at [865, 458] on button "Got it" at bounding box center [784, 458] width 280 height 26
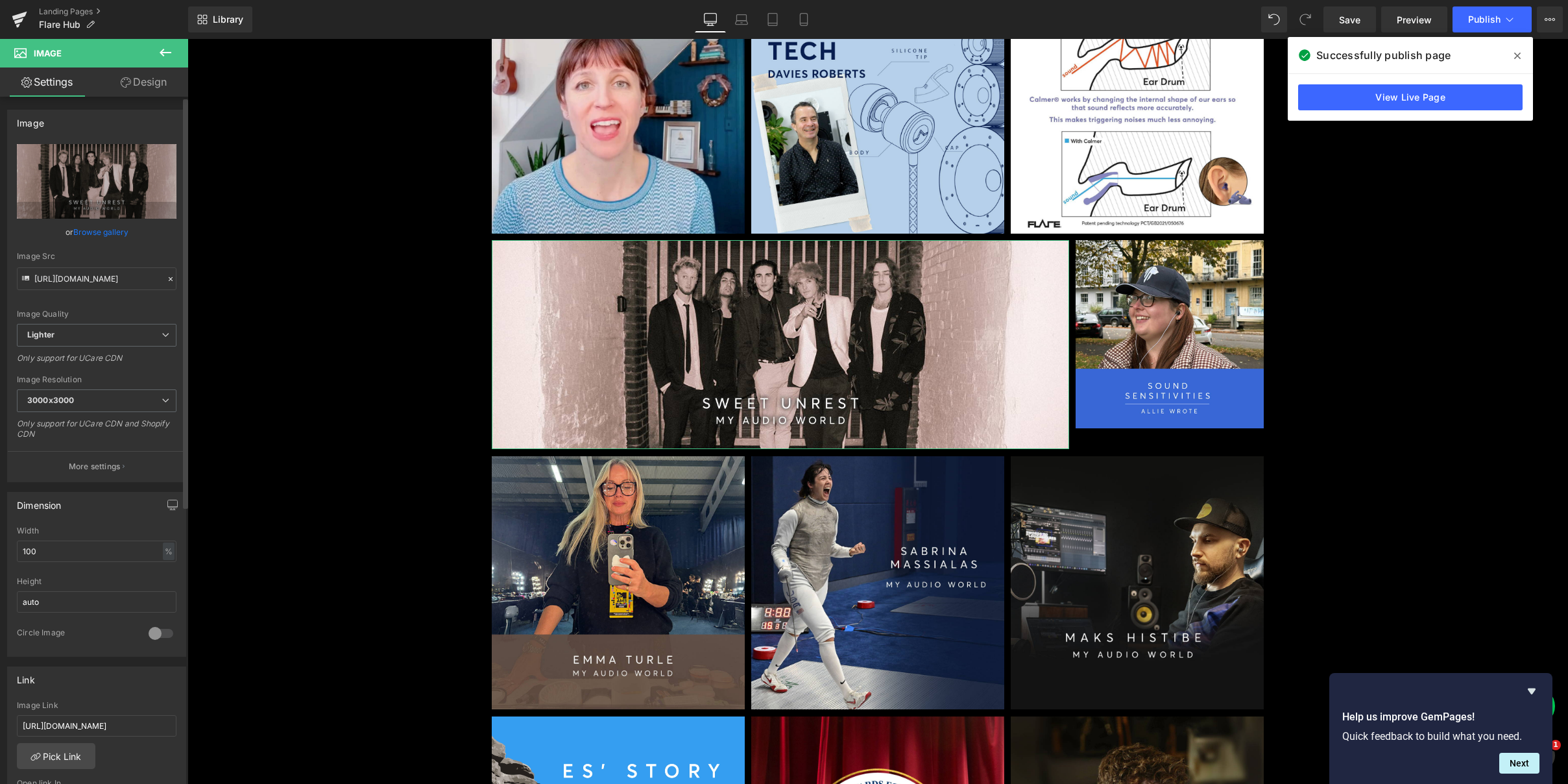
click at [106, 227] on link "Browse gallery" at bounding box center [100, 232] width 55 height 23
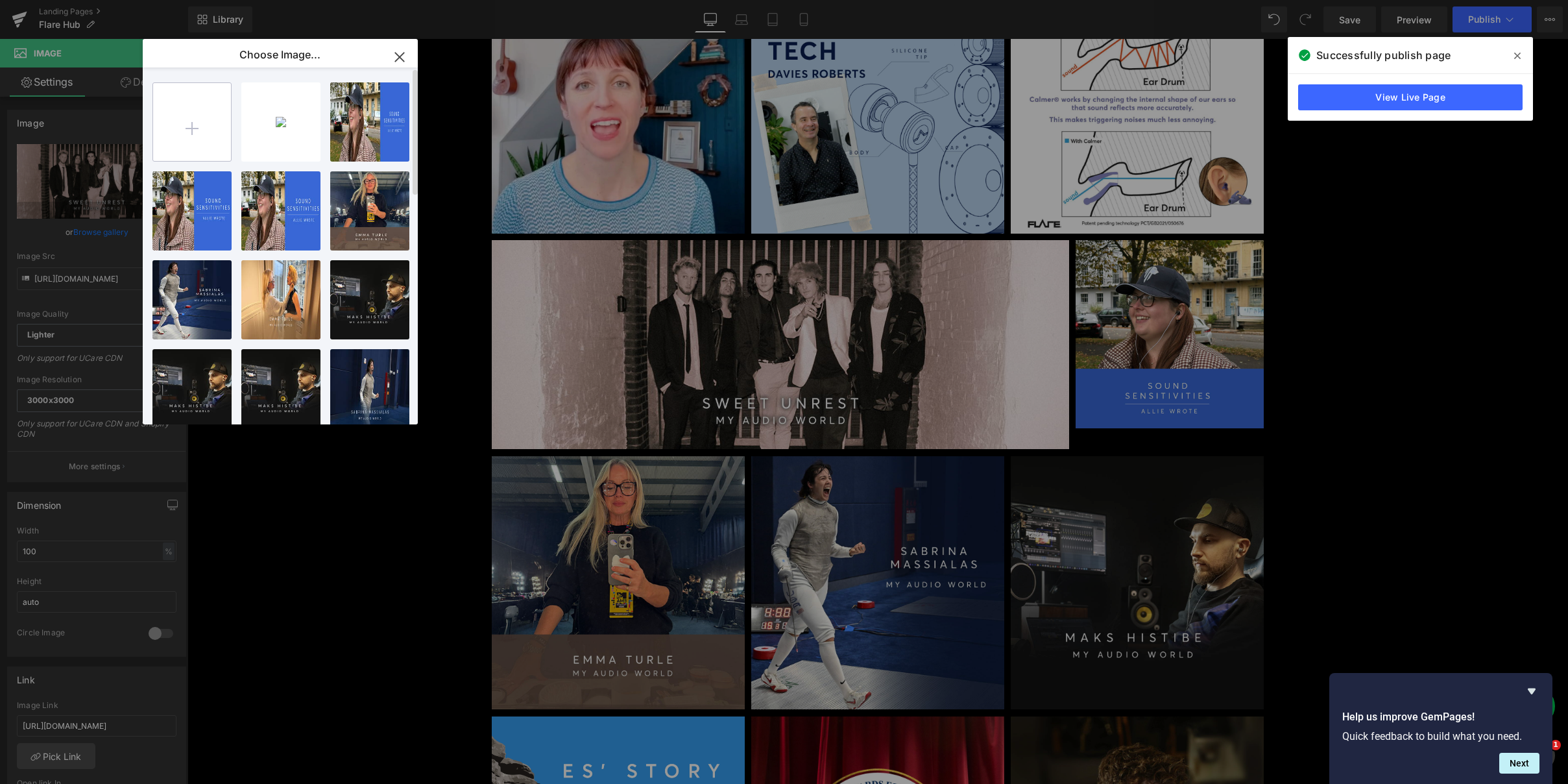
click at [183, 129] on input "file" at bounding box center [192, 122] width 78 height 78
type input "C:\fakepath\2-1-Flare-sweet-unrest.jpg"
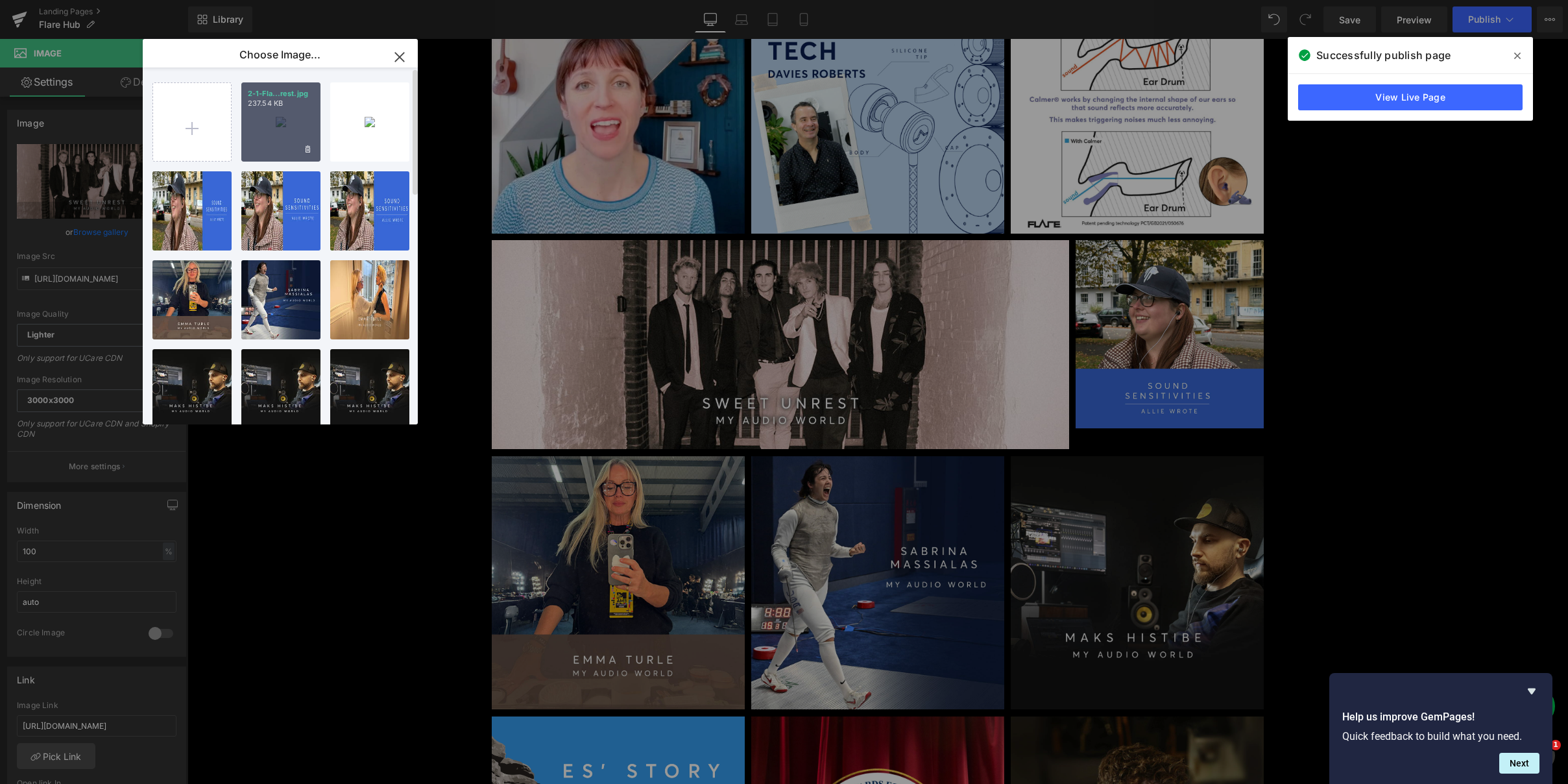
drag, startPoint x: 294, startPoint y: 124, endPoint x: 120, endPoint y: 115, distance: 174.2
click at [294, 124] on div "2-1-Fla...rest.jpg 237.54 KB" at bounding box center [281, 122] width 79 height 79
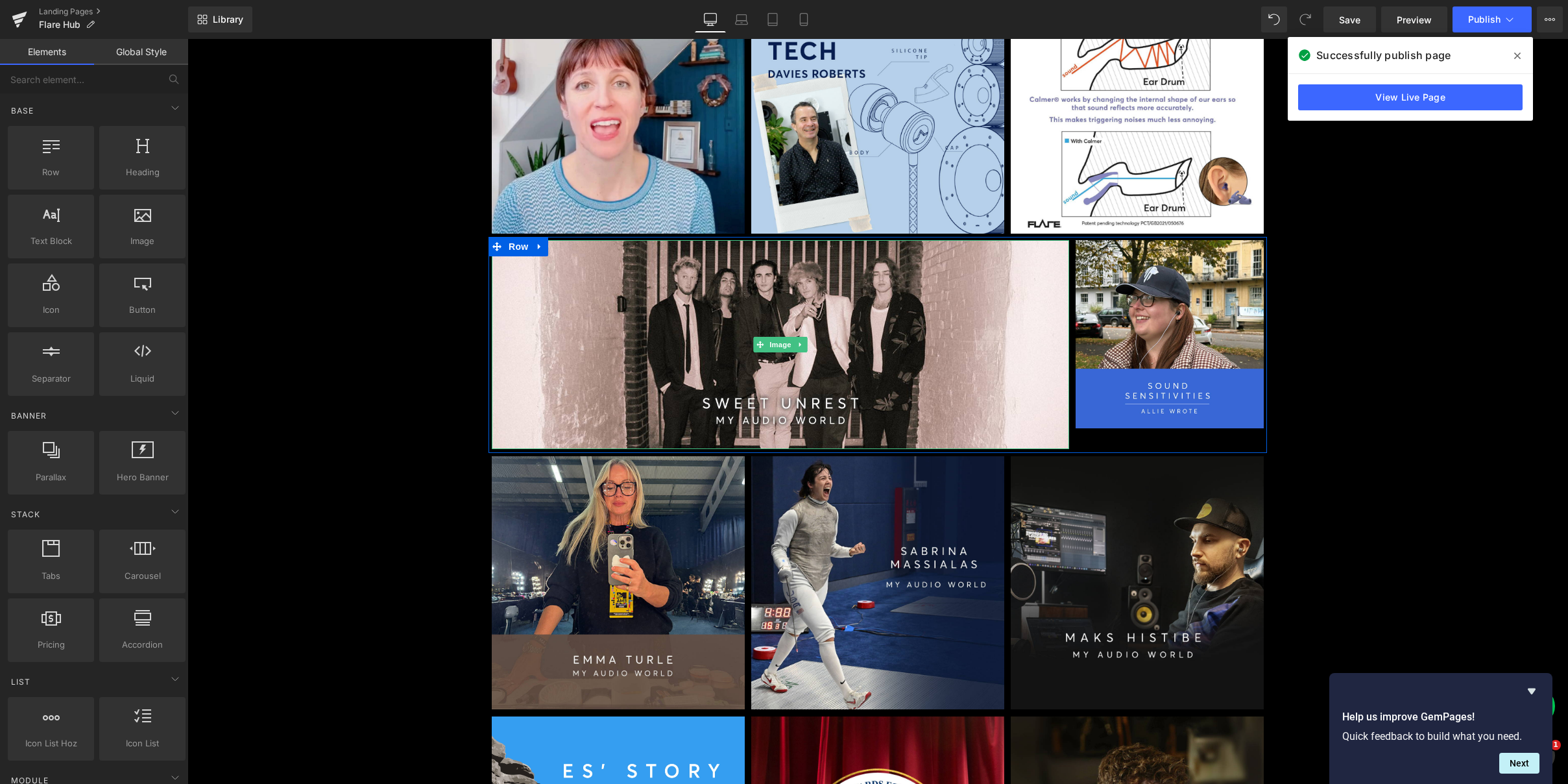
drag, startPoint x: 774, startPoint y: 342, endPoint x: 218, endPoint y: 222, distance: 568.8
click at [774, 341] on span "Image" at bounding box center [780, 344] width 27 height 16
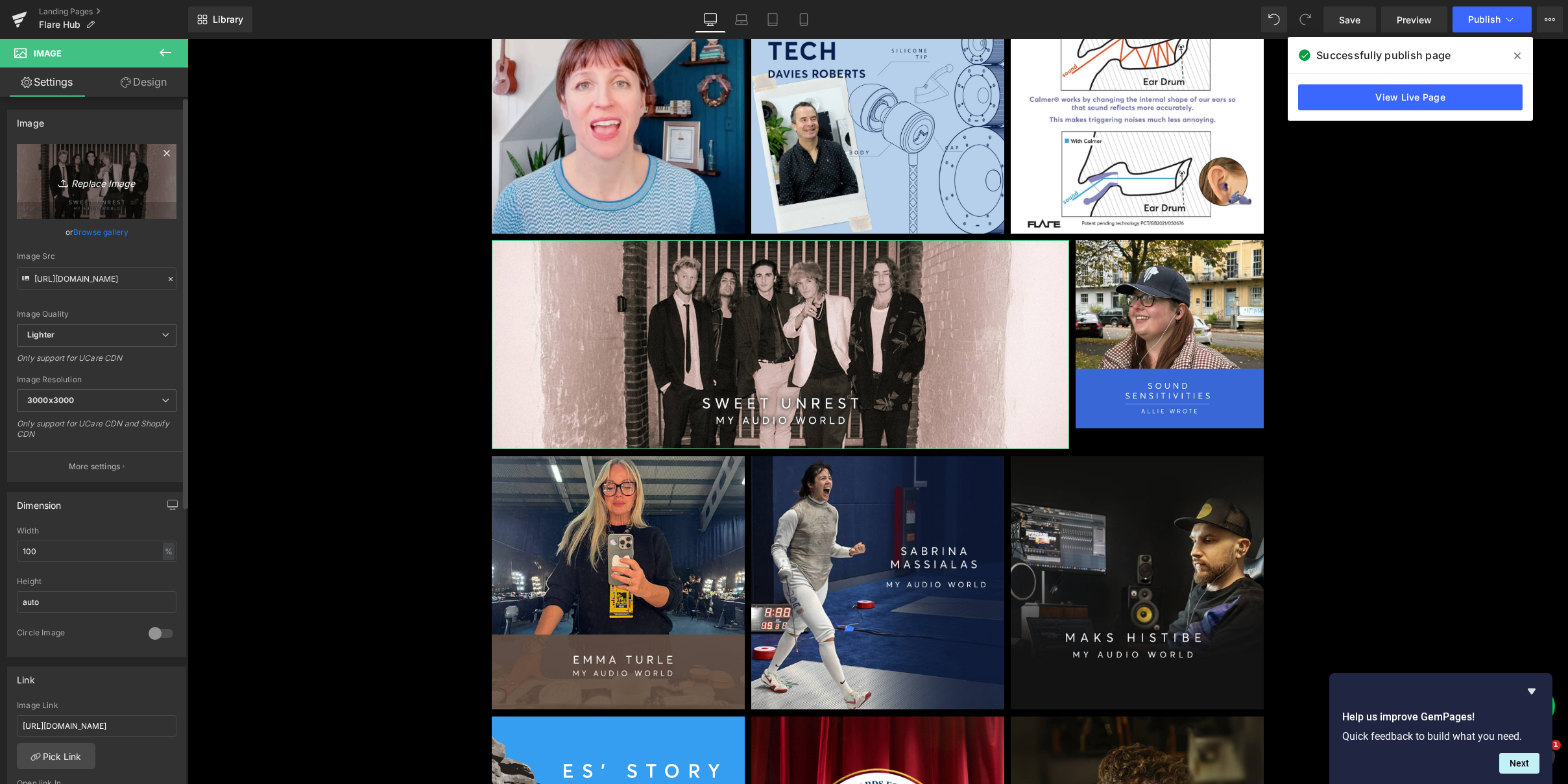
click at [89, 179] on icon "Replace Image" at bounding box center [97, 181] width 104 height 16
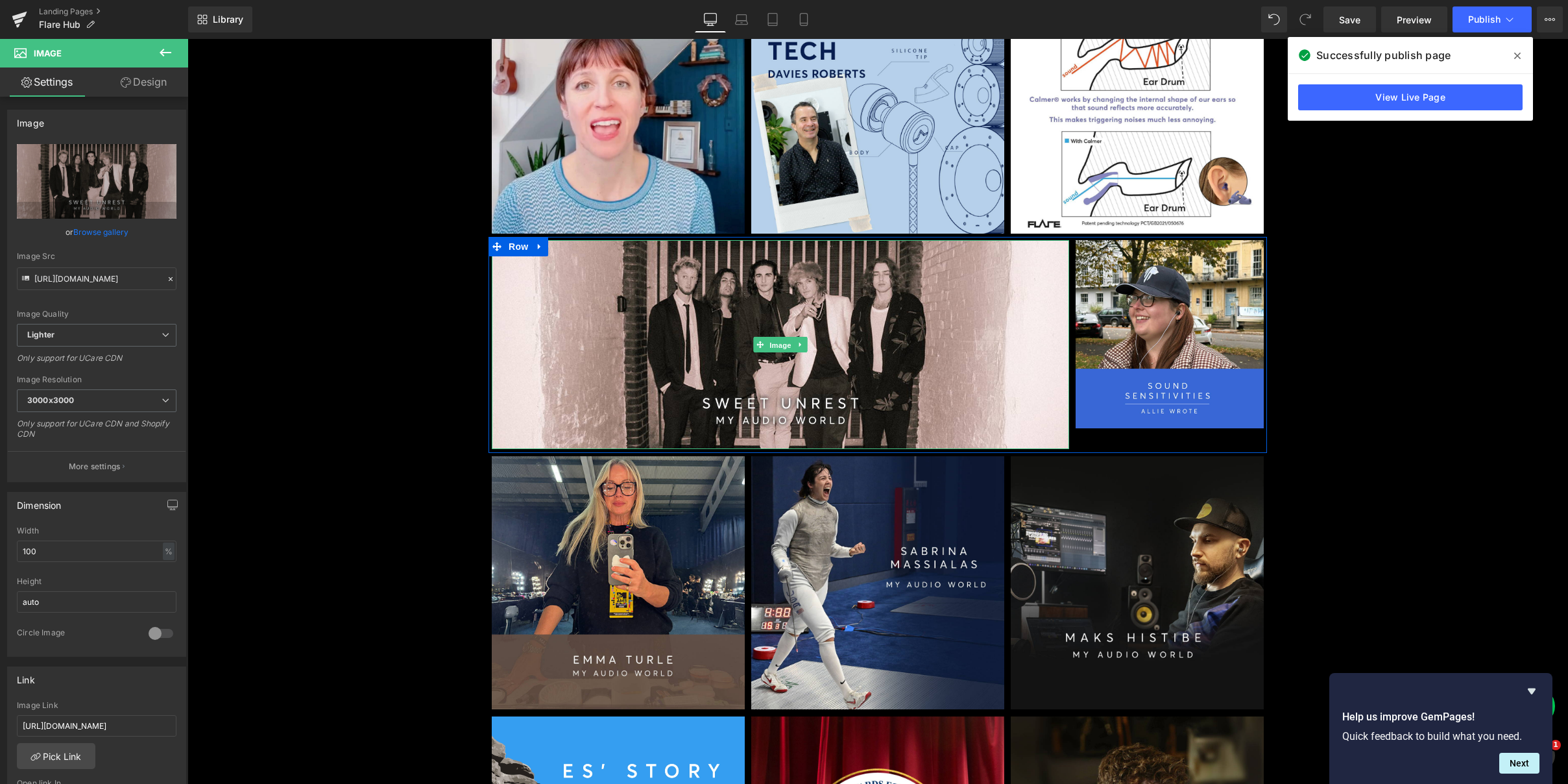
drag, startPoint x: 779, startPoint y: 340, endPoint x: 347, endPoint y: 281, distance: 436.0
click at [778, 340] on span "Image" at bounding box center [780, 345] width 27 height 16
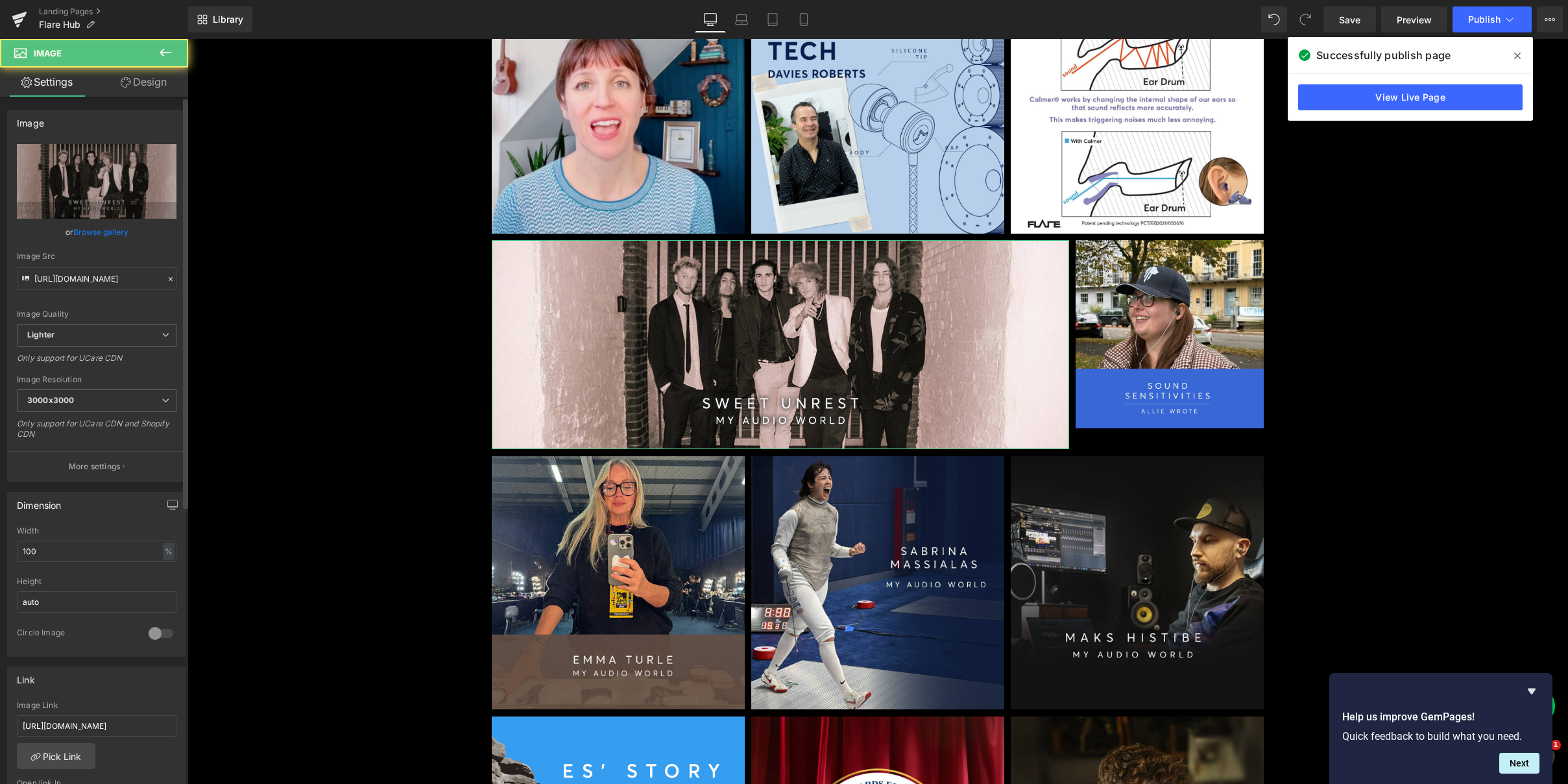
click at [95, 235] on link "Browse gallery" at bounding box center [100, 232] width 55 height 23
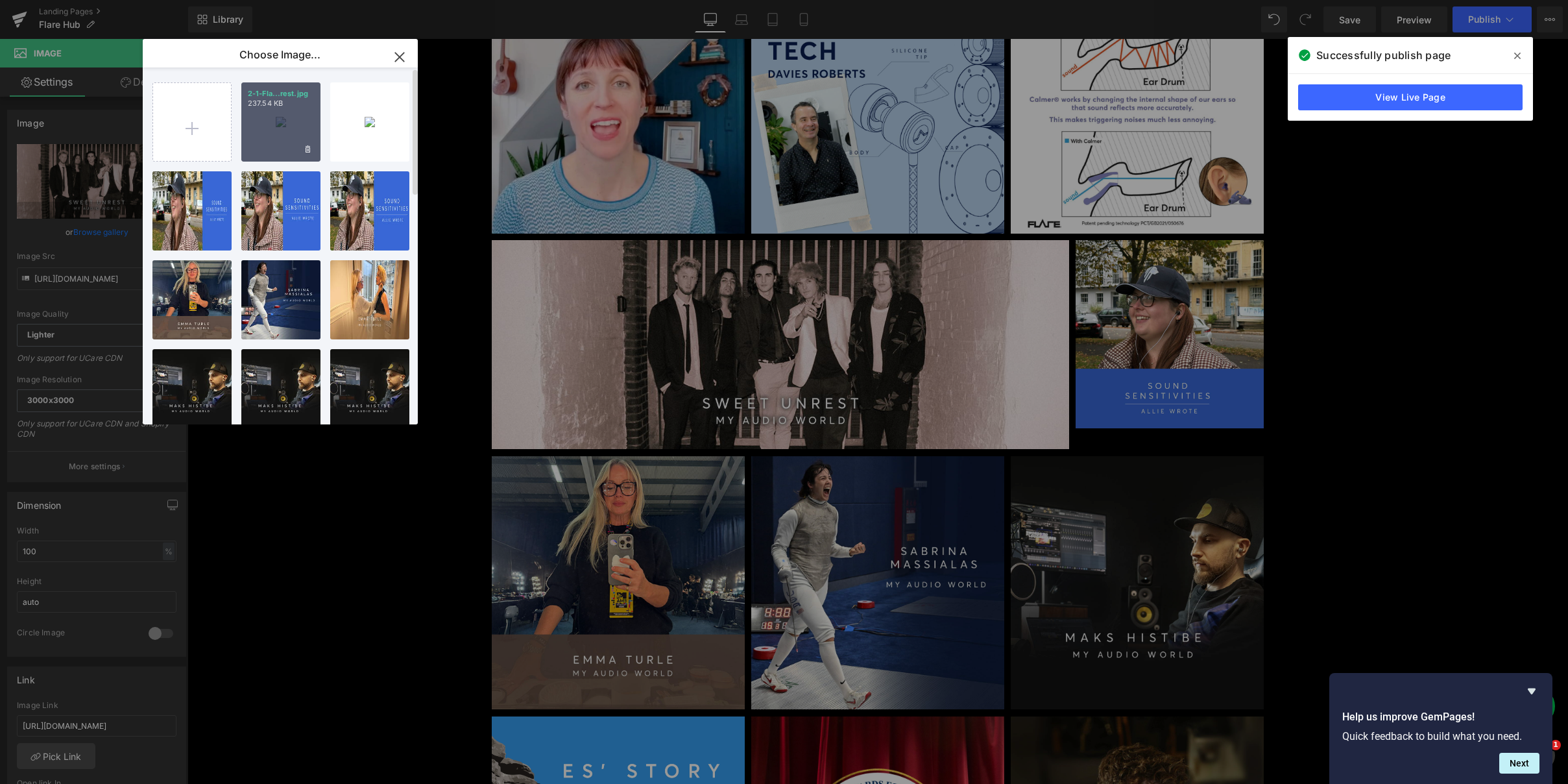
drag, startPoint x: 249, startPoint y: 136, endPoint x: 76, endPoint y: 126, distance: 173.3
click at [249, 136] on div "2-1-Fla...rest.jpg 237.54 KB" at bounding box center [281, 122] width 79 height 79
type input "[URL][DOMAIN_NAME]"
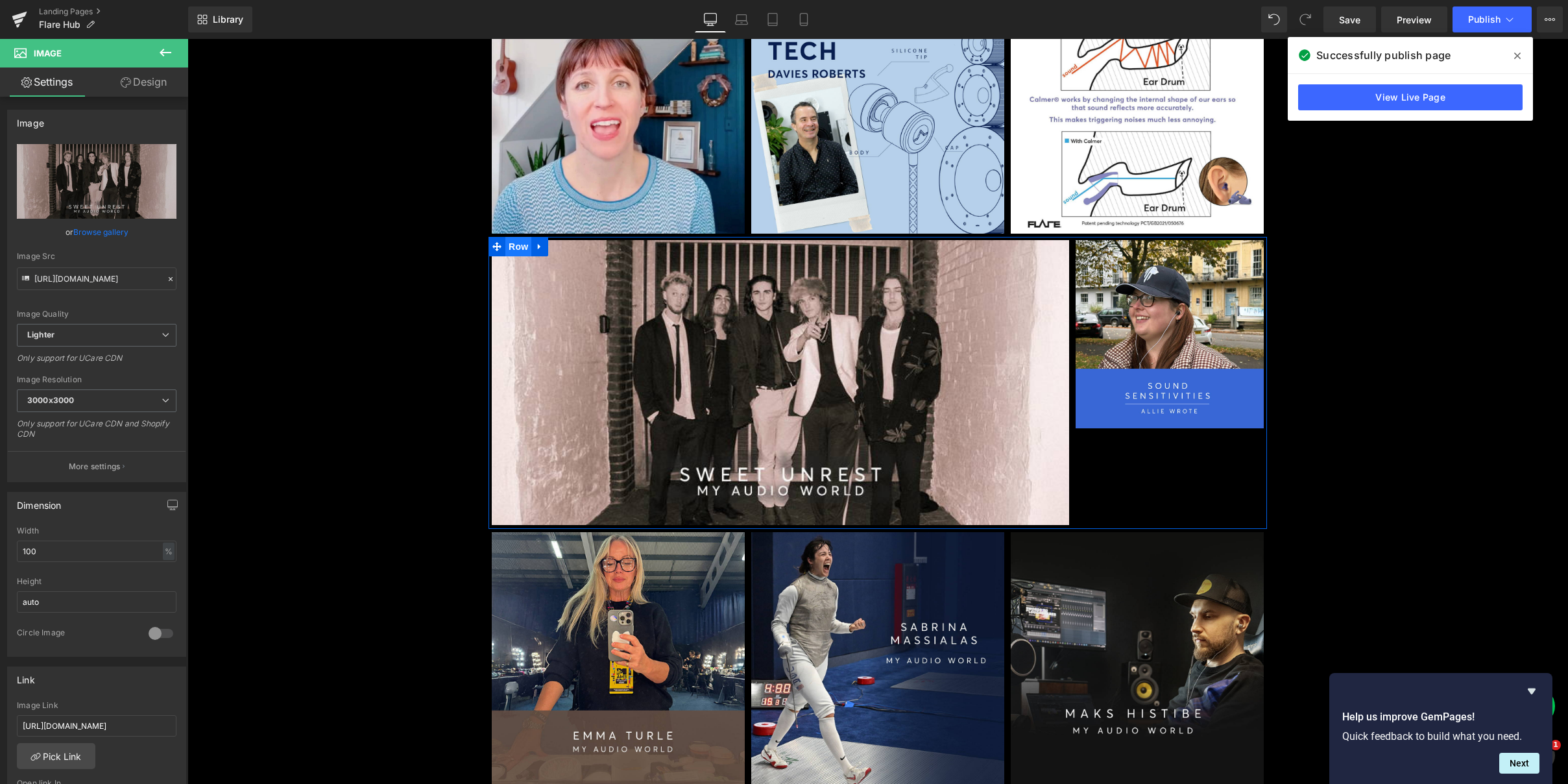
click at [517, 245] on span "Row" at bounding box center [517, 246] width 26 height 19
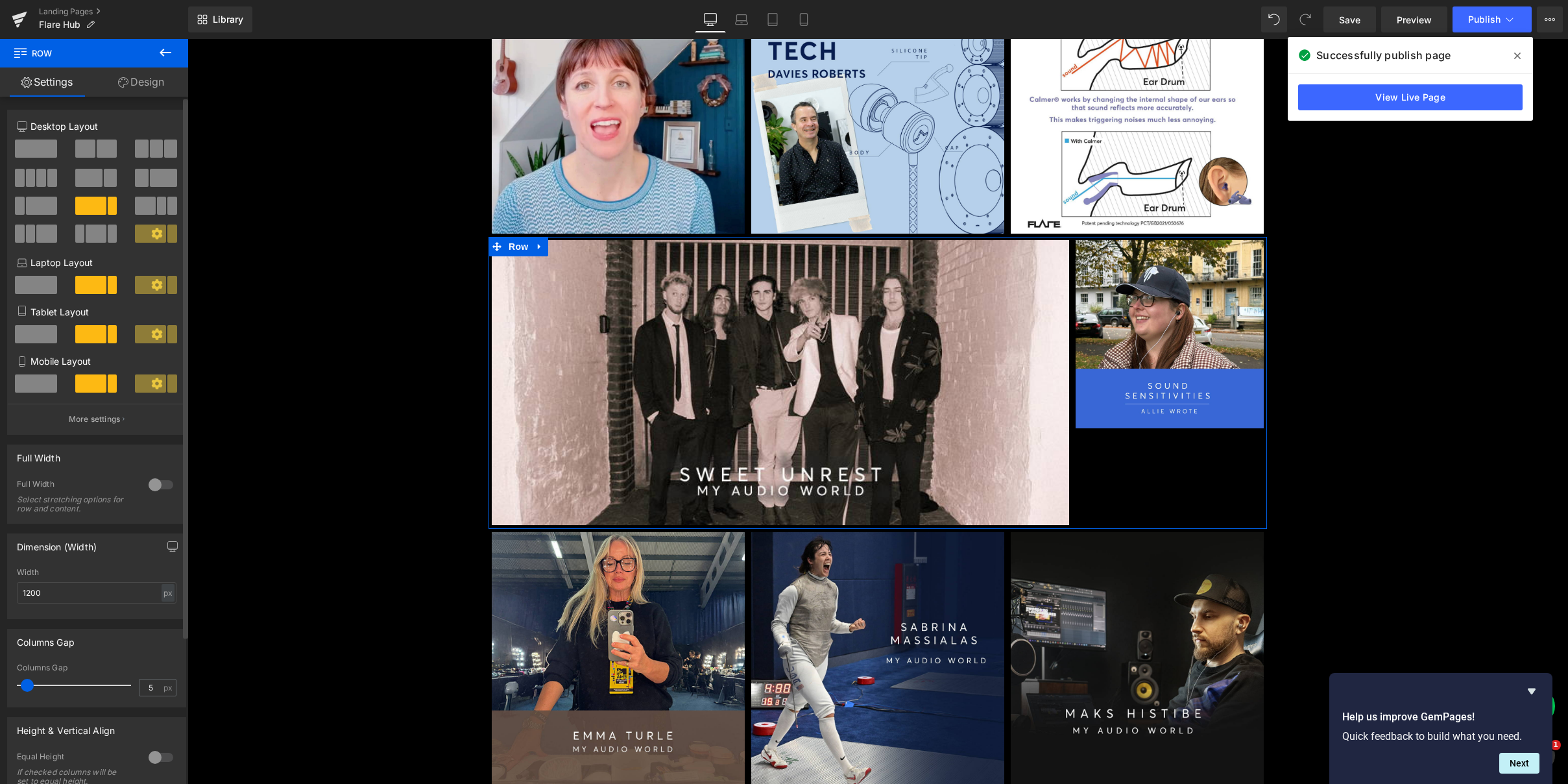
click at [89, 182] on span at bounding box center [89, 177] width 27 height 18
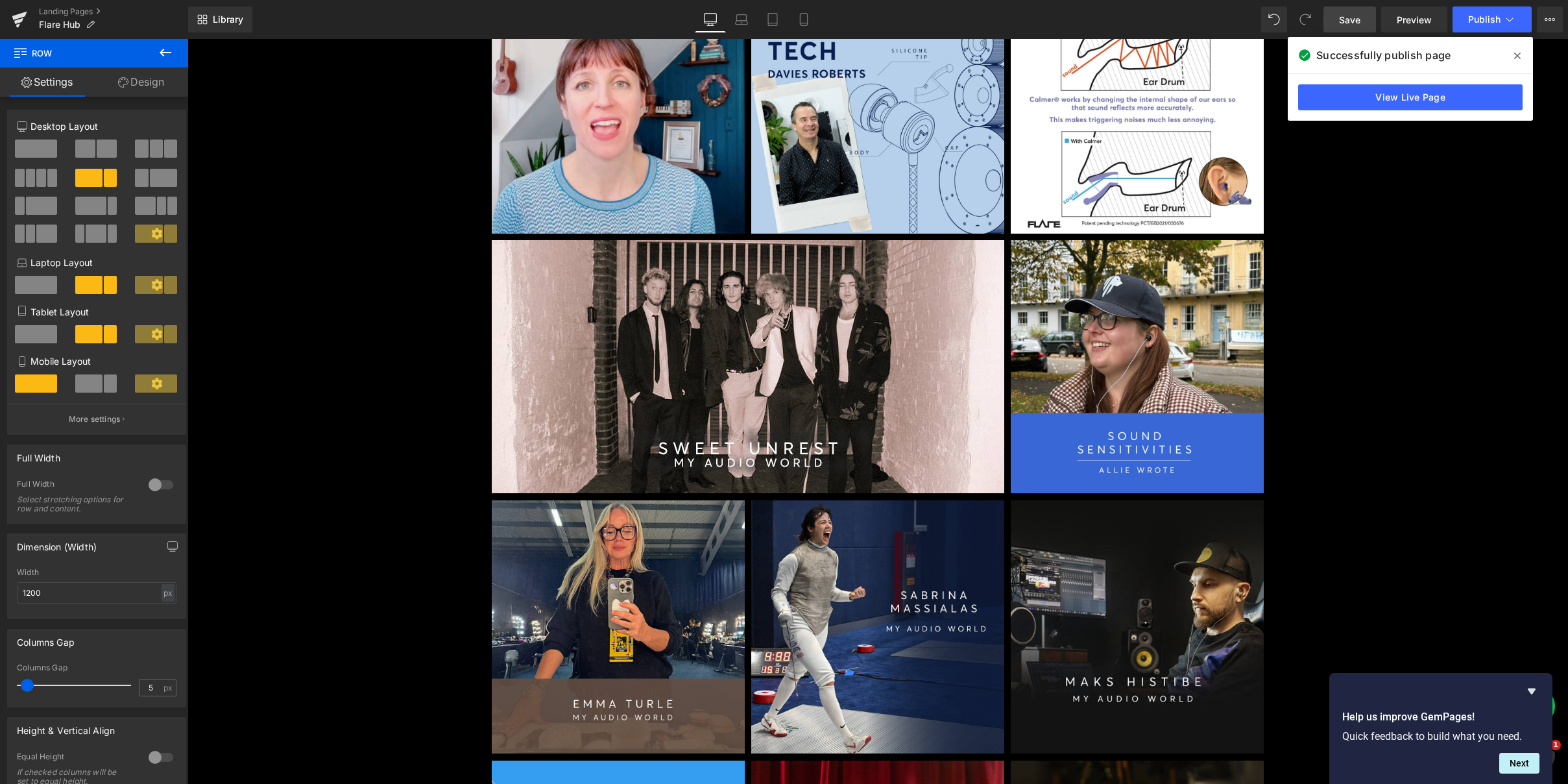
click at [1354, 26] on span "Save" at bounding box center [1350, 20] width 22 height 14
click at [1479, 21] on span "Publish" at bounding box center [1484, 19] width 33 height 10
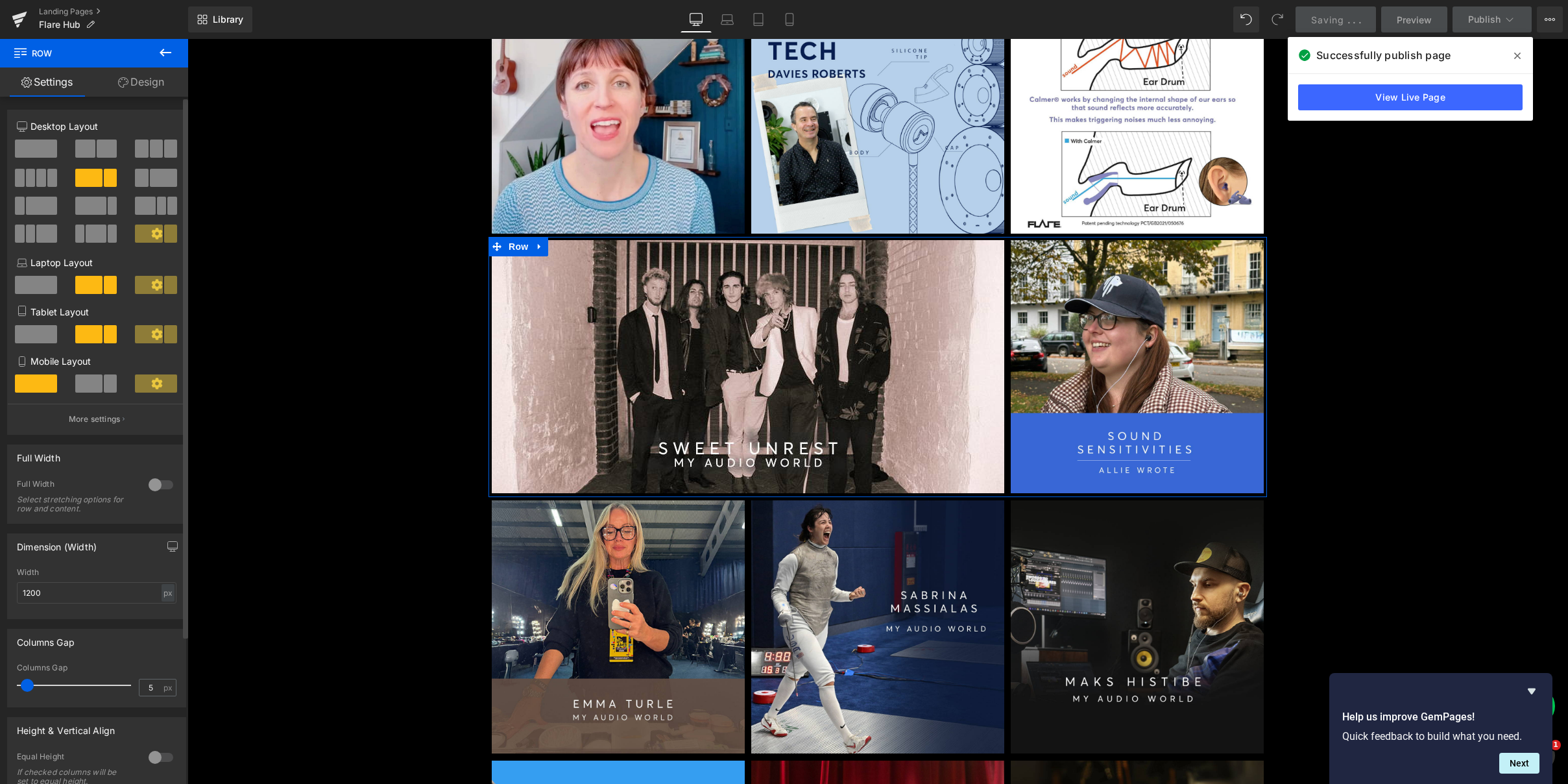
drag, startPoint x: 90, startPoint y: 385, endPoint x: 116, endPoint y: 391, distance: 26.7
click at [90, 386] on span at bounding box center [89, 383] width 27 height 18
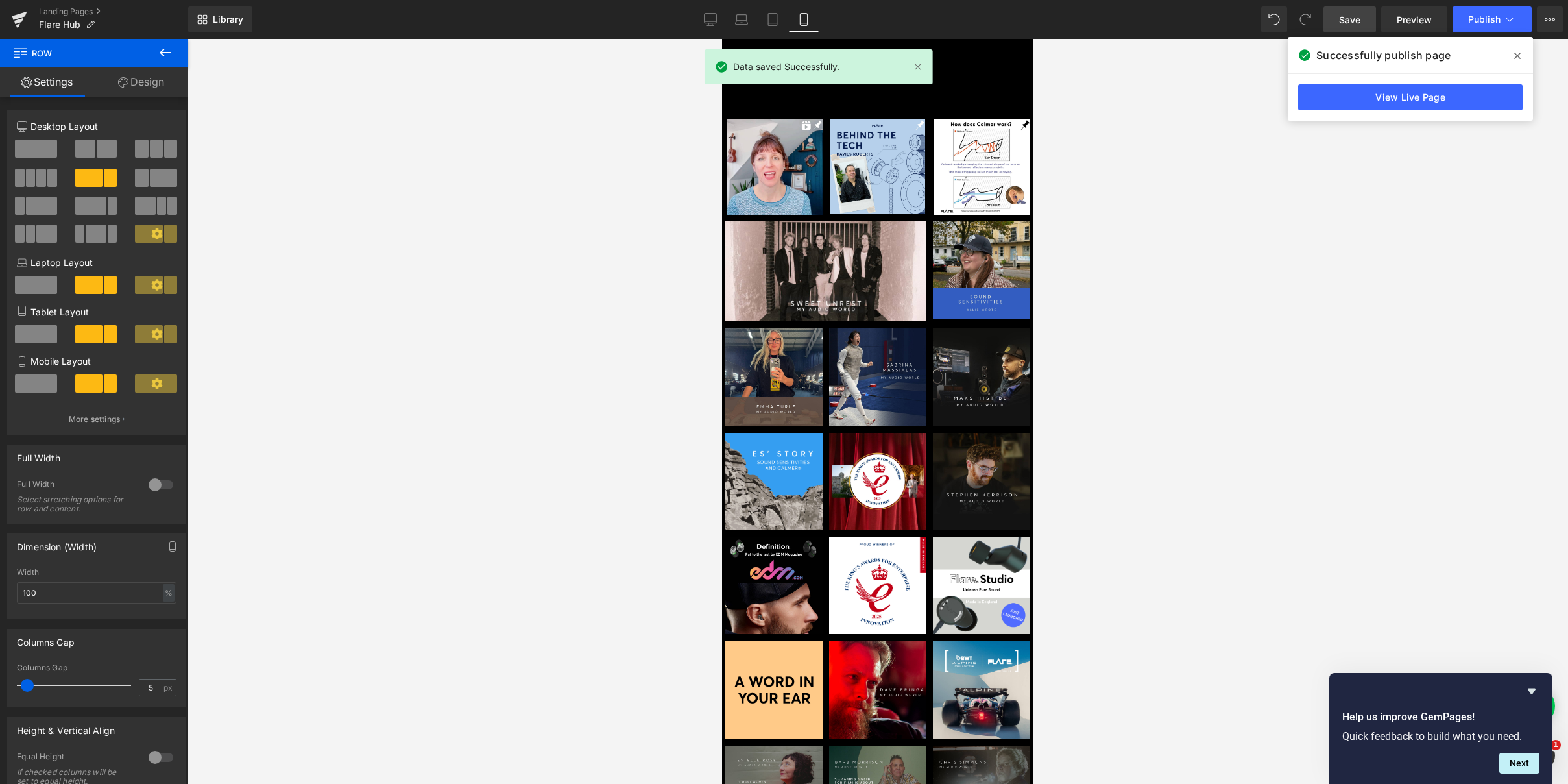
scroll to position [181, 0]
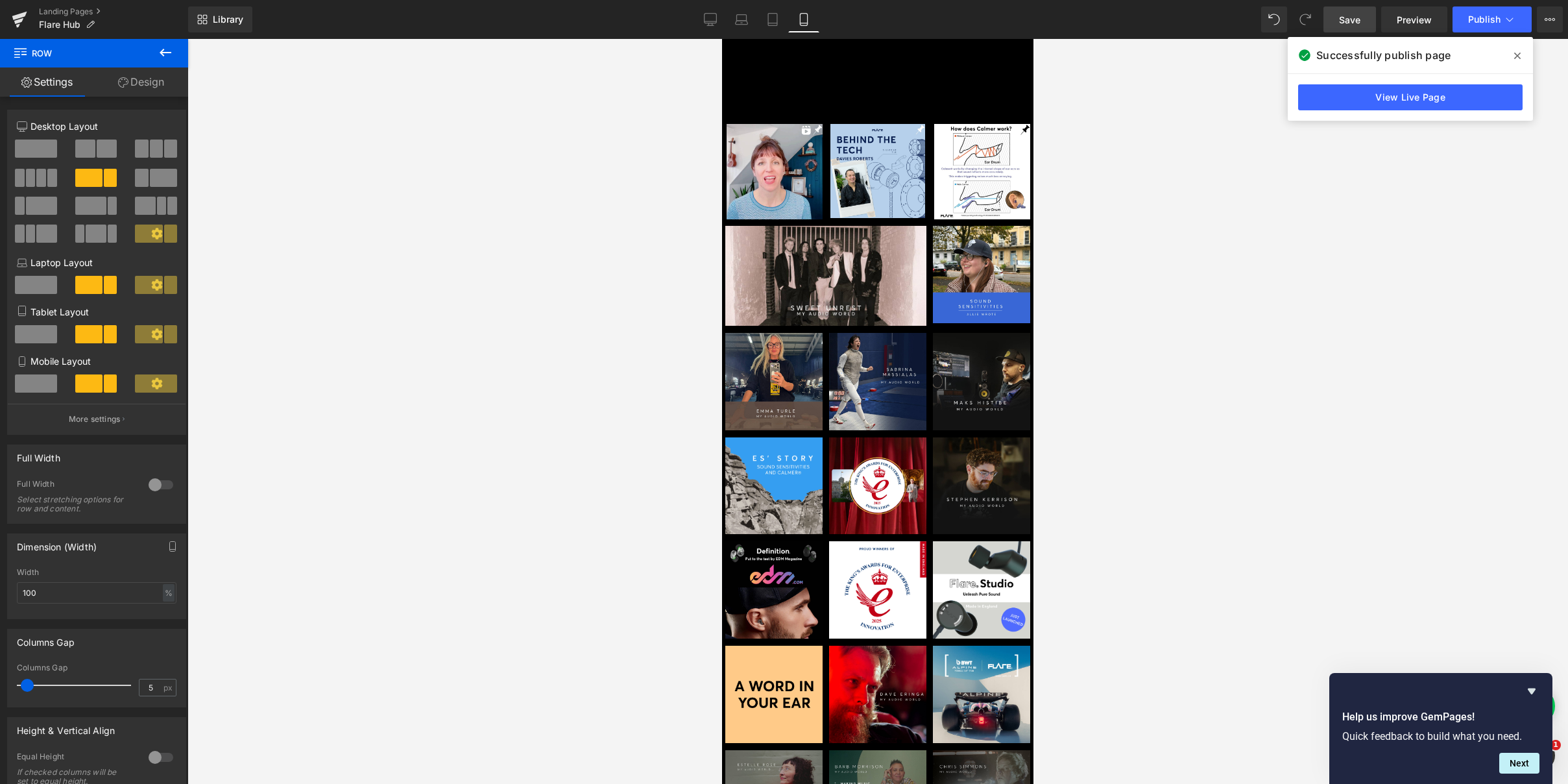
click at [1335, 19] on link "Save" at bounding box center [1350, 19] width 53 height 26
click at [1476, 23] on span "Publish" at bounding box center [1484, 19] width 33 height 10
click at [1483, 22] on span "Publish" at bounding box center [1484, 19] width 33 height 10
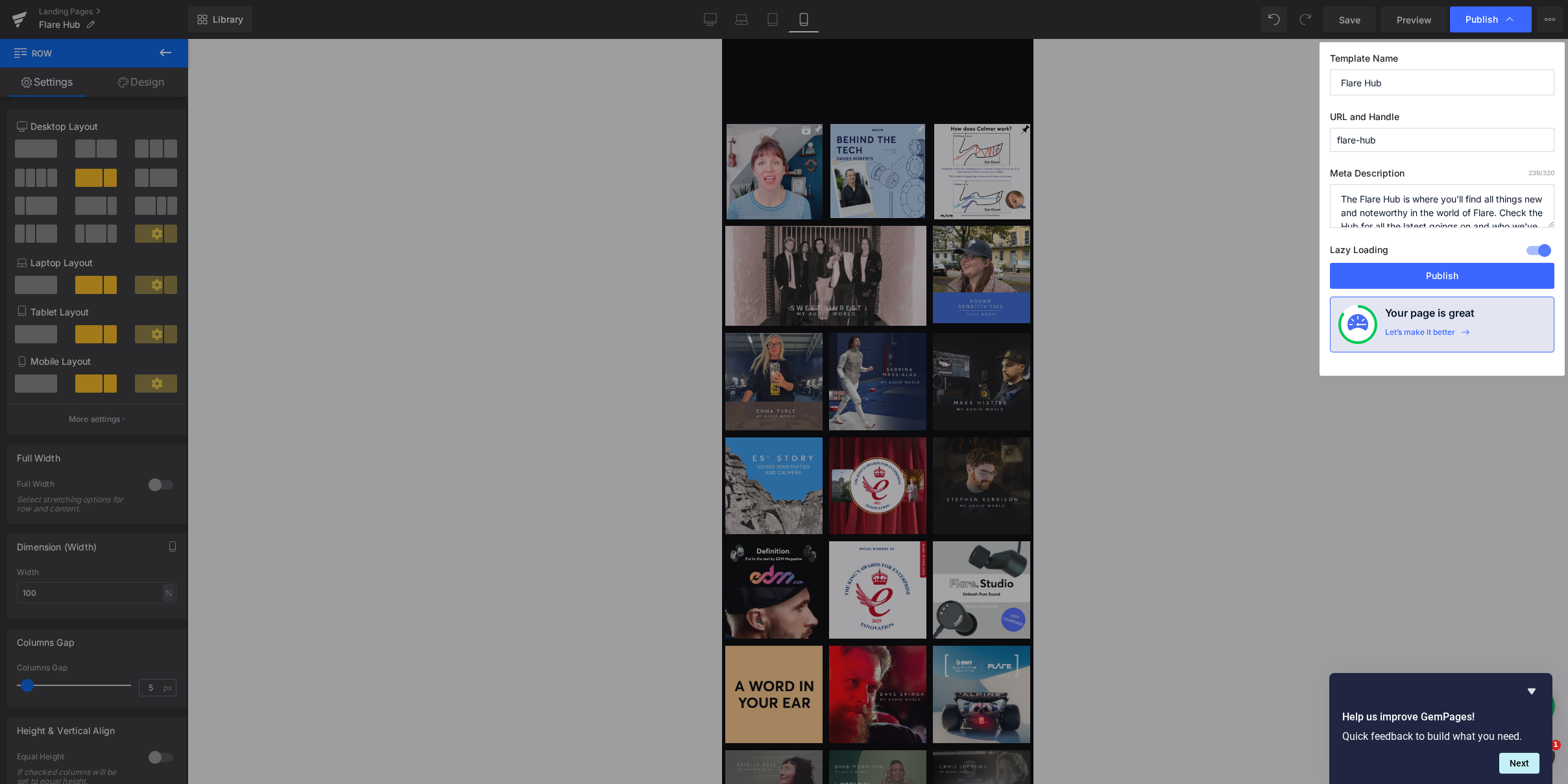
drag, startPoint x: 1448, startPoint y: 271, endPoint x: 1169, endPoint y: 240, distance: 280.7
click at [1448, 271] on button "Publish" at bounding box center [1442, 275] width 225 height 26
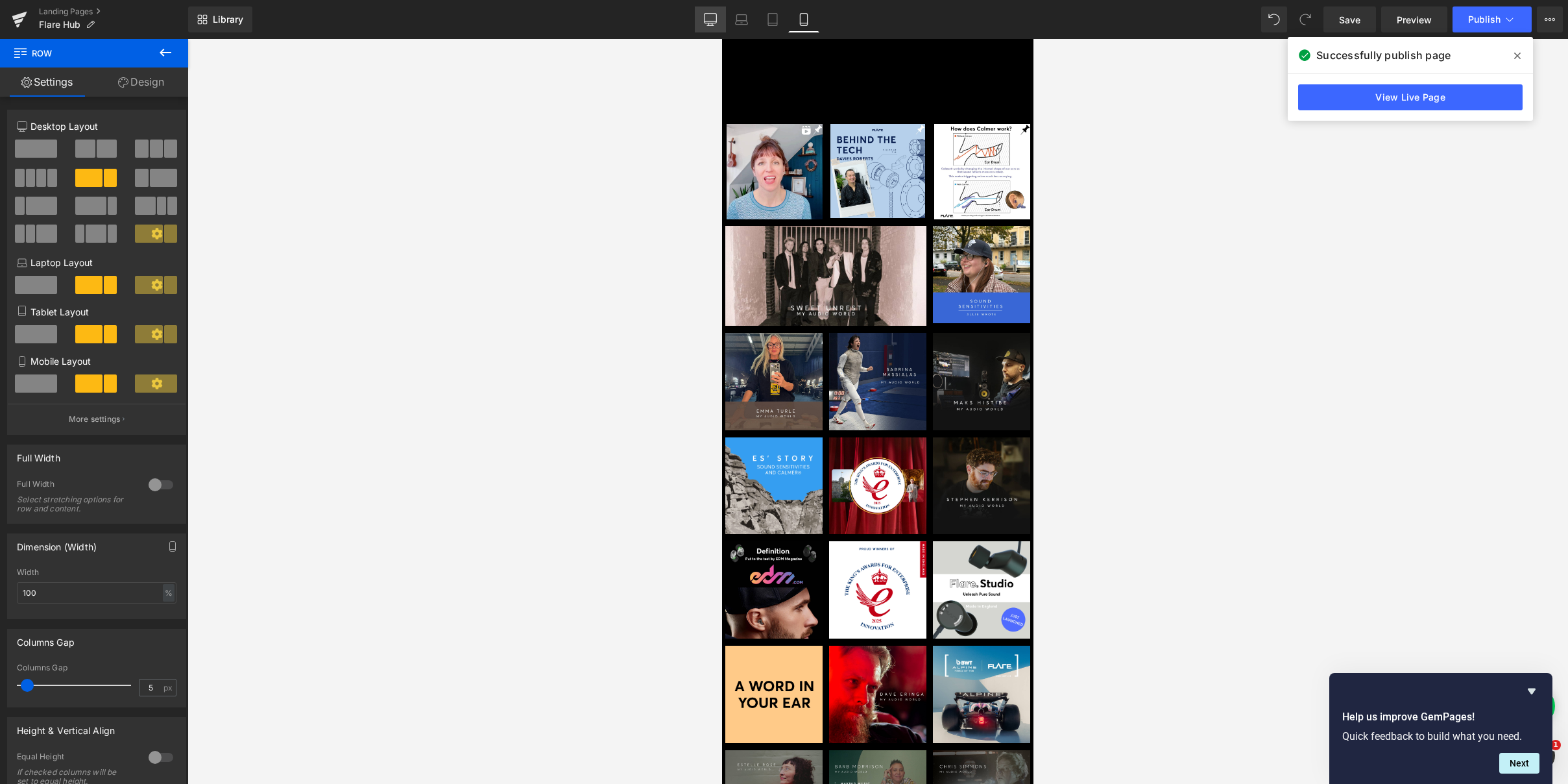
click at [701, 19] on link "Desktop" at bounding box center [710, 19] width 31 height 26
type input "1200"
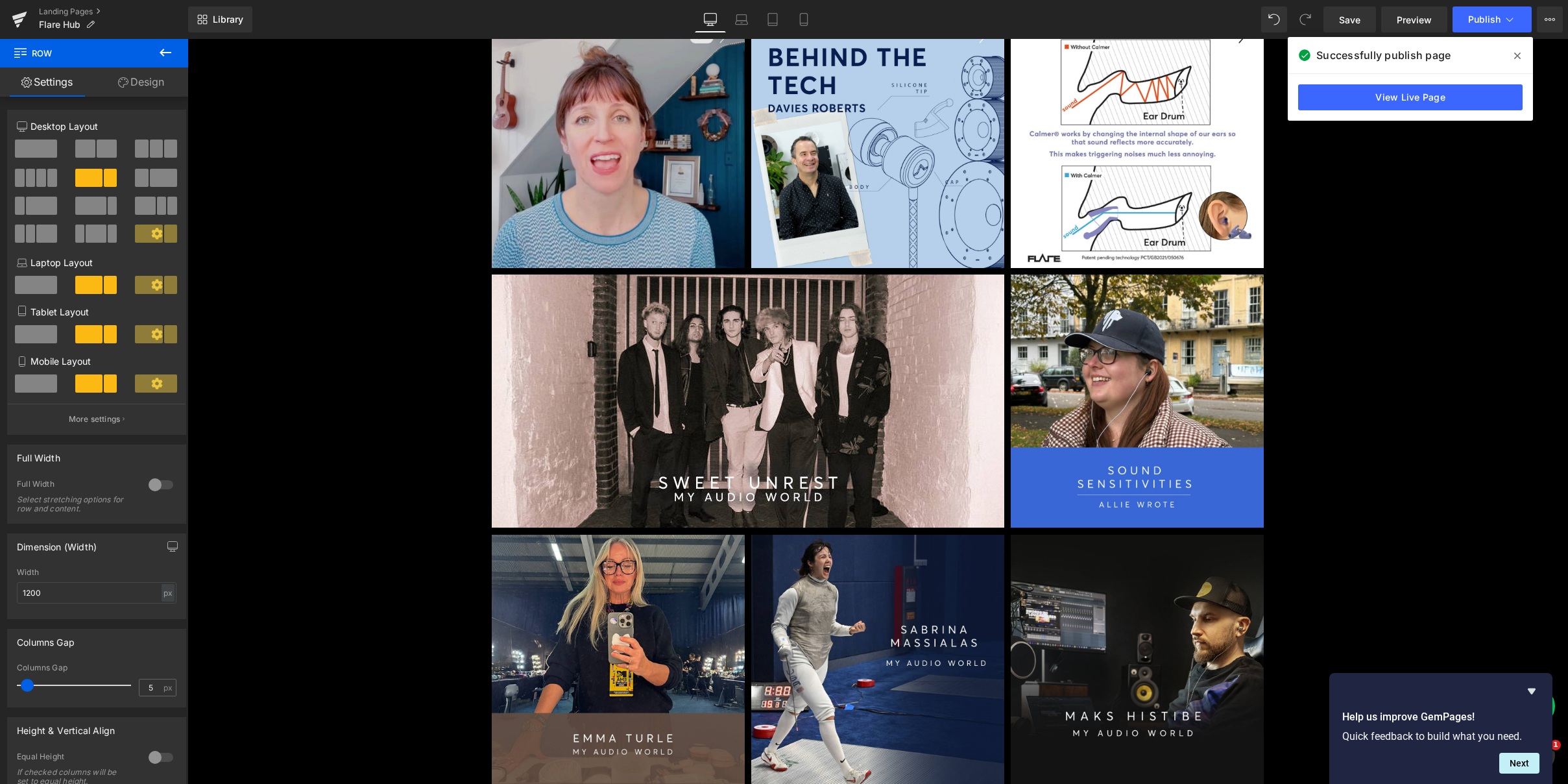
scroll to position [336, 0]
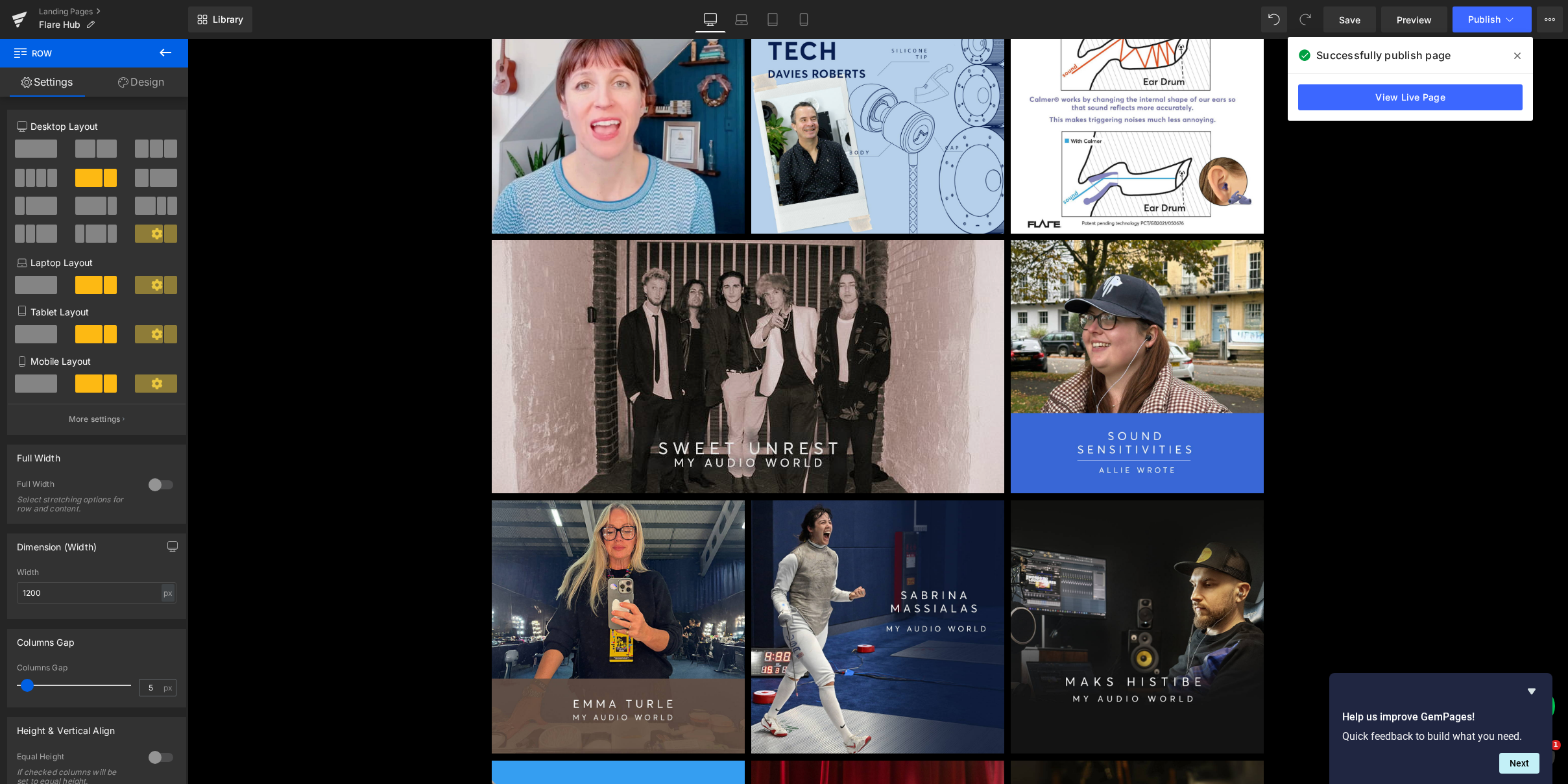
click at [738, 362] on div "Image" at bounding box center [748, 367] width 513 height 253
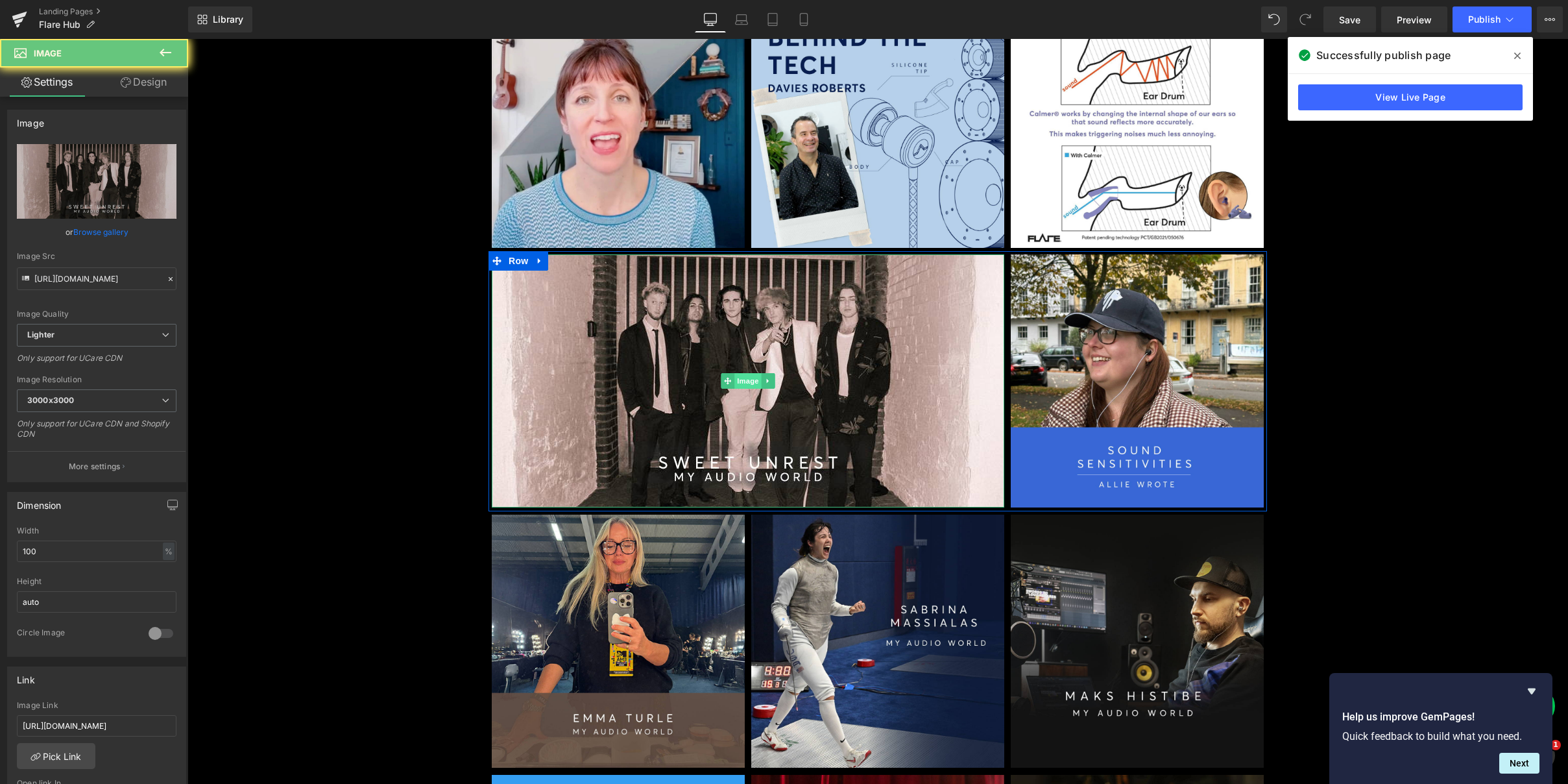
click at [737, 365] on img at bounding box center [748, 381] width 513 height 253
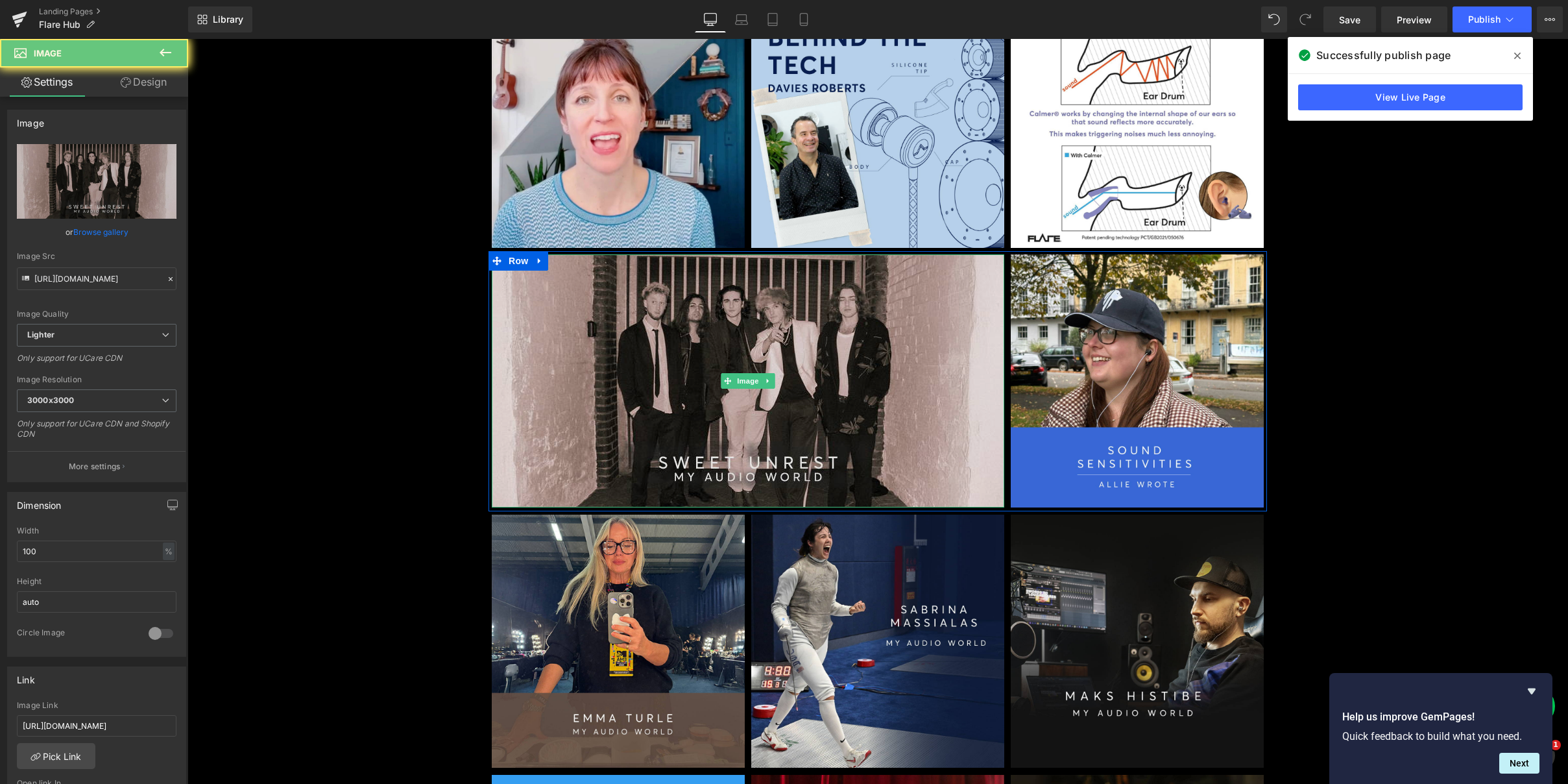
scroll to position [325, 0]
